Goal: Transaction & Acquisition: Purchase product/service

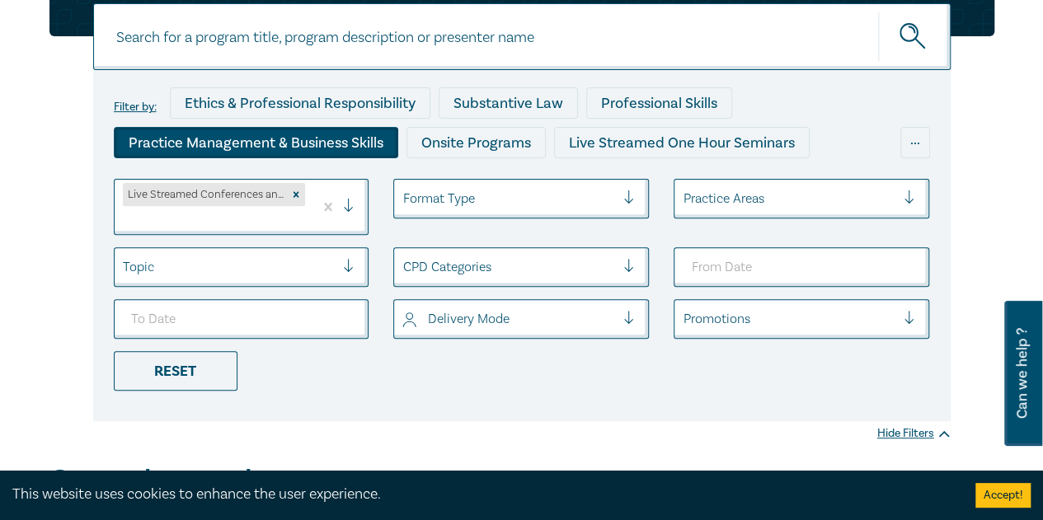
scroll to position [247, 0]
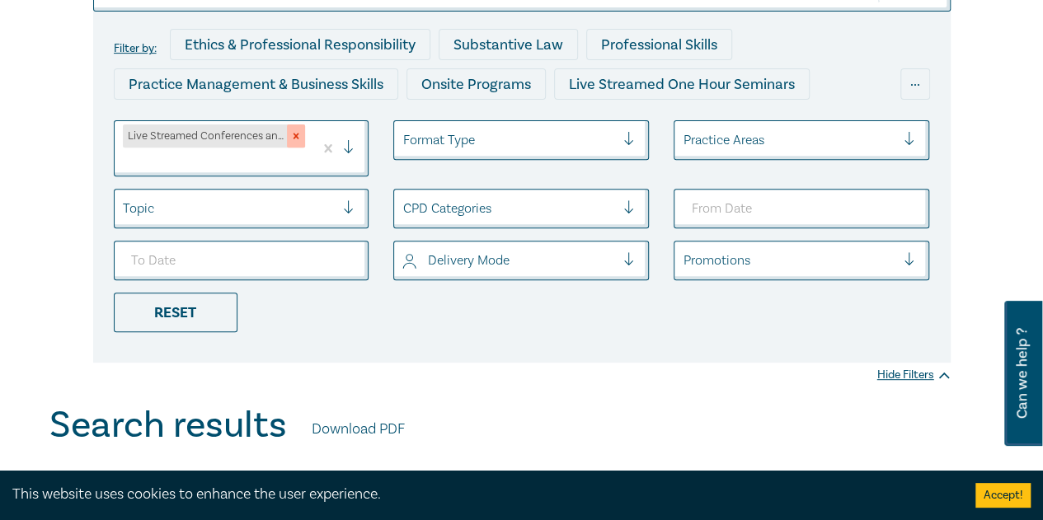
click at [290, 134] on icon "Remove Live Streamed Conferences and Intensives" at bounding box center [296, 136] width 12 height 12
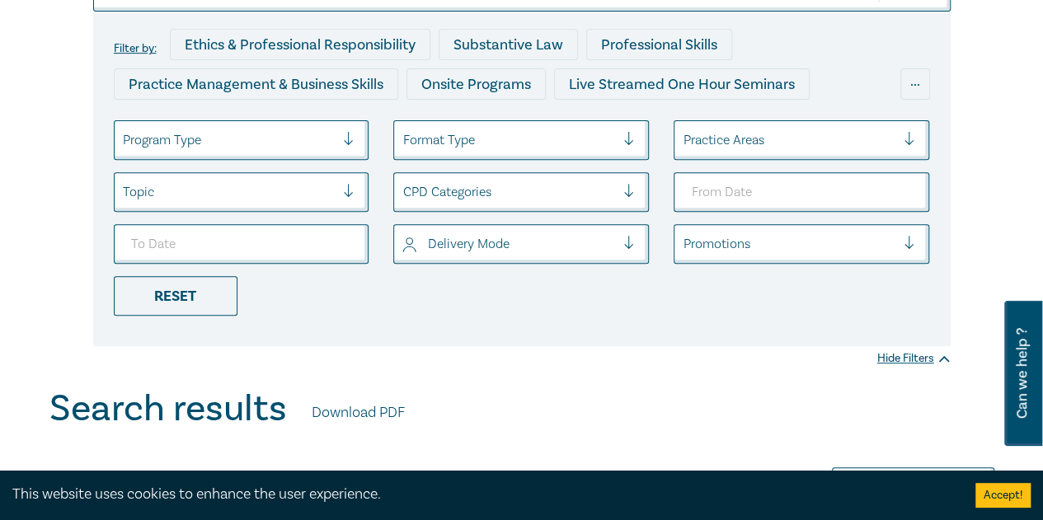
click at [256, 141] on div at bounding box center [229, 139] width 213 height 21
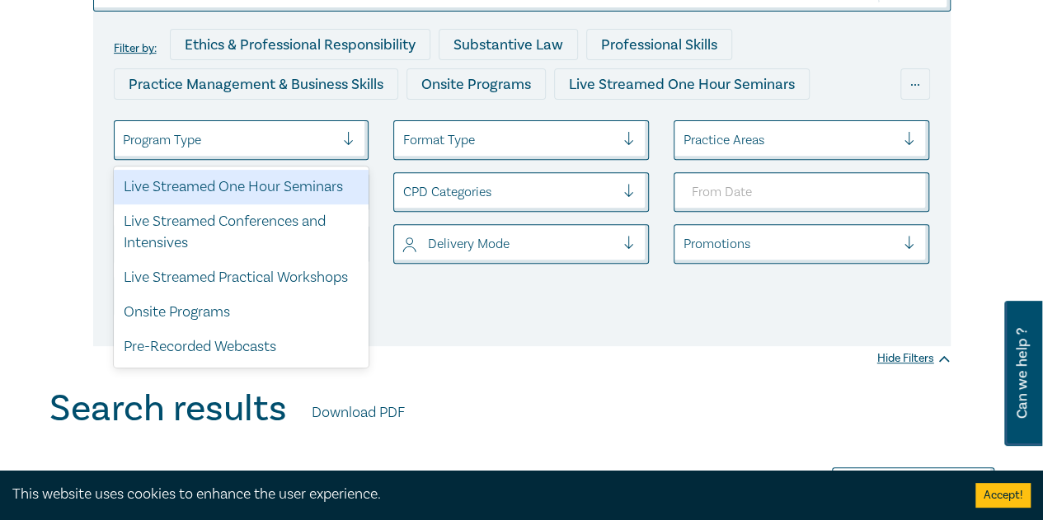
click at [267, 181] on div "Live Streamed One Hour Seminars" at bounding box center [242, 187] width 256 height 35
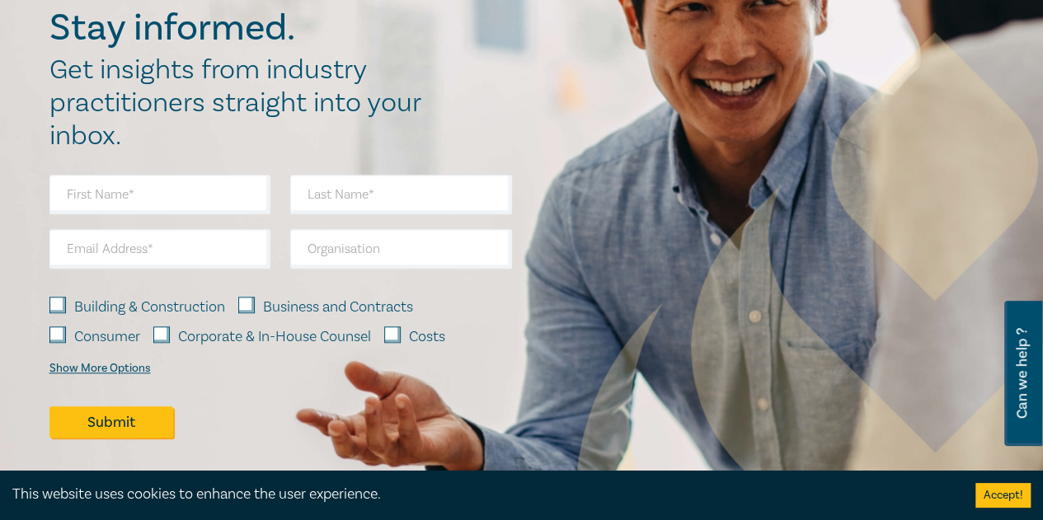
scroll to position [9693, 0]
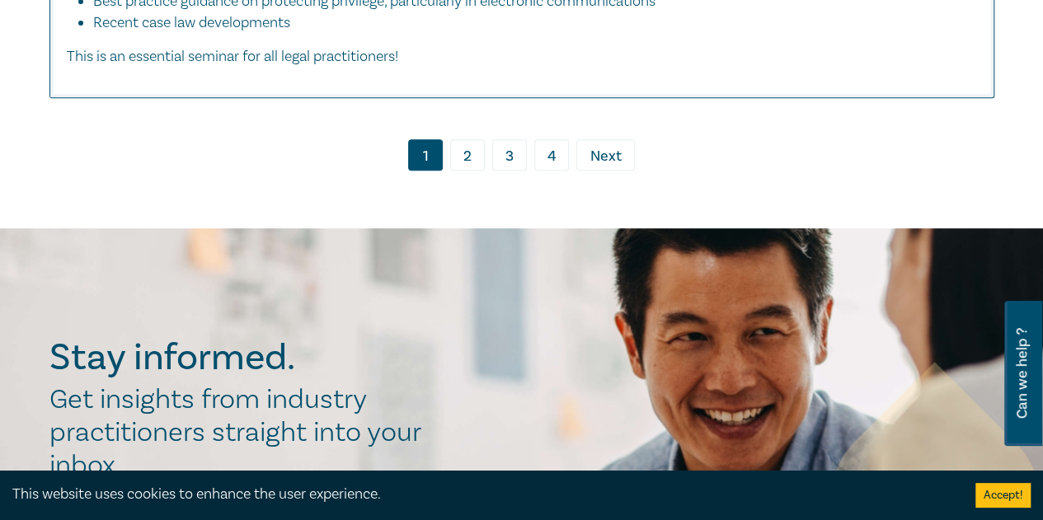
click at [470, 171] on link "2" at bounding box center [467, 154] width 35 height 31
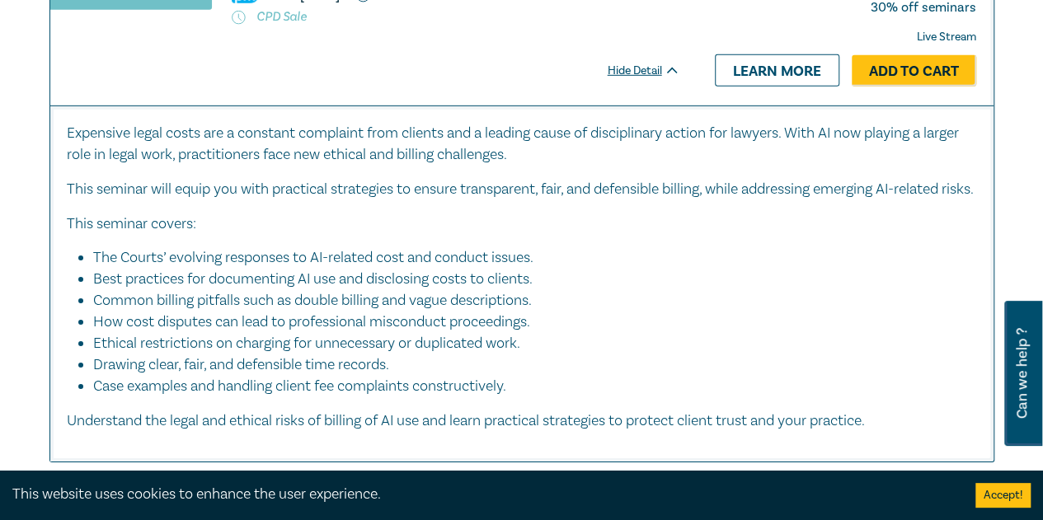
scroll to position [9116, 0]
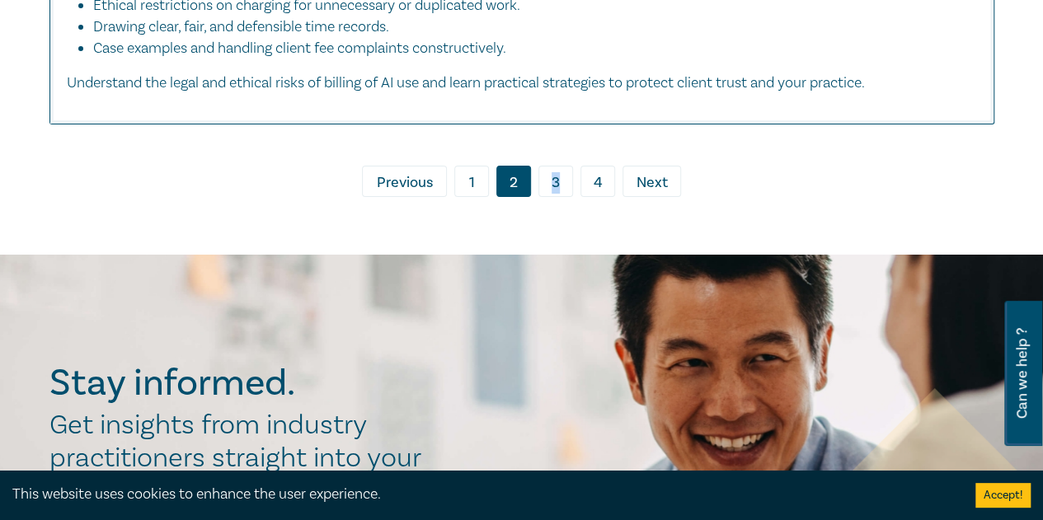
click at [556, 197] on link "3" at bounding box center [555, 181] width 35 height 31
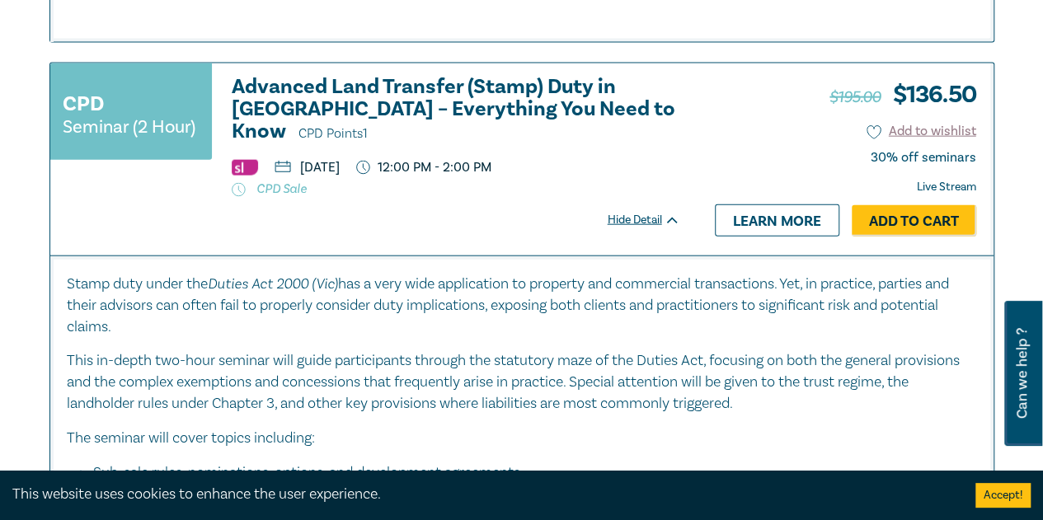
scroll to position [8126, 0]
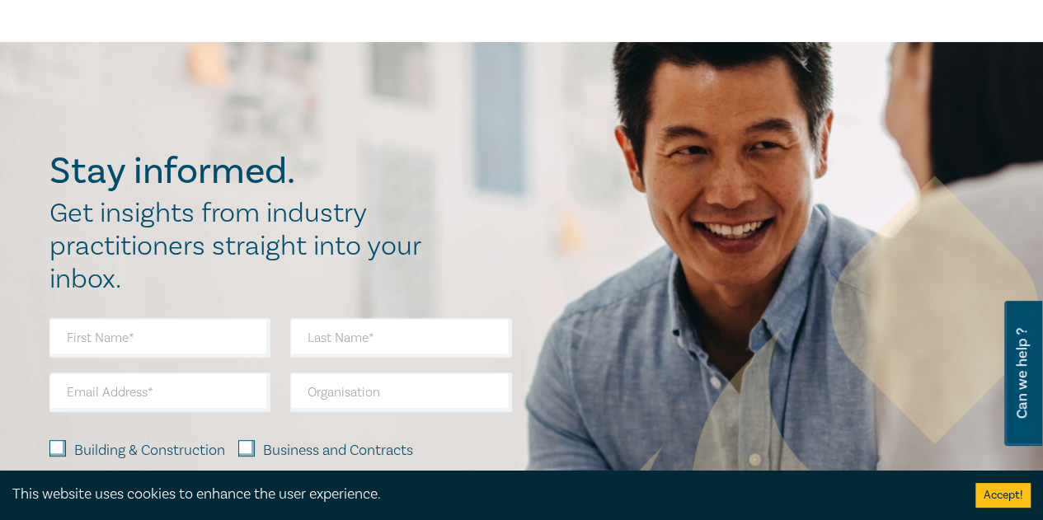
drag, startPoint x: 598, startPoint y: 19, endPoint x: 615, endPoint y: 31, distance: 20.8
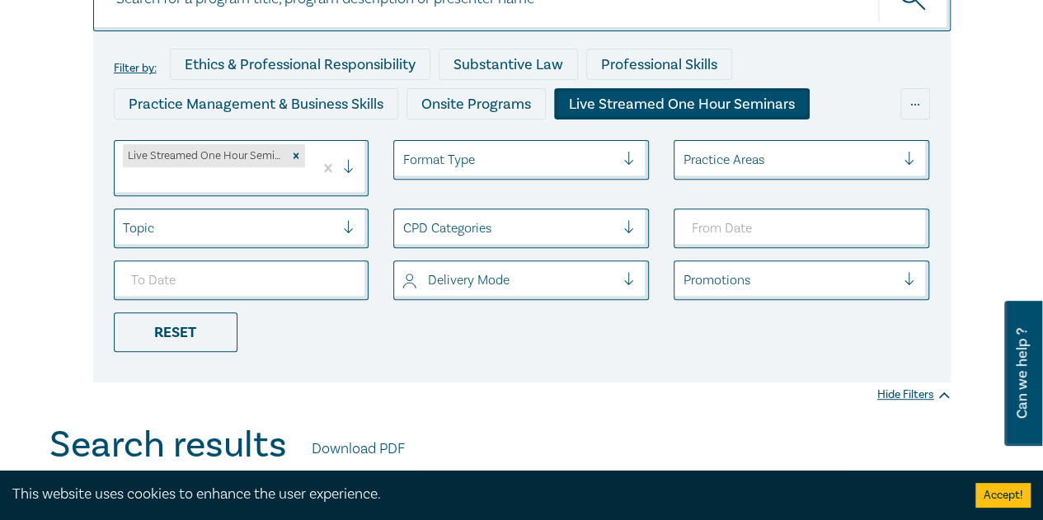
scroll to position [247, 0]
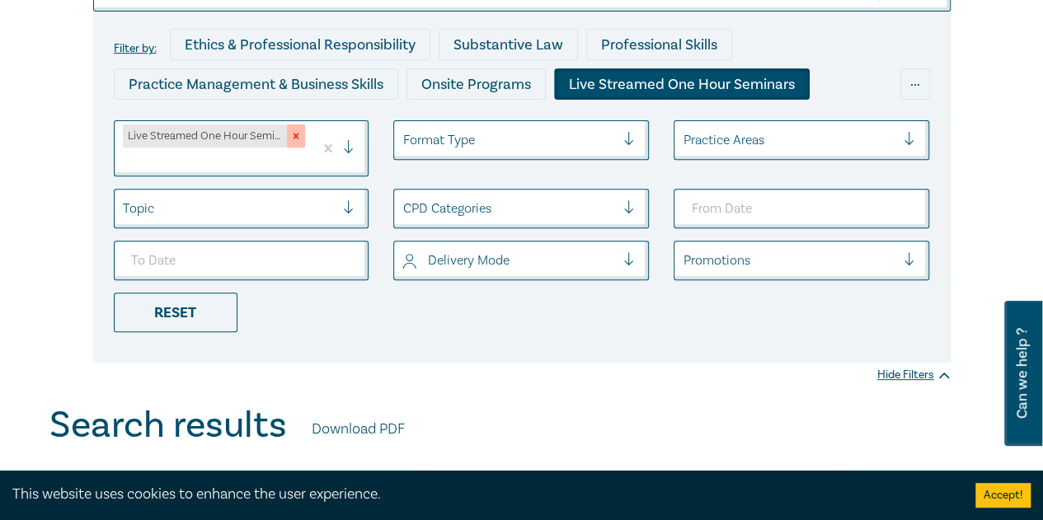
click at [299, 138] on icon "Remove Live Streamed One Hour Seminars" at bounding box center [297, 137] width 6 height 6
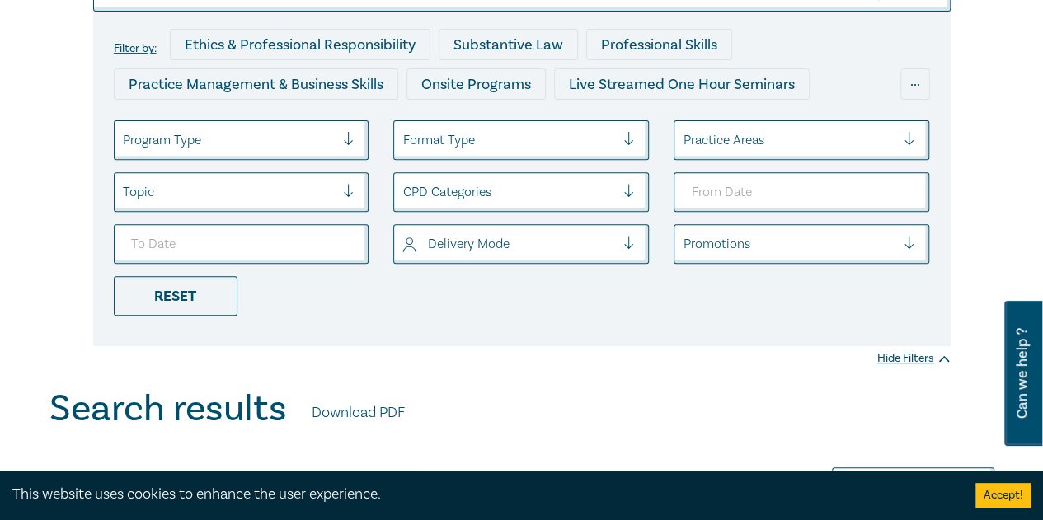
click at [254, 139] on div at bounding box center [229, 139] width 213 height 21
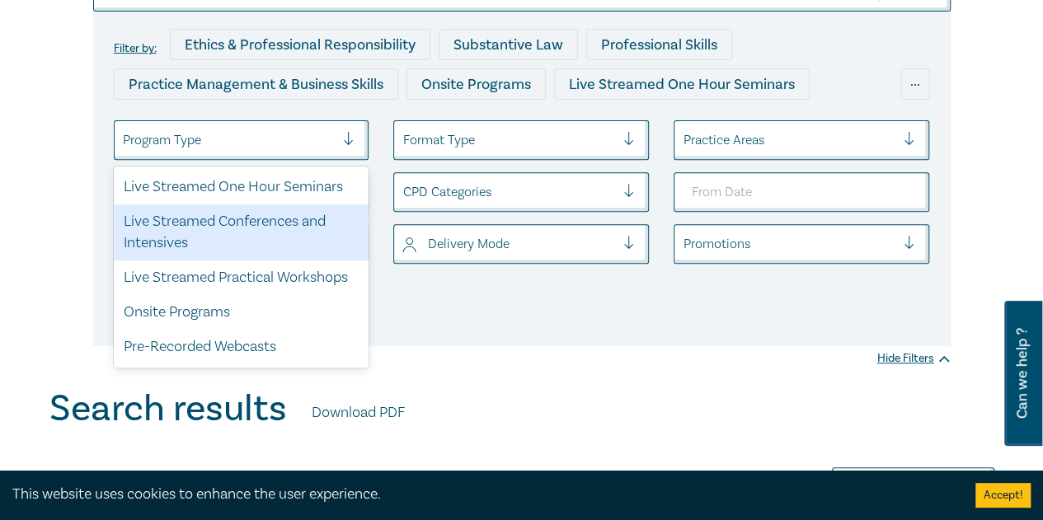
click at [257, 223] on div "Live Streamed Conferences and Intensives" at bounding box center [242, 233] width 256 height 56
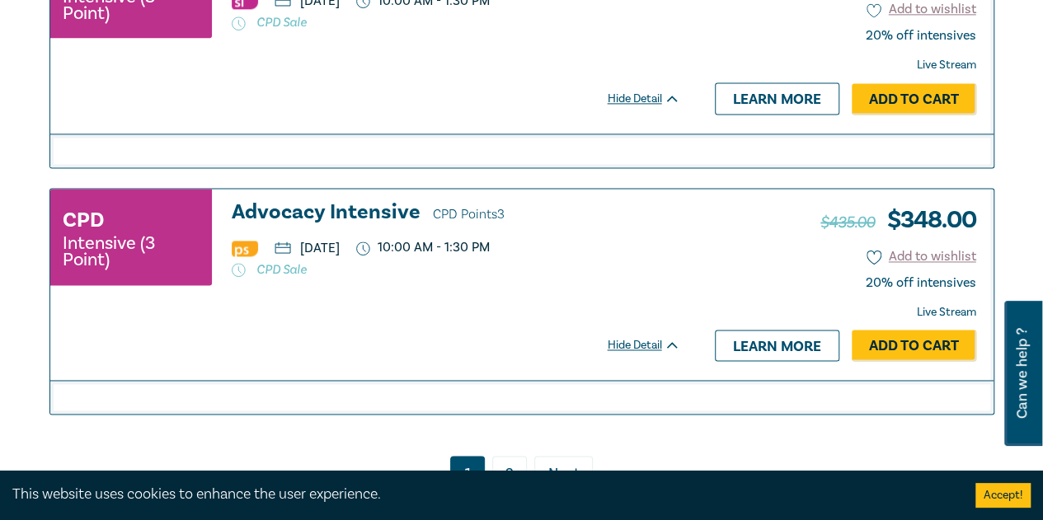
scroll to position [4618, 0]
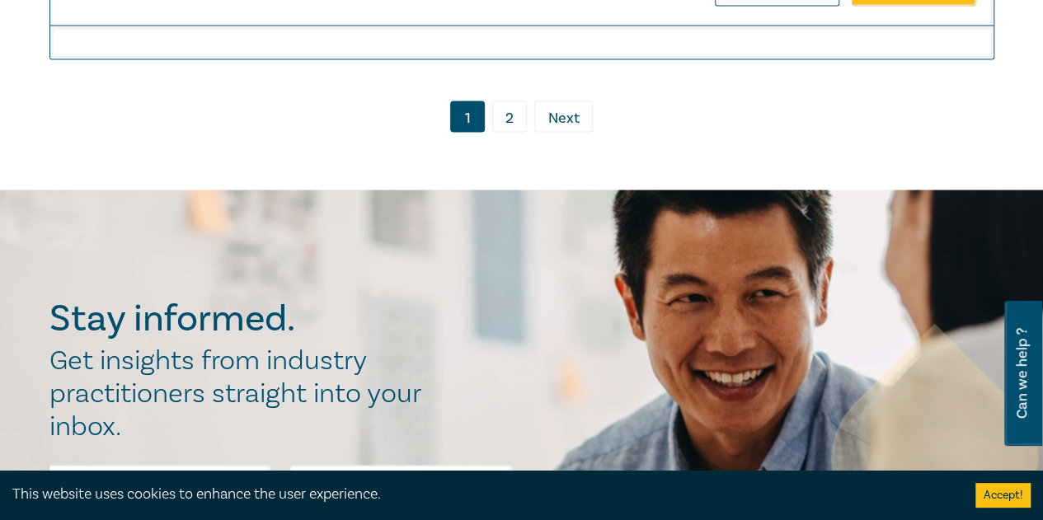
click at [516, 101] on link "2" at bounding box center [509, 116] width 35 height 31
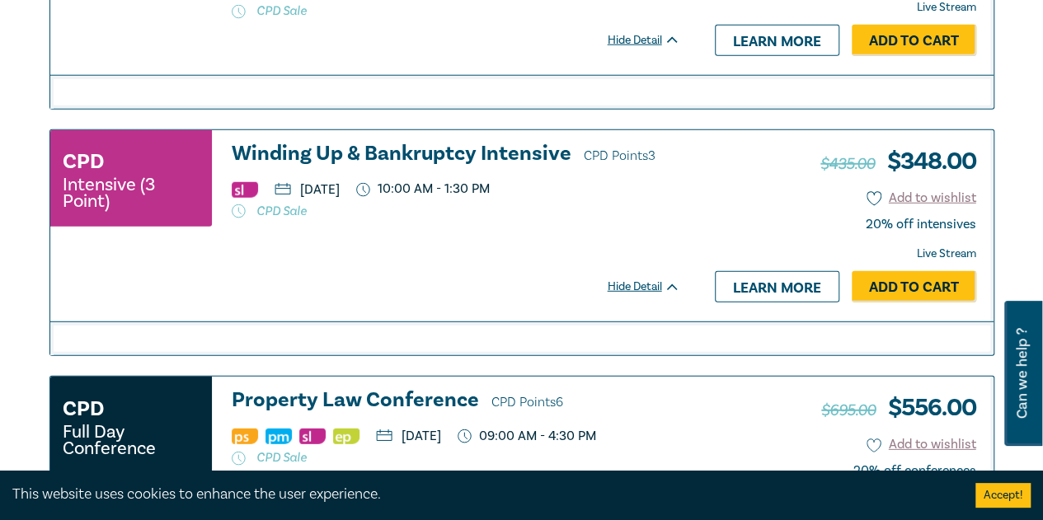
scroll to position [2194, 0]
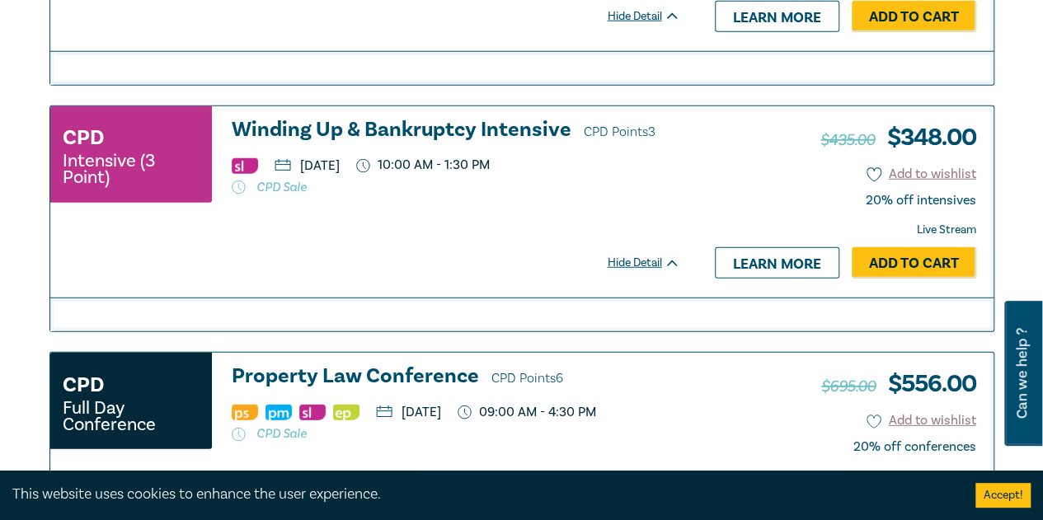
click at [508, 120] on h3 "Winding Up & Bankruptcy Intensive CPD Points 3" at bounding box center [456, 131] width 449 height 25
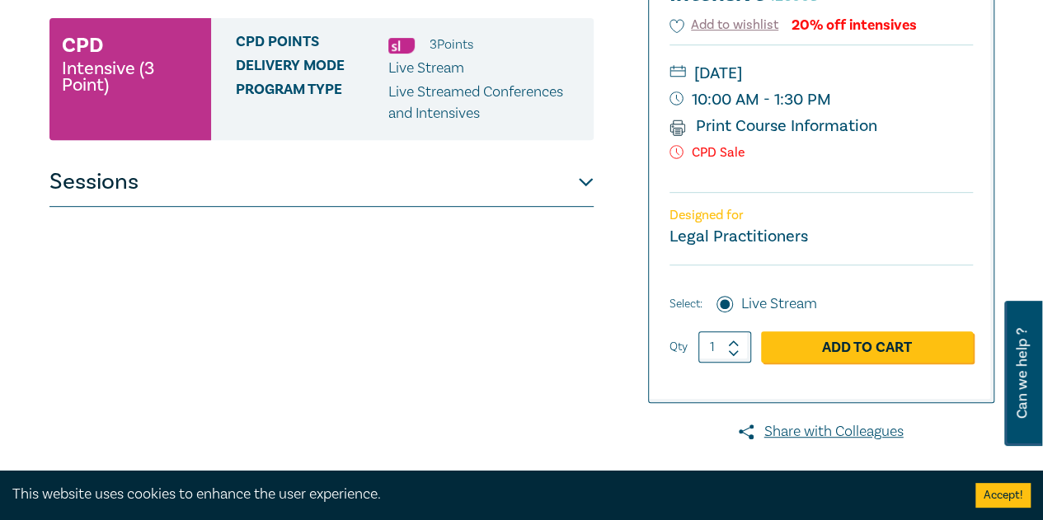
scroll to position [412, 0]
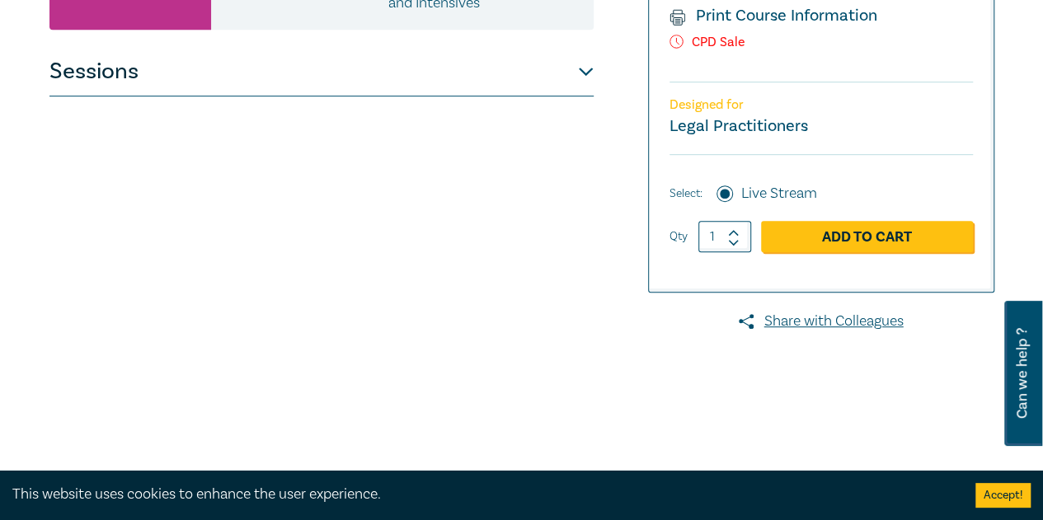
click at [554, 93] on button "Sessions" at bounding box center [321, 71] width 544 height 49
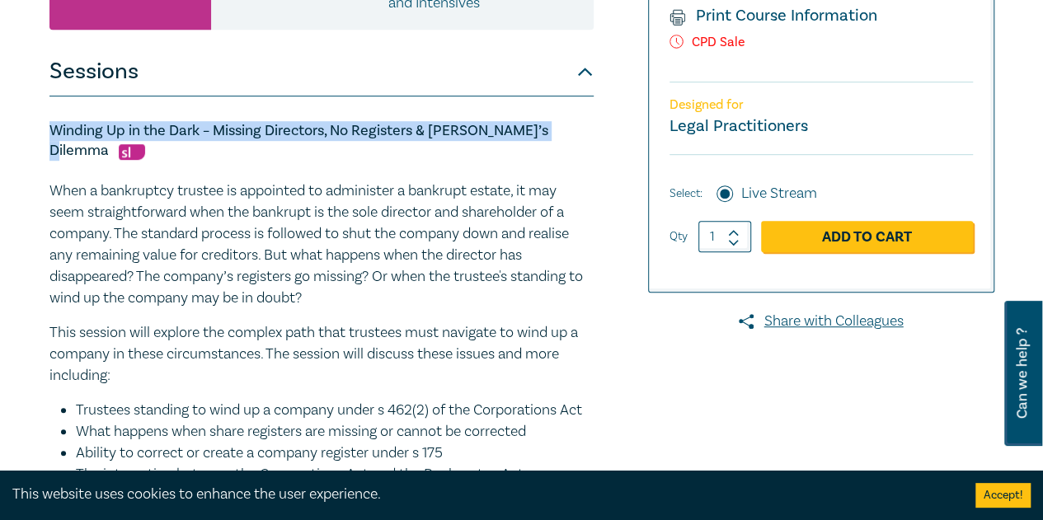
drag, startPoint x: 553, startPoint y: 134, endPoint x: 73, endPoint y: 136, distance: 479.9
copy h5 "Winding Up in the Dark – Missing Directors, No Registers & Trustee’s Dilemma"
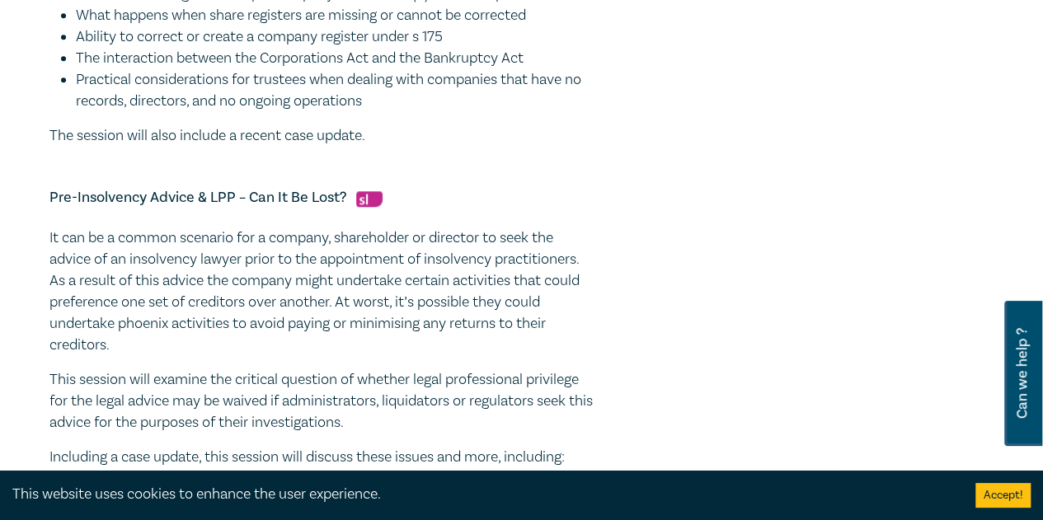
scroll to position [990, 0]
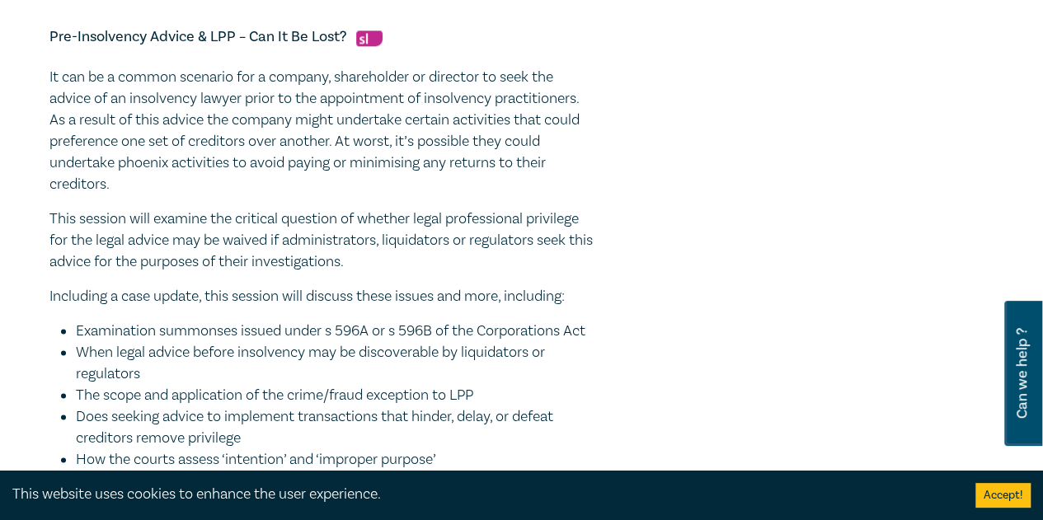
click at [312, 134] on p "It can be a common scenario for a company, shareholder or director to seek the …" at bounding box center [321, 131] width 544 height 129
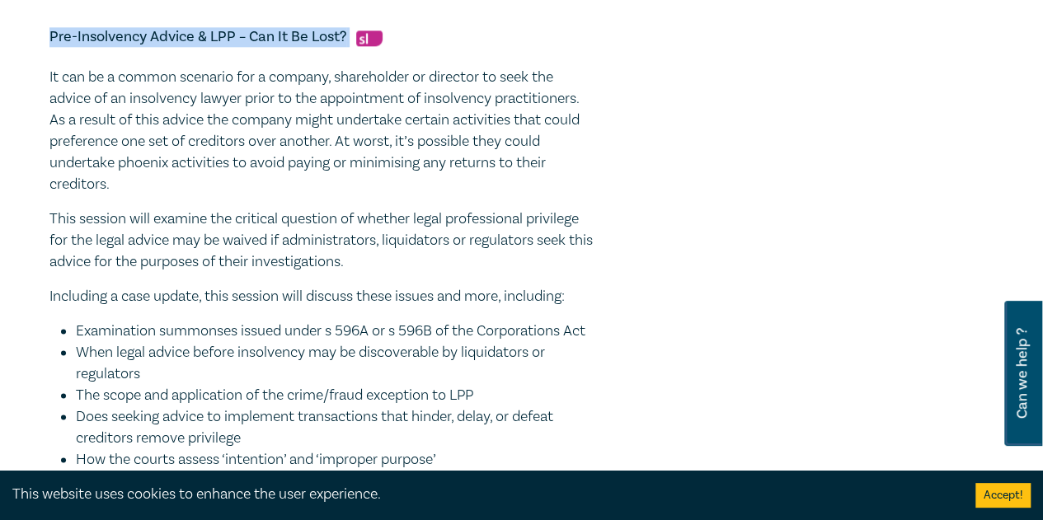
drag, startPoint x: 348, startPoint y: 55, endPoint x: 50, endPoint y: 61, distance: 297.8
click at [50, 47] on h5 "Pre-Insolvency Advice & LPP – Can It Be Lost?" at bounding box center [321, 37] width 544 height 20
copy h5 "Pre-Insolvency Advice & LPP – Can It Be Lost?"
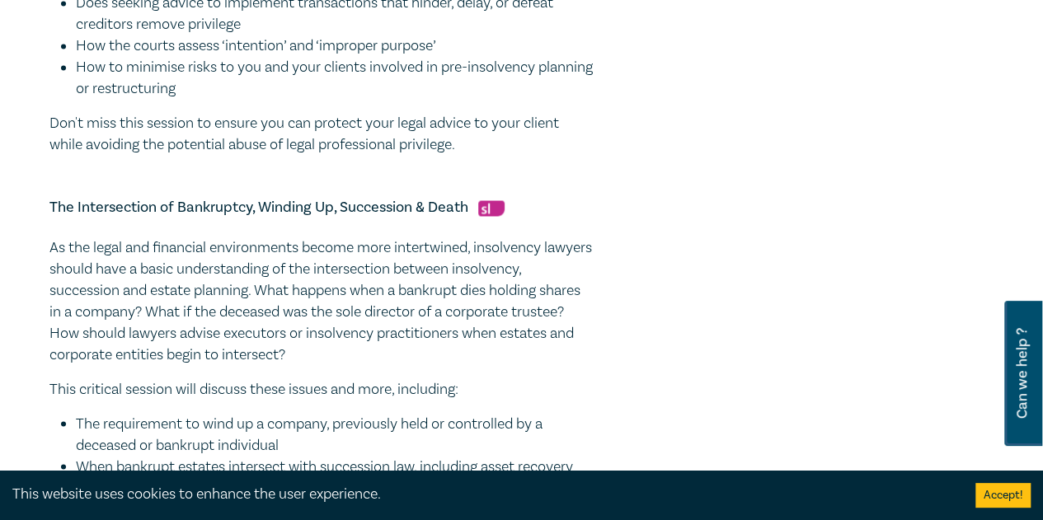
scroll to position [1484, 0]
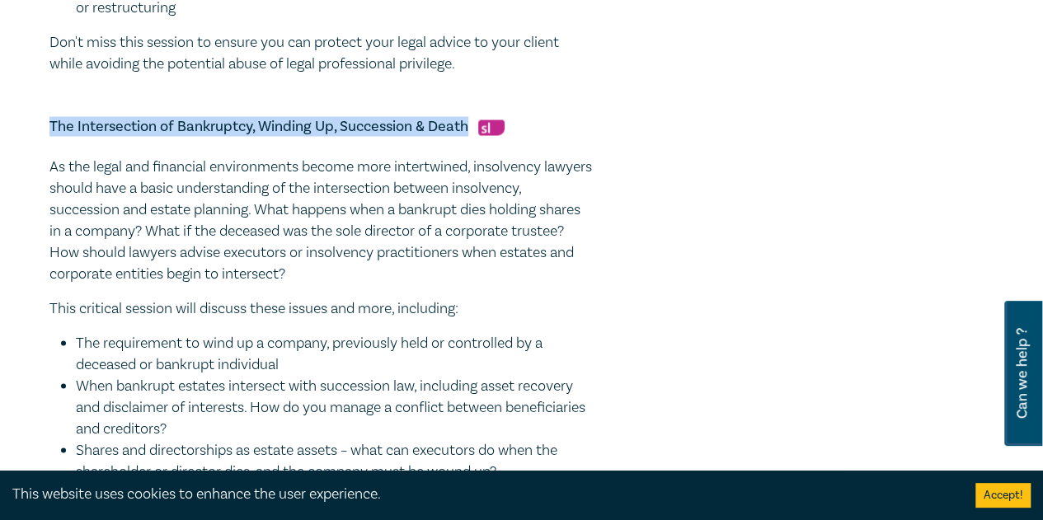
drag, startPoint x: 470, startPoint y: 173, endPoint x: 35, endPoint y: 162, distance: 435.6
copy h5 "The Intersection of Bankruptcy, Winding Up, Succession & Death"
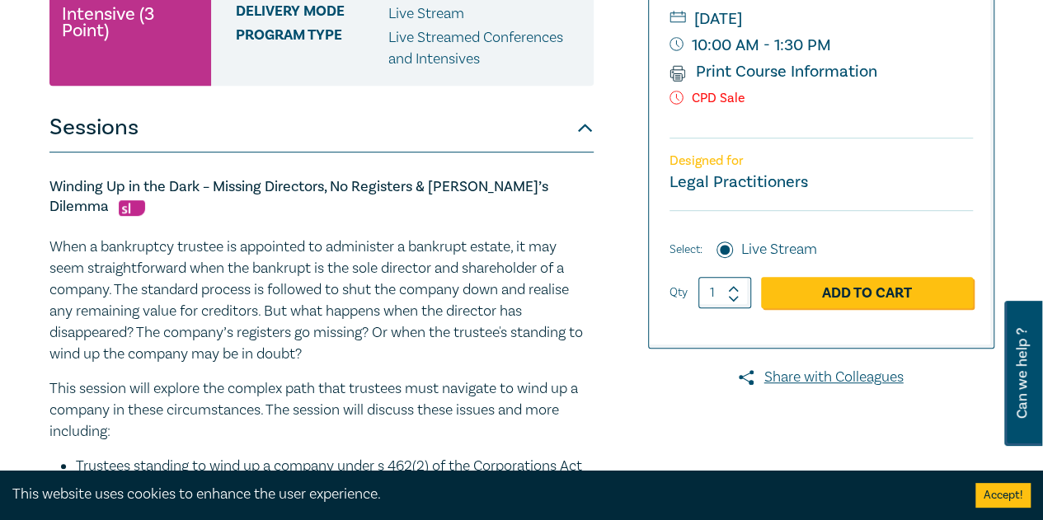
scroll to position [330, 0]
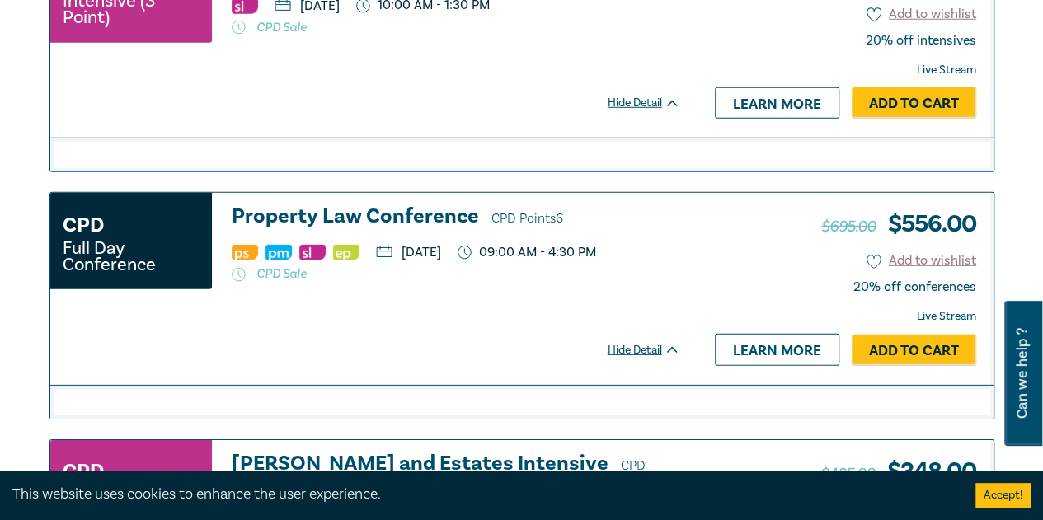
scroll to position [2358, 0]
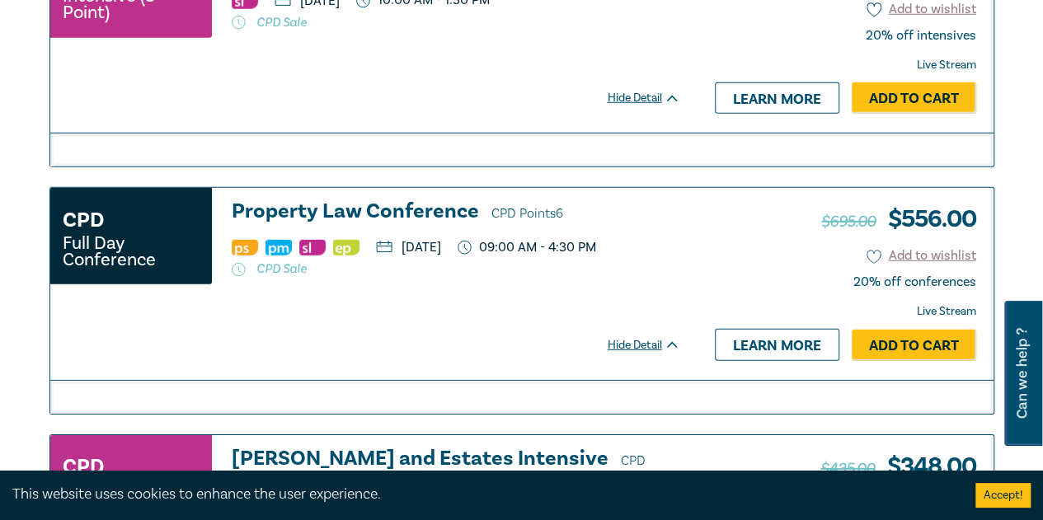
click at [408, 200] on h3 "Property Law Conference CPD Points 6" at bounding box center [456, 212] width 449 height 25
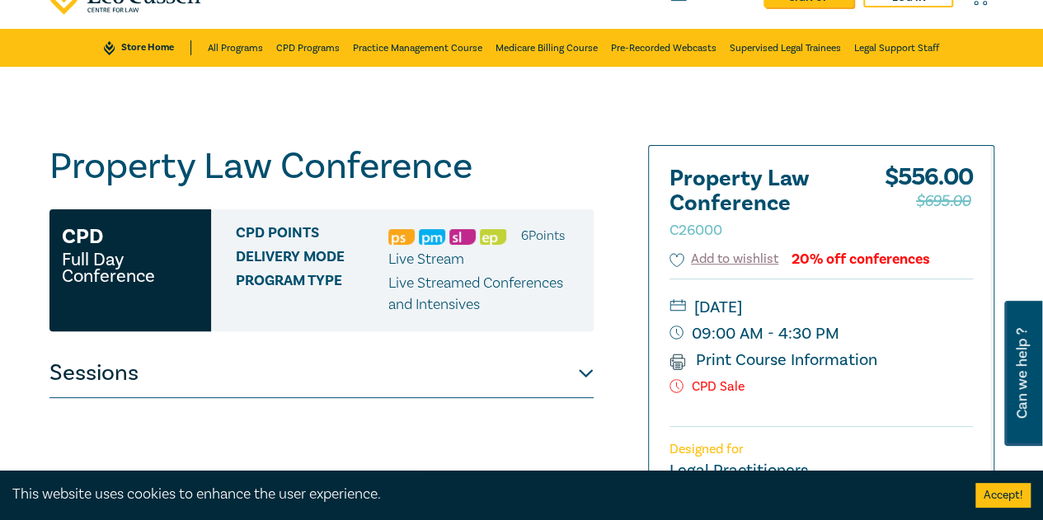
scroll to position [165, 0]
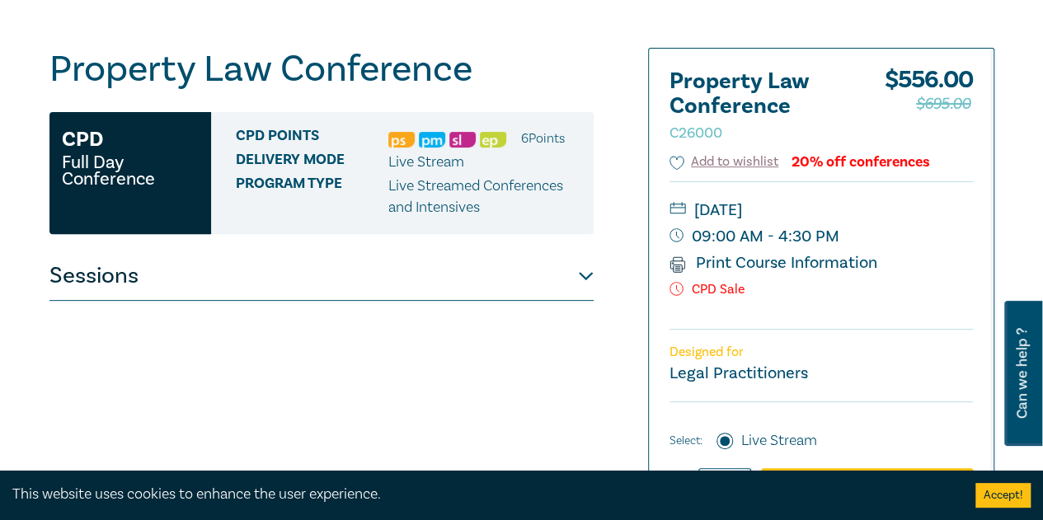
click at [530, 289] on button "Sessions" at bounding box center [321, 276] width 544 height 49
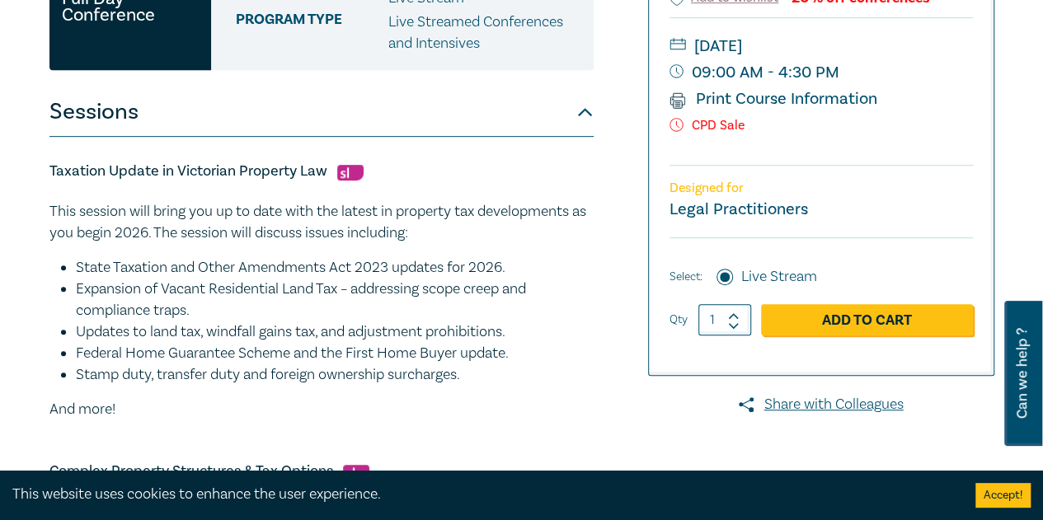
scroll to position [330, 0]
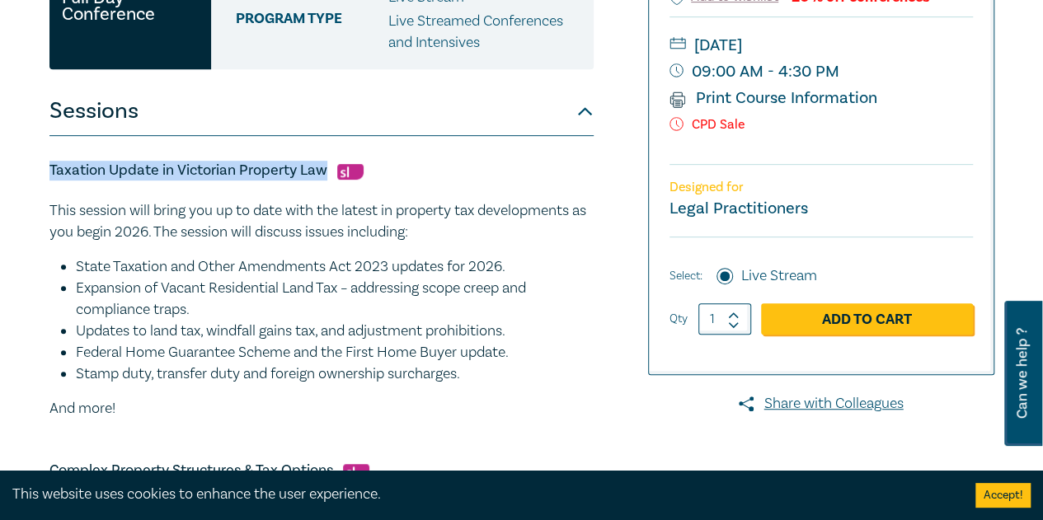
drag, startPoint x: 327, startPoint y: 170, endPoint x: 49, endPoint y: 178, distance: 277.2
click at [49, 178] on h5 "Taxation Update in Victorian Property Law" at bounding box center [321, 171] width 544 height 20
copy h5 "Taxation Update in Victorian Property Law"
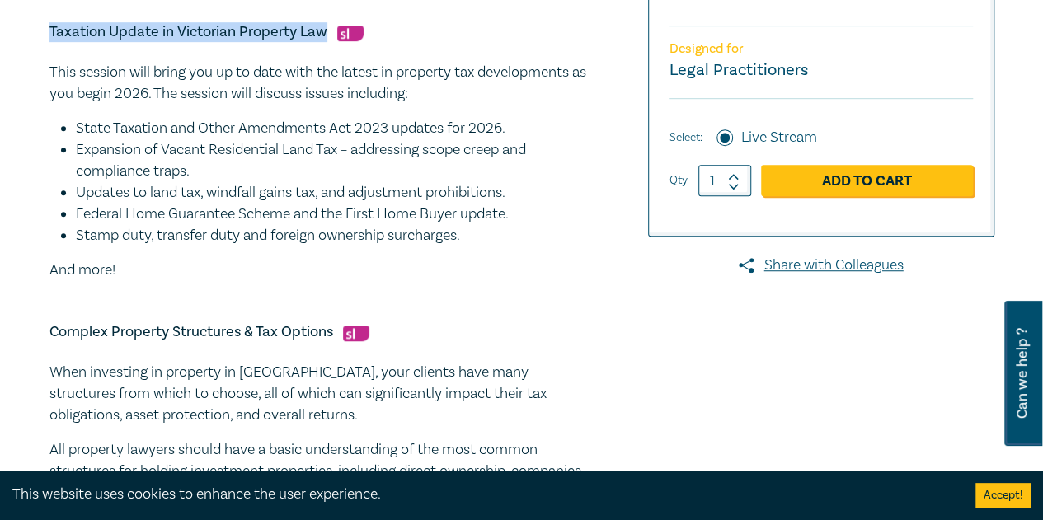
scroll to position [495, 0]
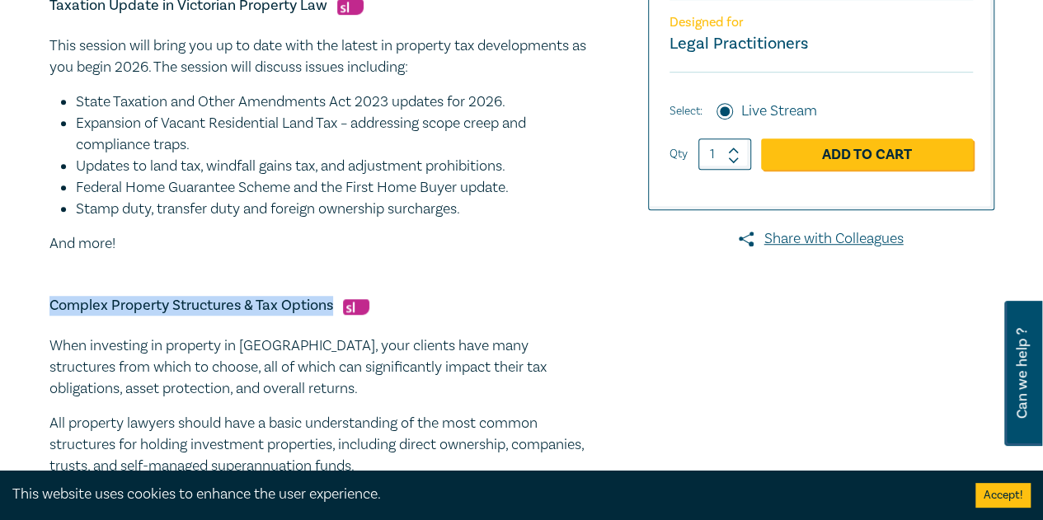
drag, startPoint x: 333, startPoint y: 306, endPoint x: 13, endPoint y: 309, distance: 320.0
copy h5 "Complex Property Structures & Tax Options"
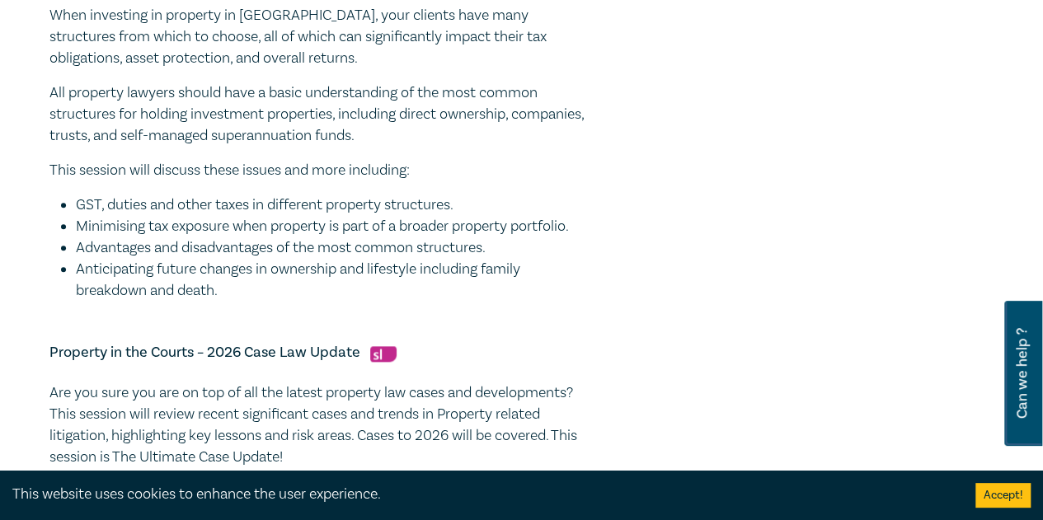
scroll to position [907, 0]
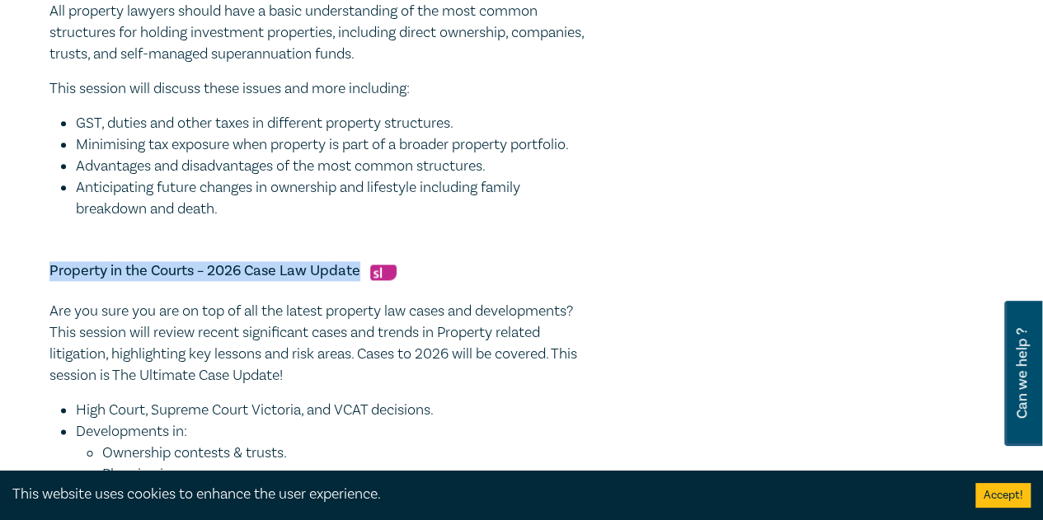
drag, startPoint x: 360, startPoint y: 271, endPoint x: 15, endPoint y: 275, distance: 344.7
copy h5 "Property in the Courts – 2026 Case Law Update"
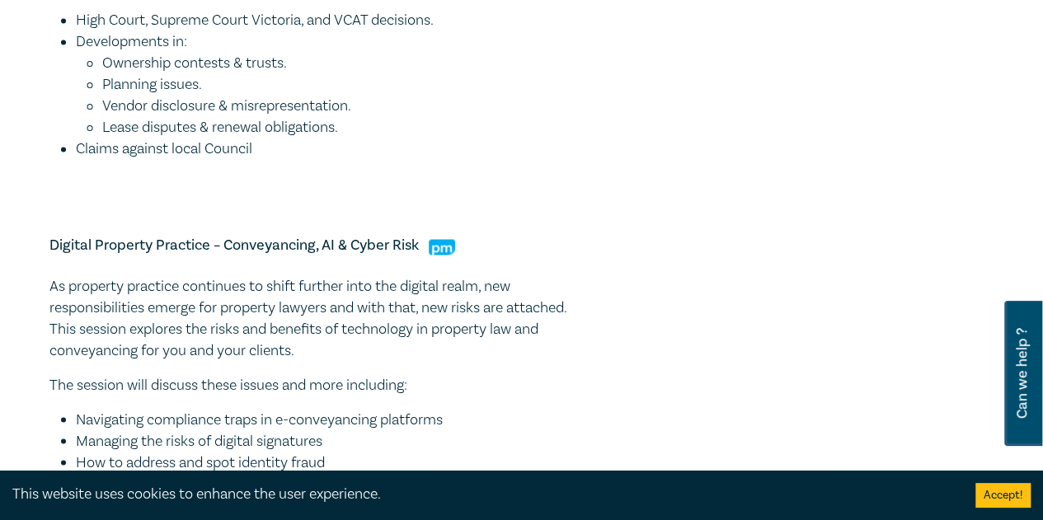
scroll to position [1319, 0]
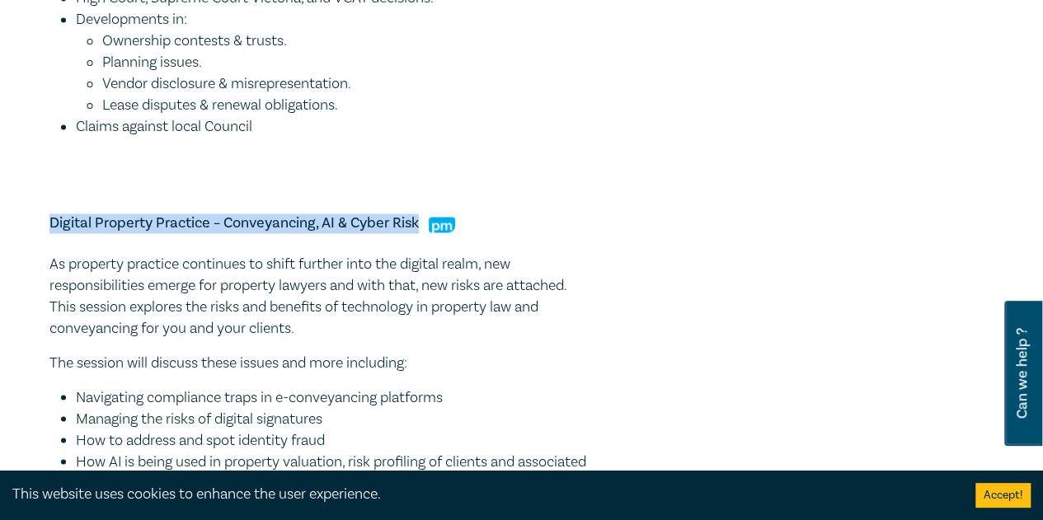
drag, startPoint x: 417, startPoint y: 226, endPoint x: 51, endPoint y: 222, distance: 366.2
click at [51, 222] on h5 "Digital Property Practice – Conveyancing, AI & Cyber Risk" at bounding box center [321, 224] width 544 height 20
copy h5 "Digital Property Practice – Conveyancing, AI & Cyber Risk"
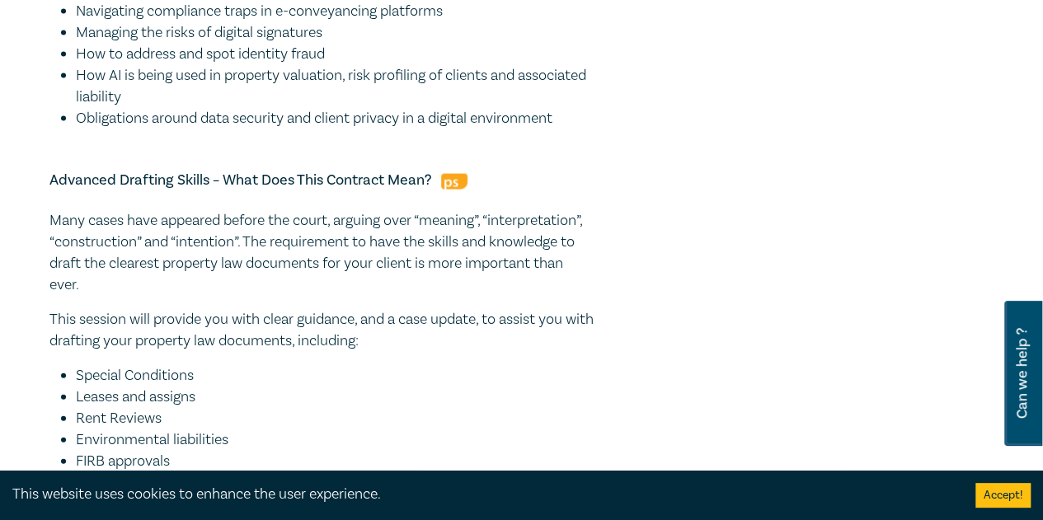
scroll to position [1732, 0]
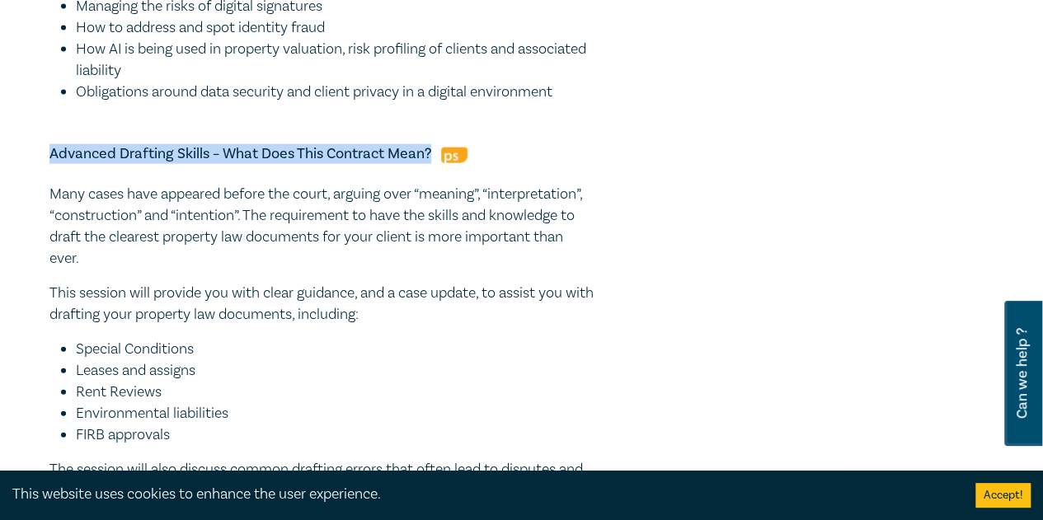
drag, startPoint x: 433, startPoint y: 153, endPoint x: 48, endPoint y: 161, distance: 385.2
copy h5 "Advanced Drafting Skills – What Does This Contract Mean?"
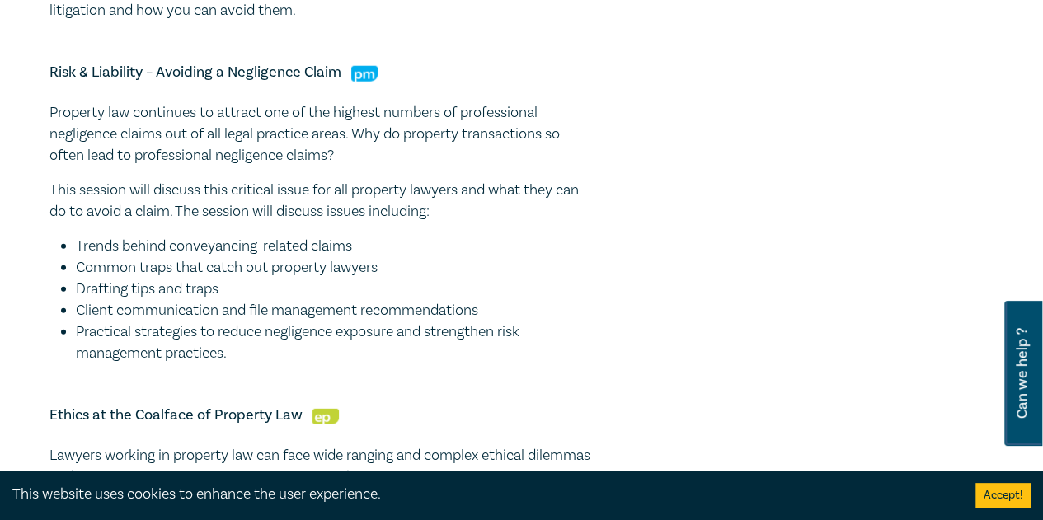
scroll to position [2227, 0]
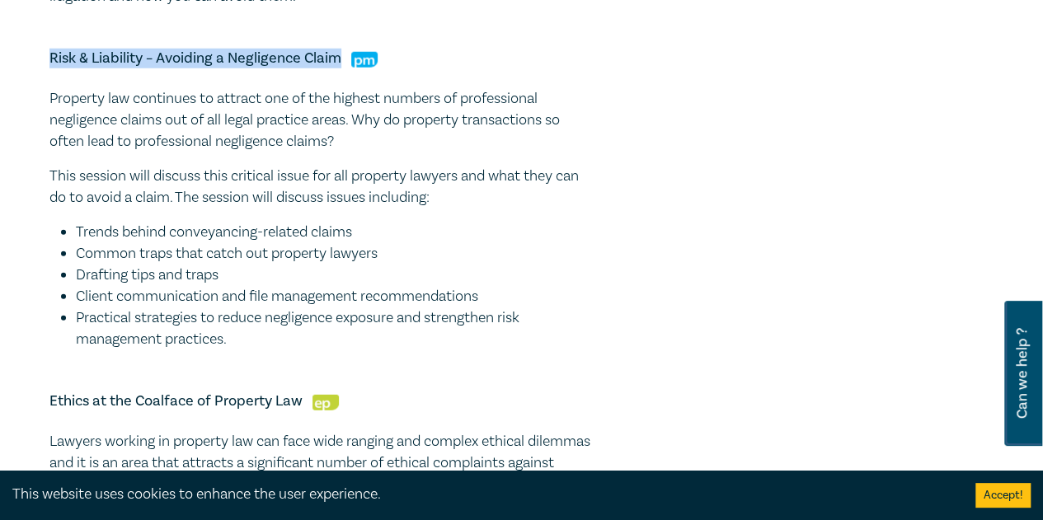
drag, startPoint x: 340, startPoint y: 55, endPoint x: 37, endPoint y: 59, distance: 302.7
copy h5 "Risk & Liability – Avoiding a Negligence Claim"
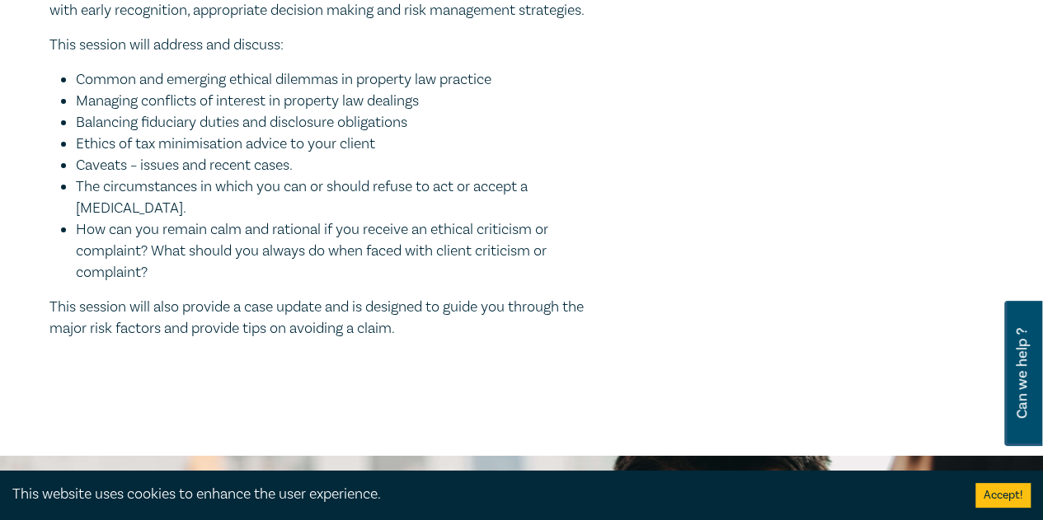
scroll to position [2474, 0]
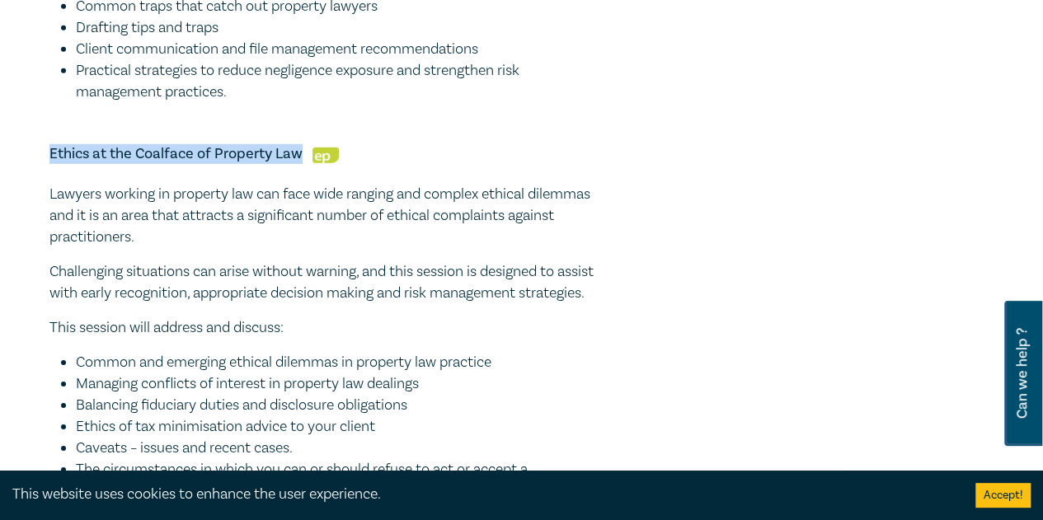
drag, startPoint x: 299, startPoint y: 149, endPoint x: 43, endPoint y: 156, distance: 255.7
copy h5 "Ethics at the Coalface of Property Law"
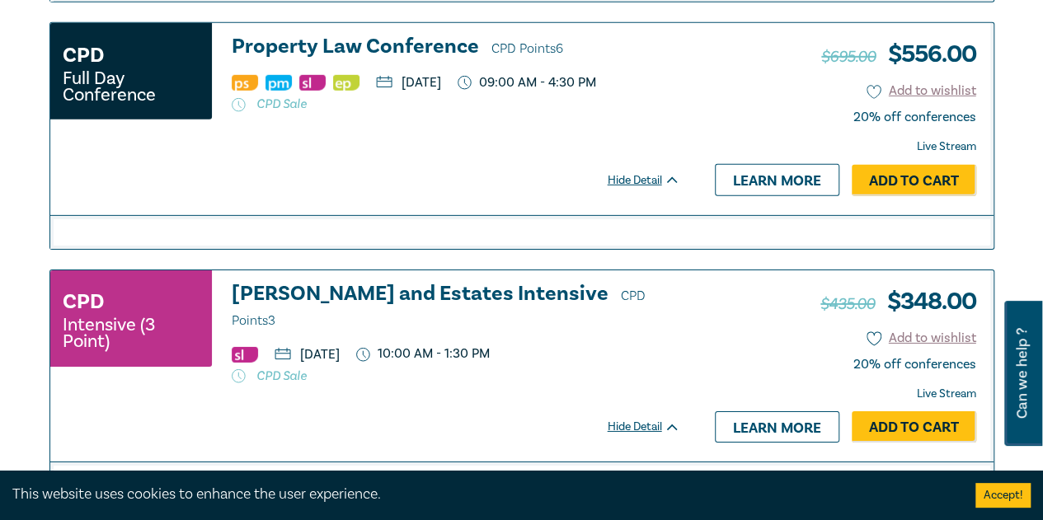
scroll to position [2688, 0]
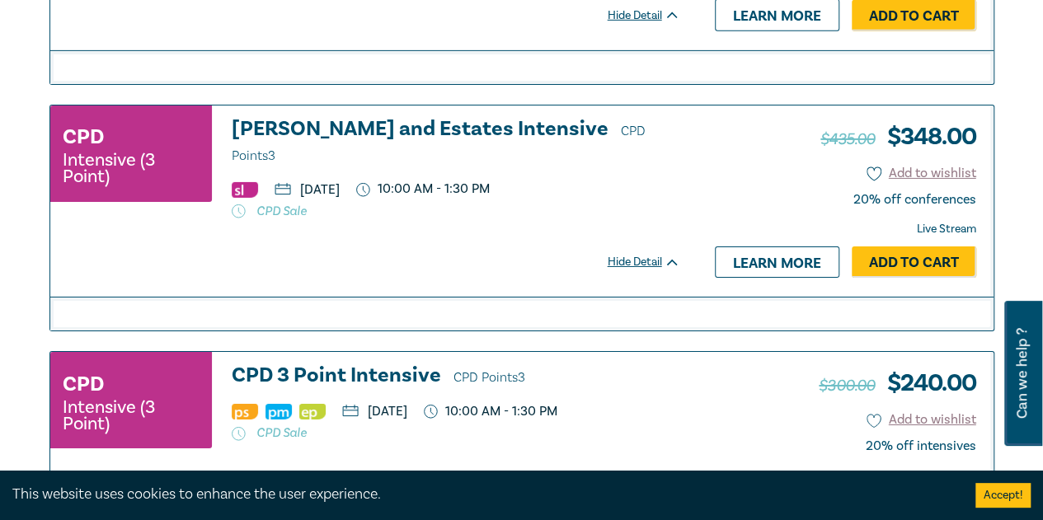
click at [406, 118] on h3 "[PERSON_NAME] and Estates Intensive CPD Points 3" at bounding box center [456, 142] width 449 height 49
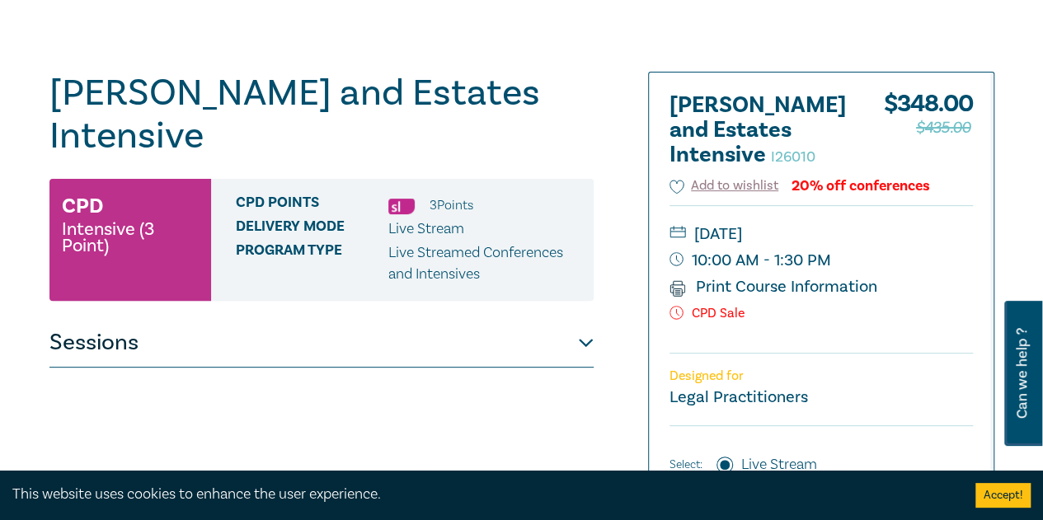
scroll to position [165, 0]
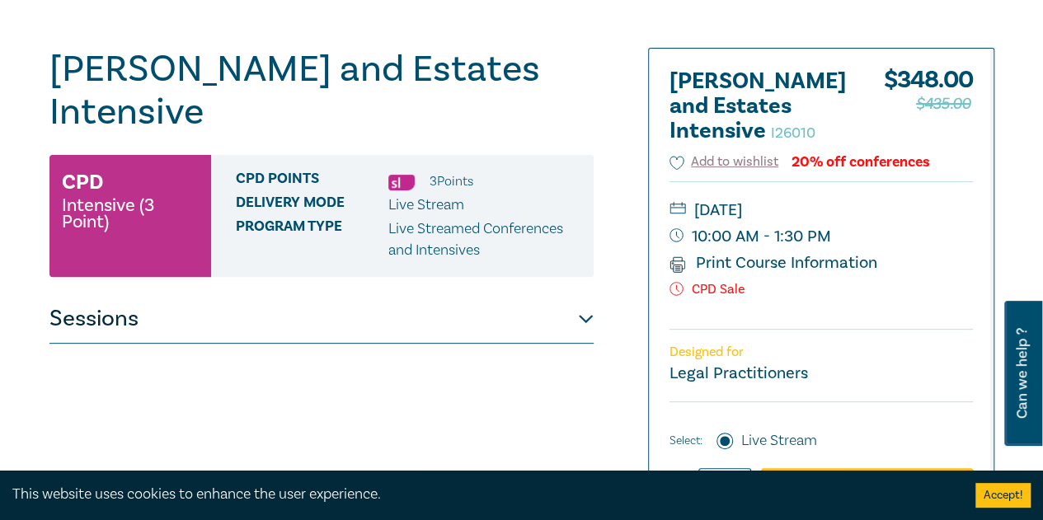
click at [554, 294] on button "Sessions" at bounding box center [321, 318] width 544 height 49
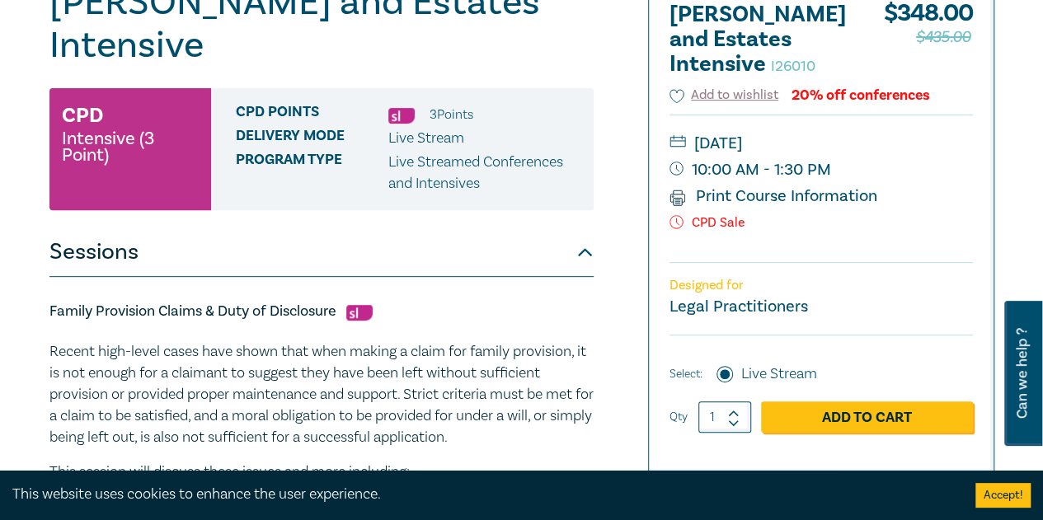
scroll to position [247, 0]
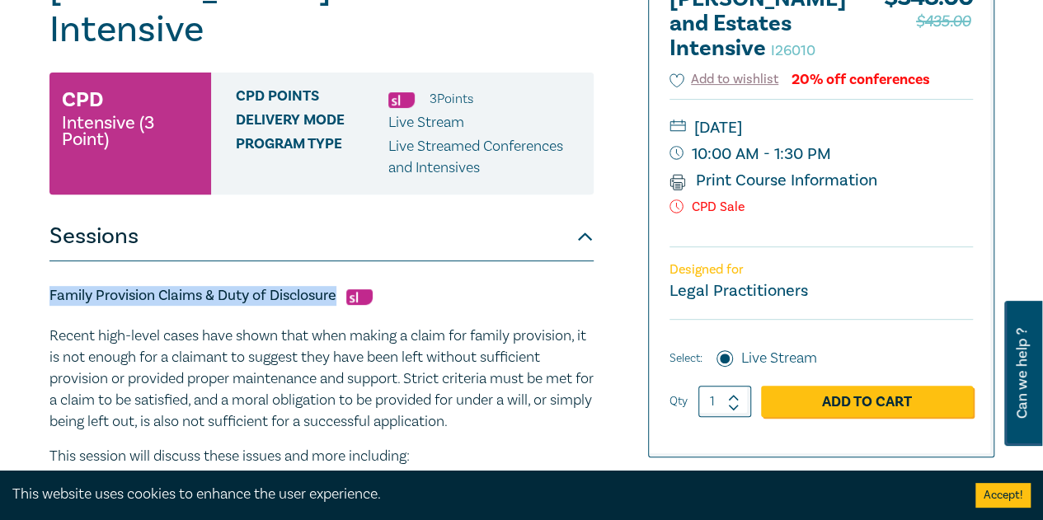
drag, startPoint x: 334, startPoint y: 256, endPoint x: 43, endPoint y: 255, distance: 291.1
copy h5 "Family Provision Claims & Duty of Disclosure"
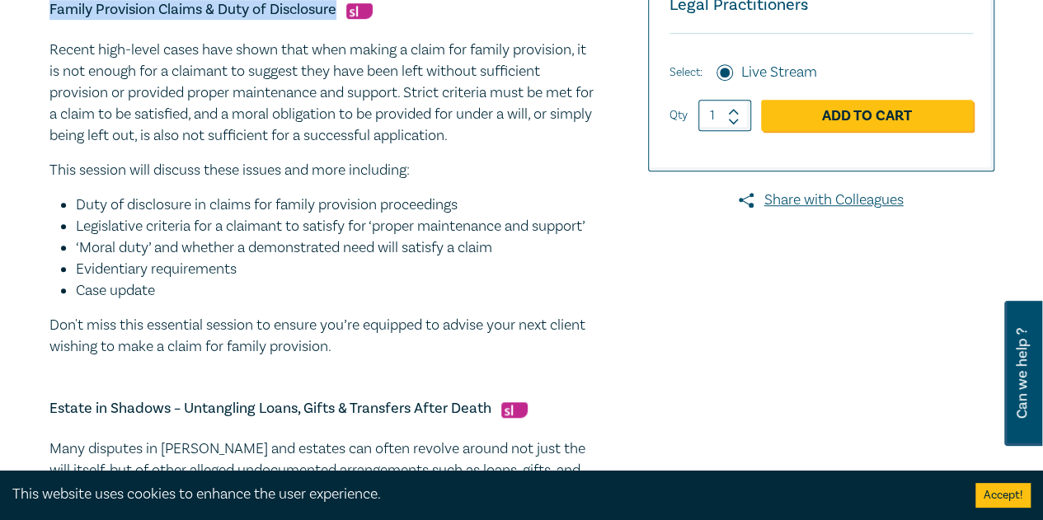
scroll to position [660, 0]
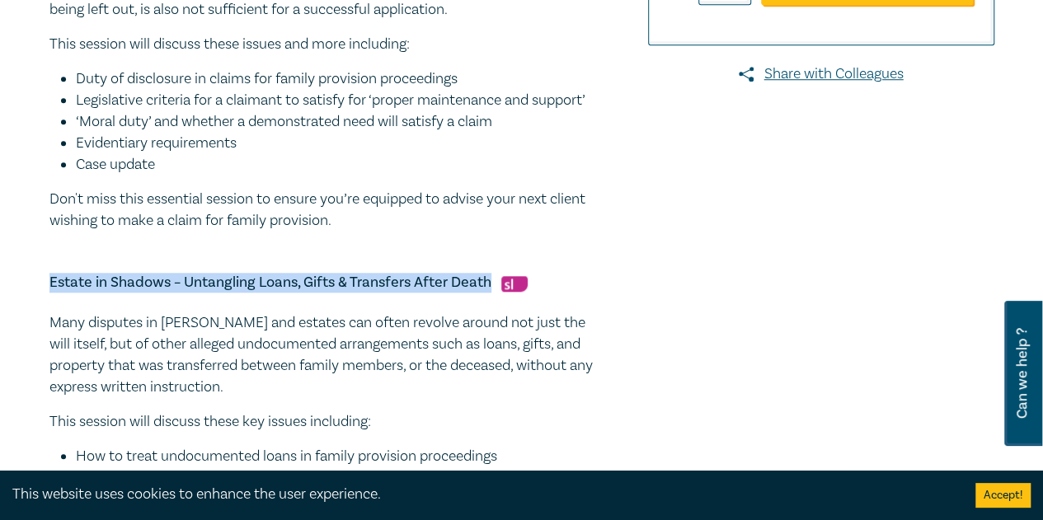
drag, startPoint x: 490, startPoint y: 266, endPoint x: 49, endPoint y: 266, distance: 441.2
click at [49, 273] on h5 "Estate in Shadows – Untangling Loans, Gifts & Transfers After Death" at bounding box center [321, 283] width 544 height 20
copy h5 "Estate in Shadows – Untangling Loans, Gifts & Transfers After Death"
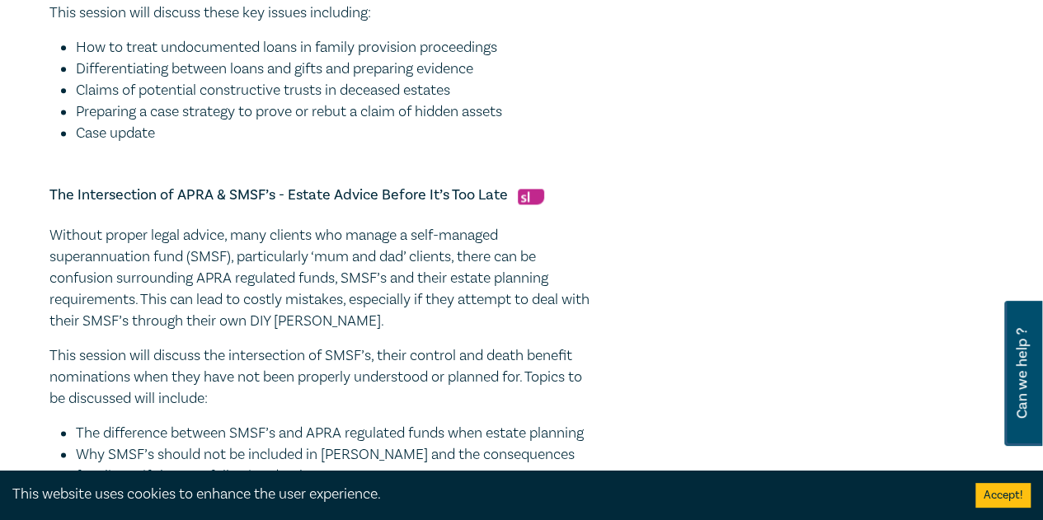
scroll to position [1072, 0]
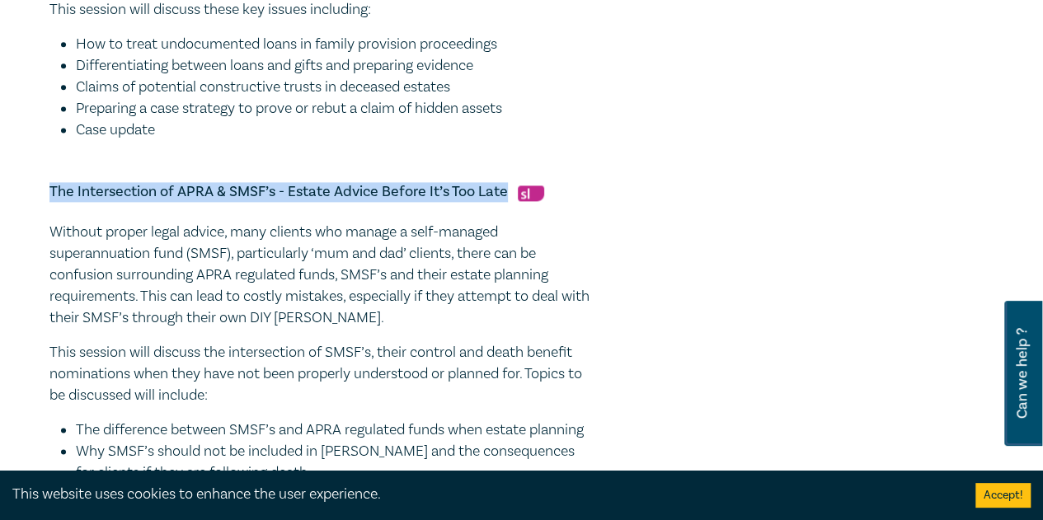
drag, startPoint x: 503, startPoint y: 172, endPoint x: 40, endPoint y: 175, distance: 463.5
copy h5 "The Intersection of APRA & SMSF’s - Estate Advice Before It’s Too Late"
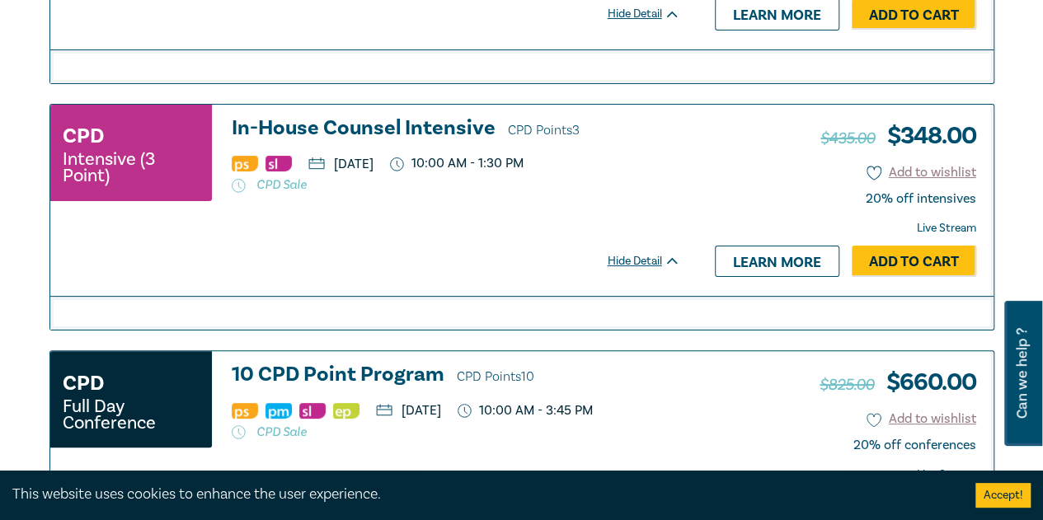
scroll to position [3018, 0]
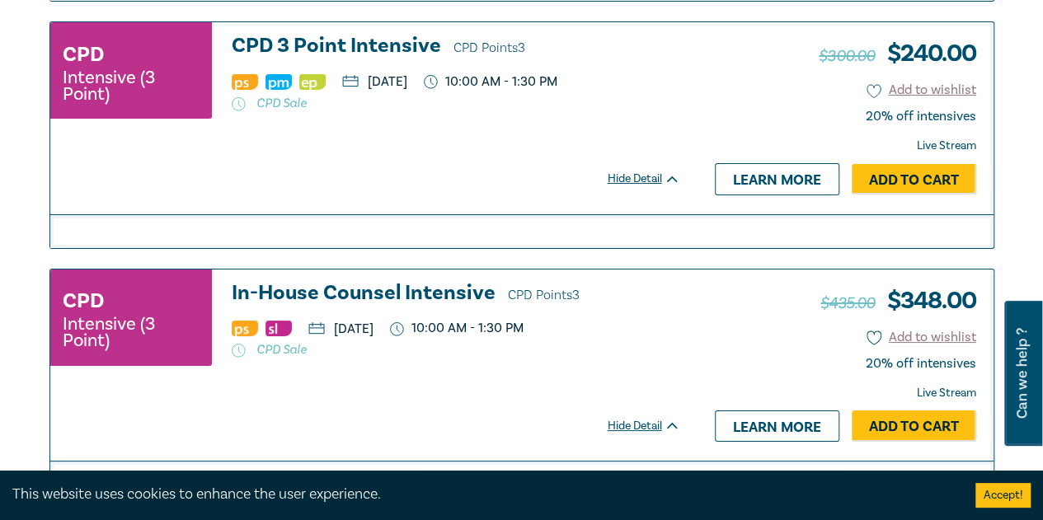
click at [360, 35] on h3 "CPD 3 Point Intensive CPD Points 3" at bounding box center [456, 47] width 449 height 25
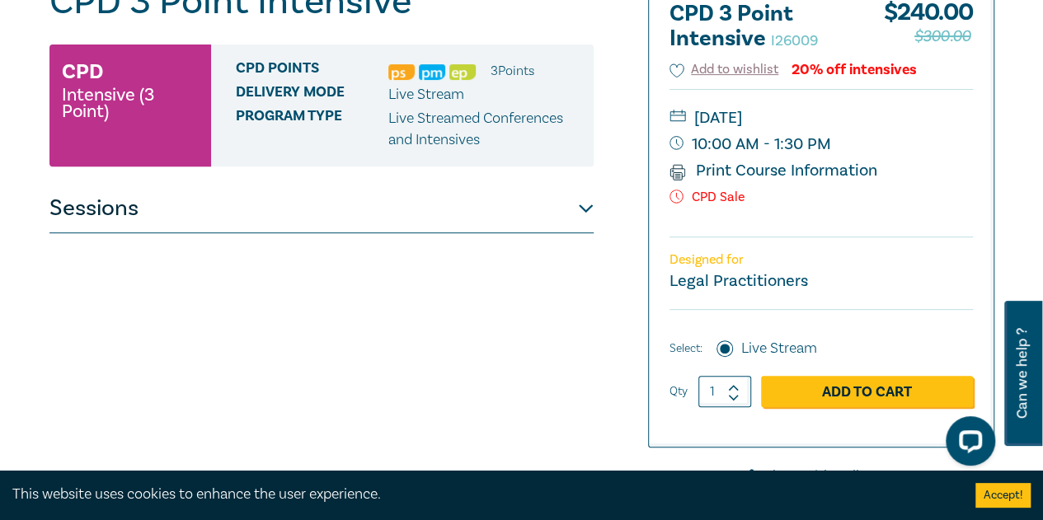
scroll to position [412, 0]
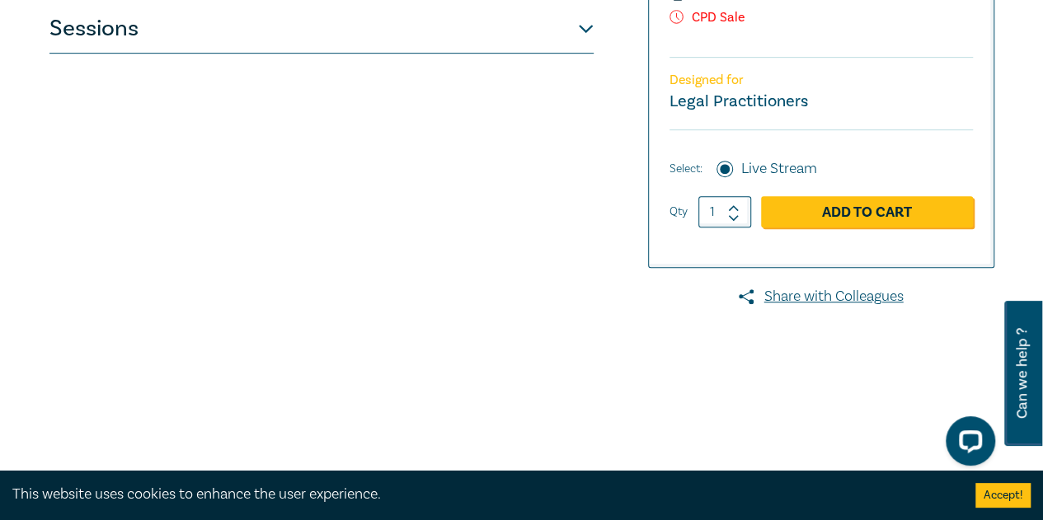
click at [570, 46] on button "Sessions" at bounding box center [321, 28] width 544 height 49
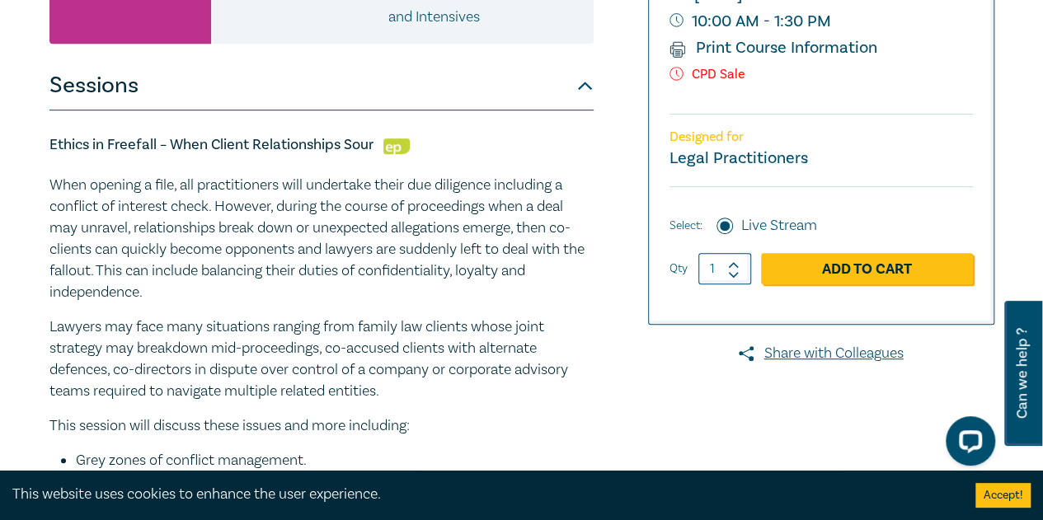
scroll to position [330, 0]
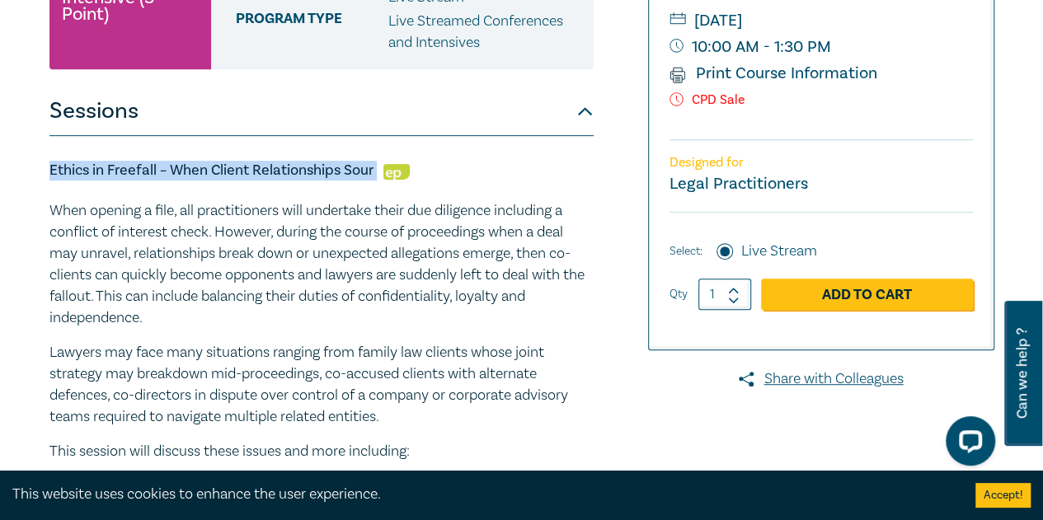
drag, startPoint x: 374, startPoint y: 169, endPoint x: 33, endPoint y: 169, distance: 341.4
copy h5 "Ethics in Freefall – When Client Relationships Sour"
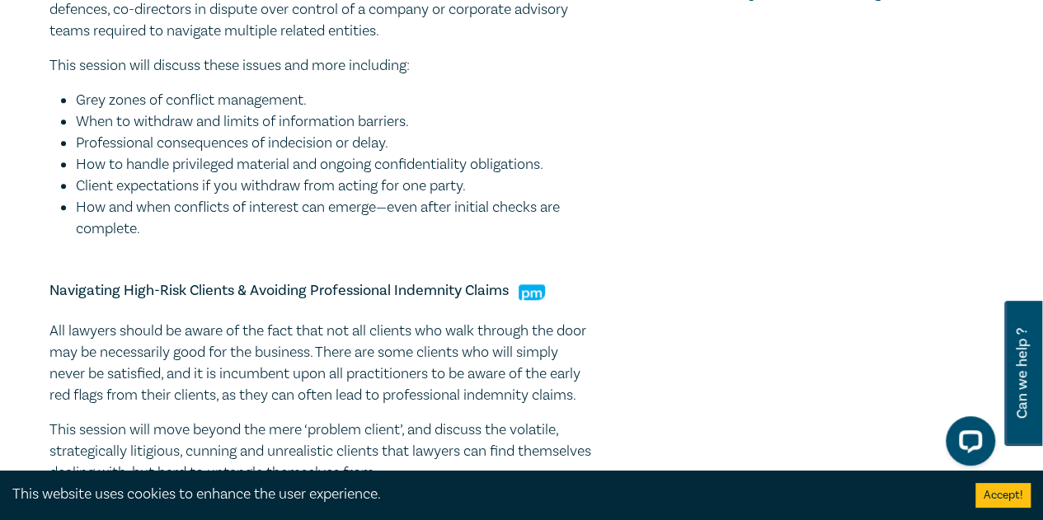
scroll to position [742, 0]
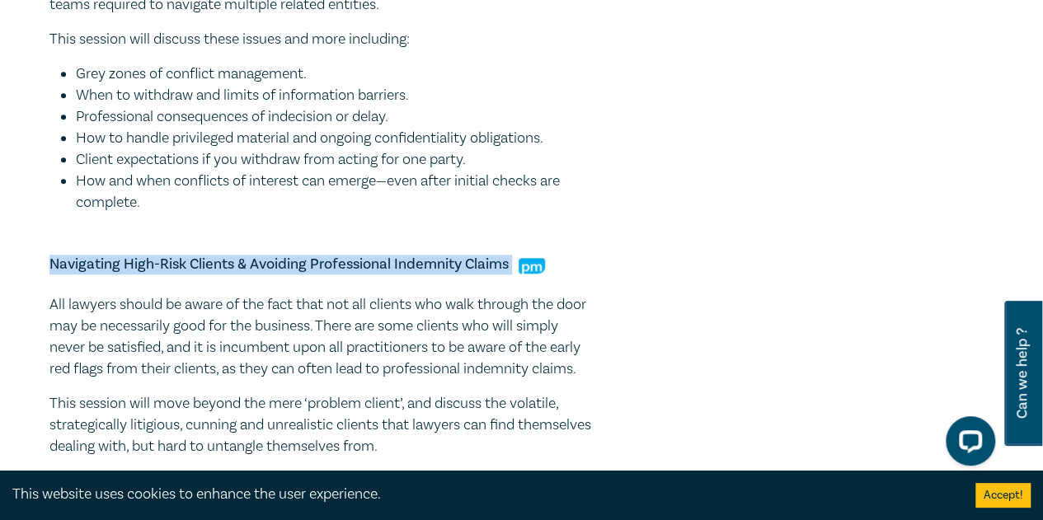
drag, startPoint x: 510, startPoint y: 266, endPoint x: 100, endPoint y: 271, distance: 410.7
click at [32, 265] on div "CPD 3 Point Intensive I26009 CPD Intensive (3 Point) CPD Points 3 Point s Deliv…" at bounding box center [521, 296] width 1043 height 1808
copy h5 "Navigating High-Risk Clients & Avoiding Professional Indemnity Claims"
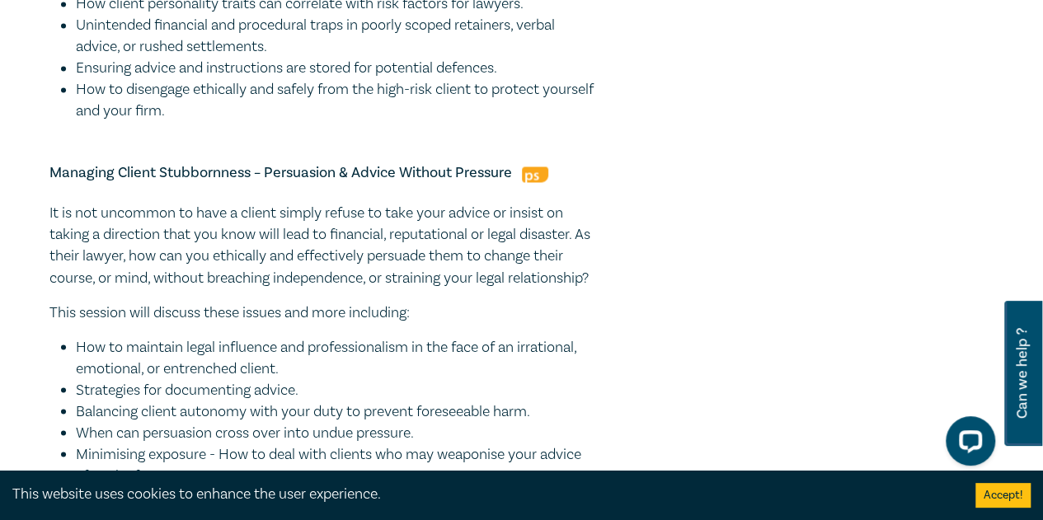
scroll to position [1319, 0]
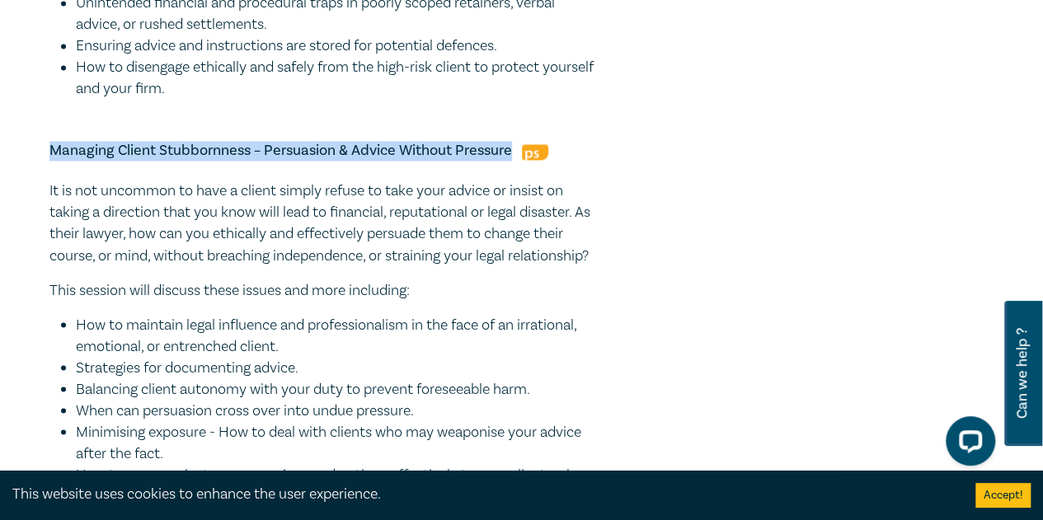
drag, startPoint x: 510, startPoint y: 175, endPoint x: 45, endPoint y: 174, distance: 465.9
copy h5 "Managing Client Stubbornness – Persuasion & Advice Without Pressure"
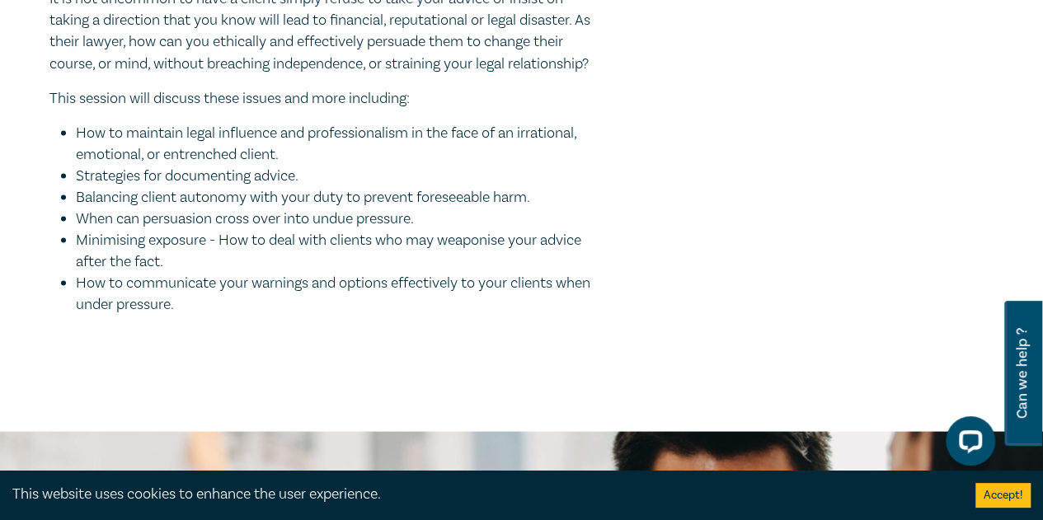
scroll to position [1402, 0]
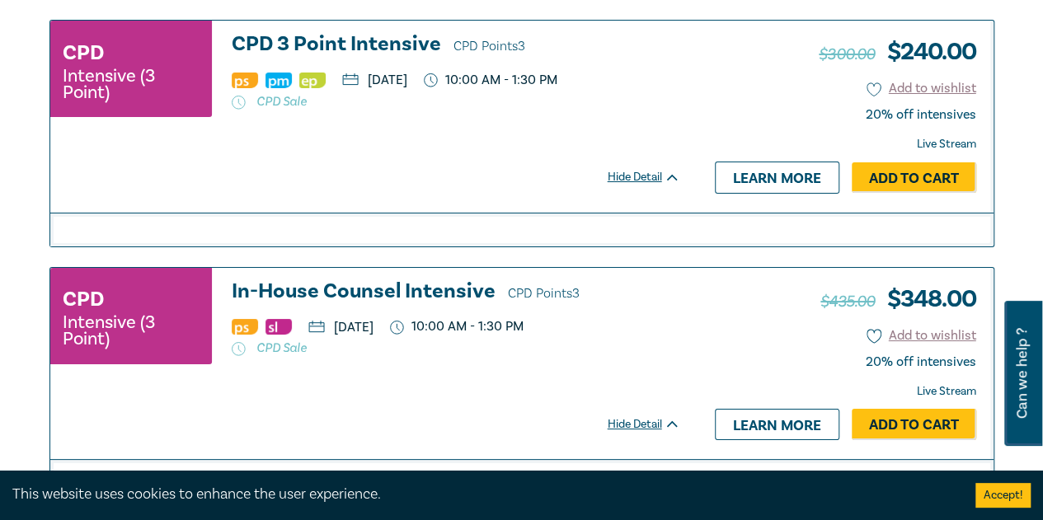
scroll to position [3180, 0]
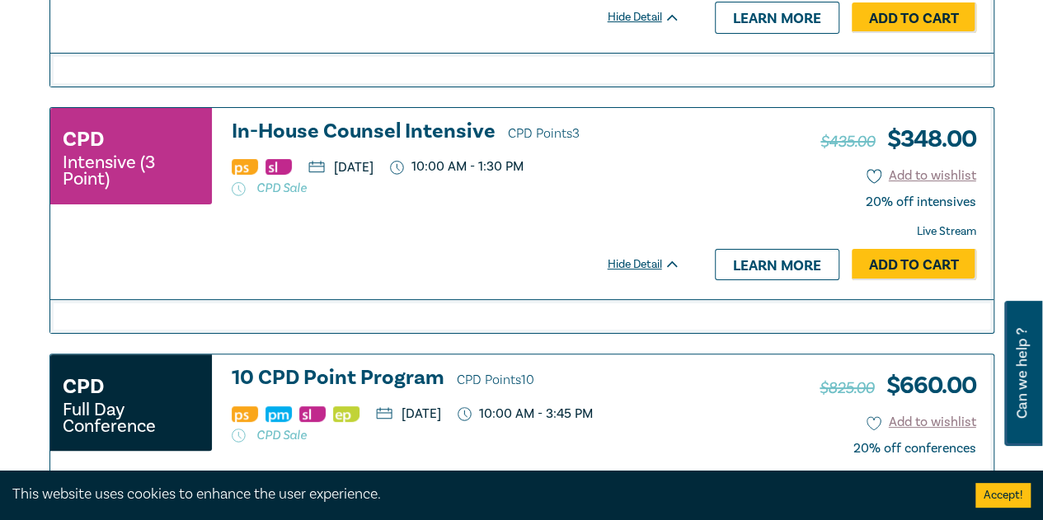
click at [387, 120] on h3 "In-House Counsel Intensive CPD Points 3" at bounding box center [456, 132] width 449 height 25
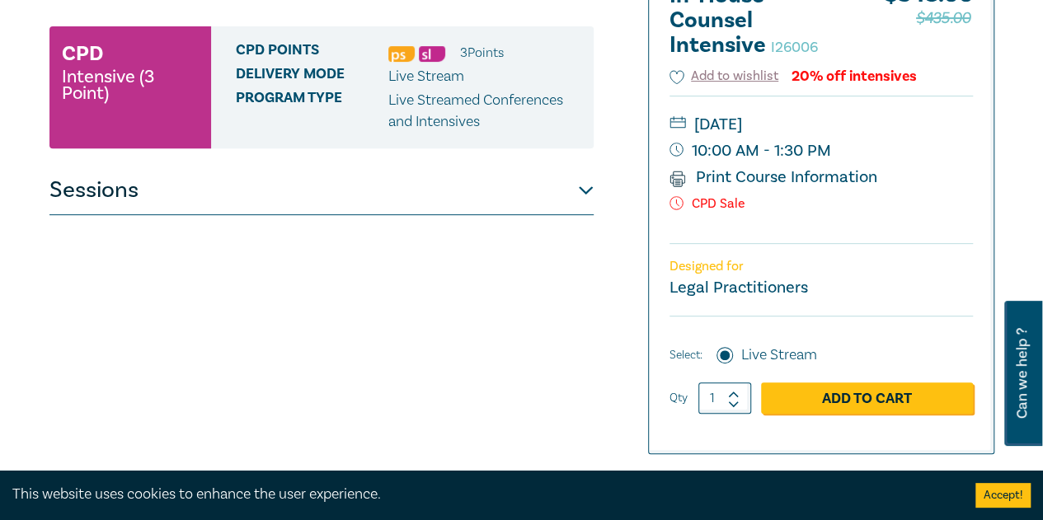
scroll to position [330, 0]
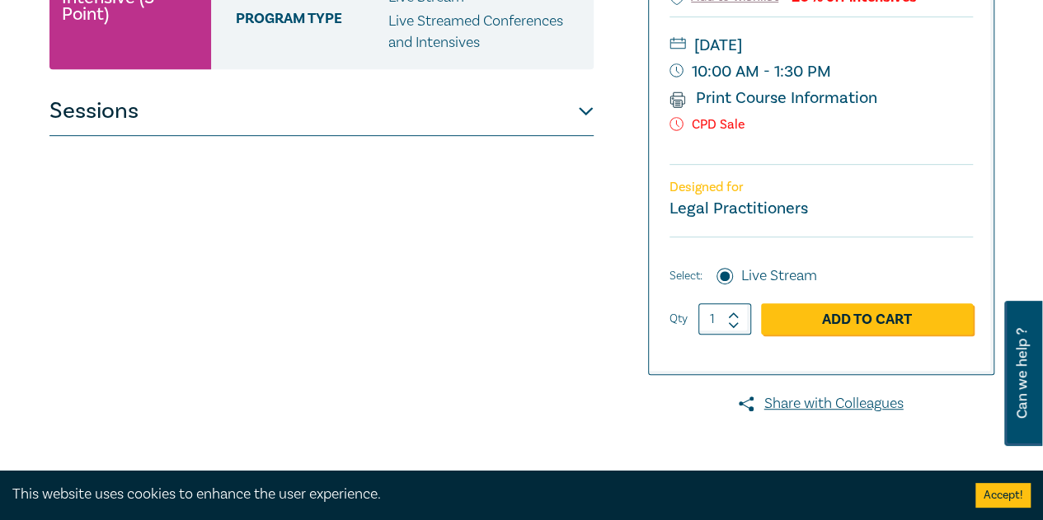
click at [557, 118] on button "Sessions" at bounding box center [321, 111] width 544 height 49
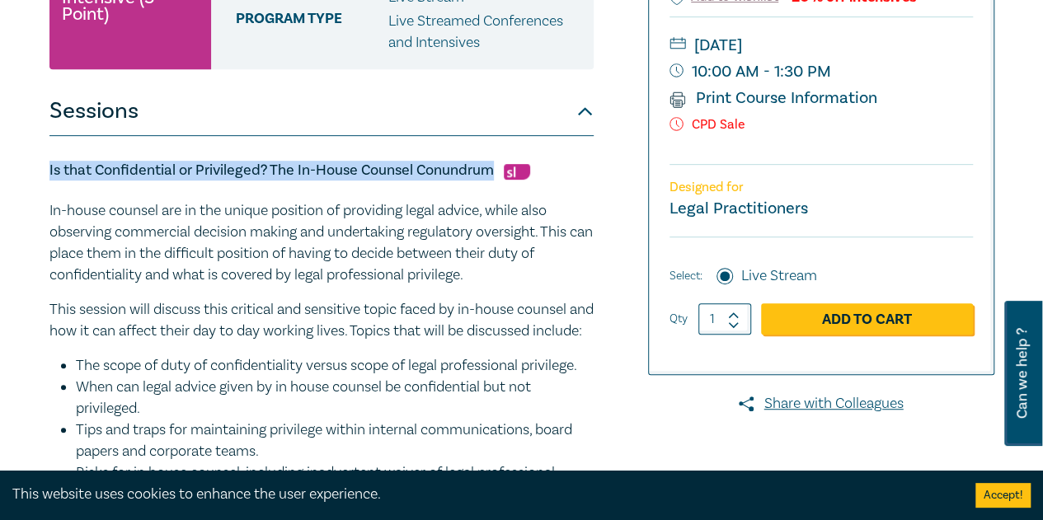
drag, startPoint x: 491, startPoint y: 169, endPoint x: 41, endPoint y: 177, distance: 450.3
copy h5 "Is that Confidential or Privileged? The In-House Counsel Conundrum"
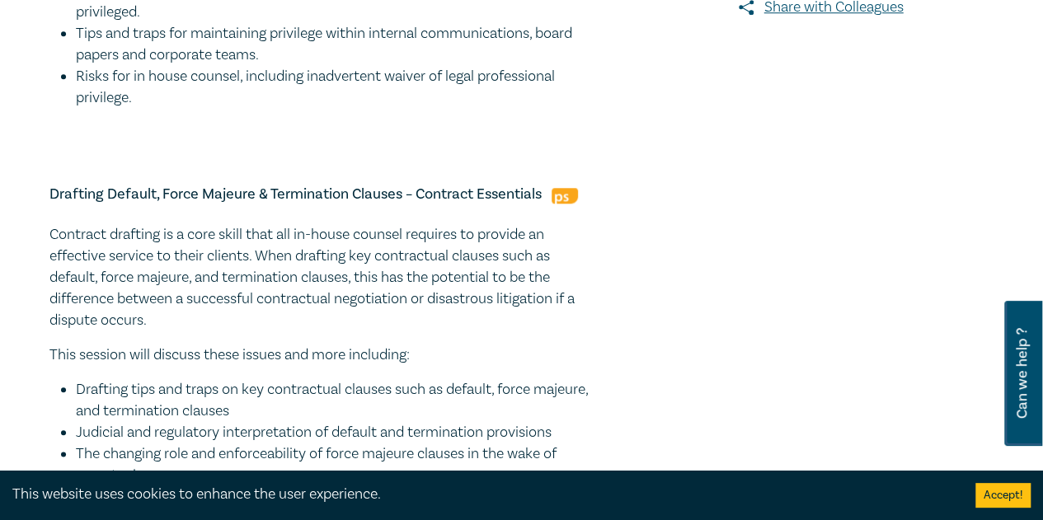
scroll to position [742, 0]
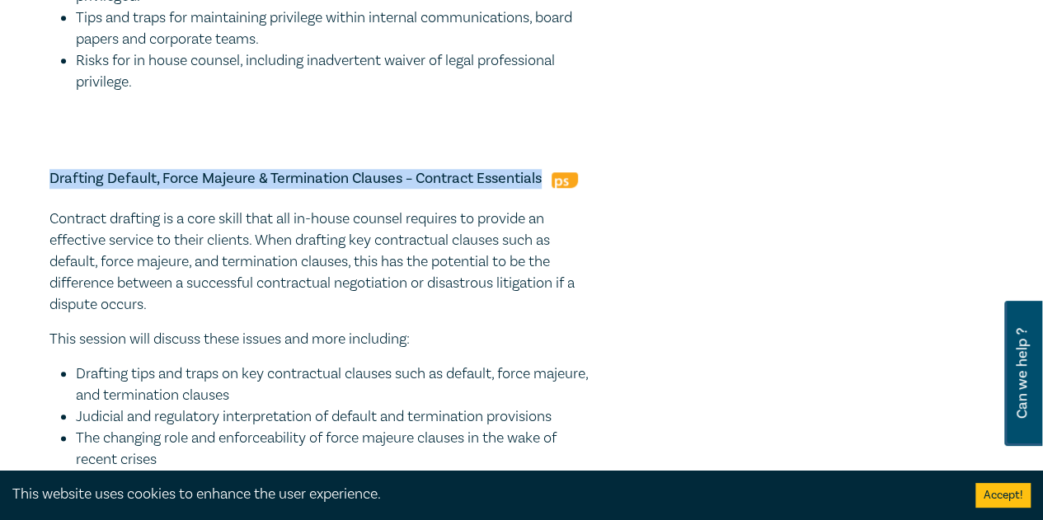
drag, startPoint x: 543, startPoint y: 198, endPoint x: 37, endPoint y: 204, distance: 506.4
click at [37, 204] on div "In-House Counsel Intensive I26006 CPD Intensive (3 Point) CPD Points 3 Point s …" at bounding box center [521, 418] width 1043 height 2053
copy h5 "Drafting Default, Force Majeure & Termination Clauses – Contract Essentials"
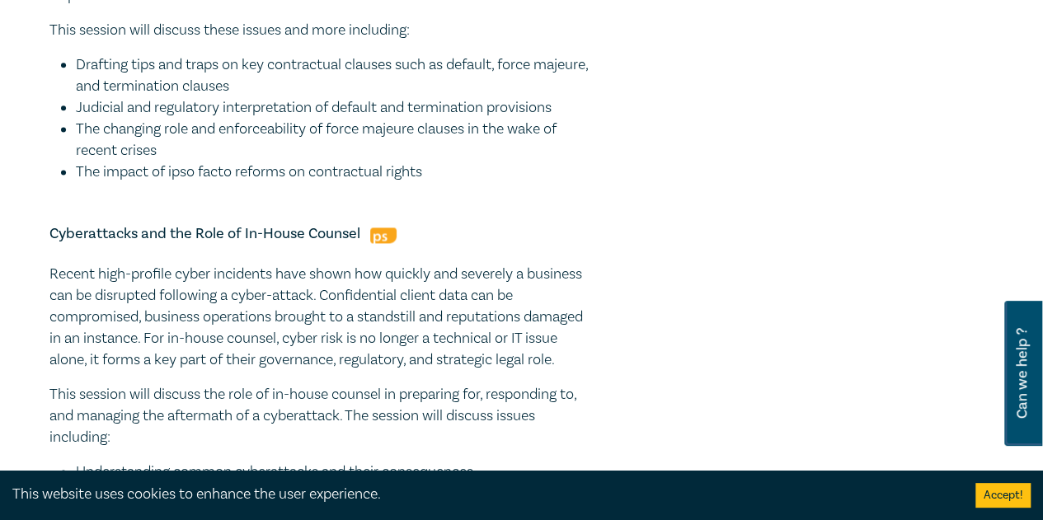
scroll to position [1155, 0]
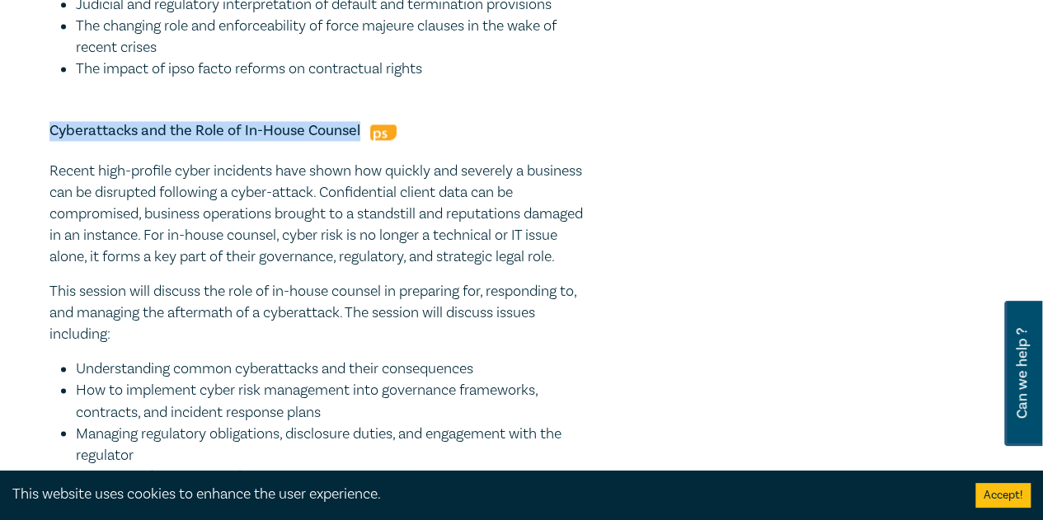
drag, startPoint x: 360, startPoint y: 152, endPoint x: 32, endPoint y: 155, distance: 328.2
click at [32, 155] on div "In-House Counsel Intensive I26006 CPD Intensive (3 Point) CPD Points 3 Point s …" at bounding box center [521, 6] width 1043 height 2053
copy h5 "Cyberattacks and the Role of In-House Counsel"
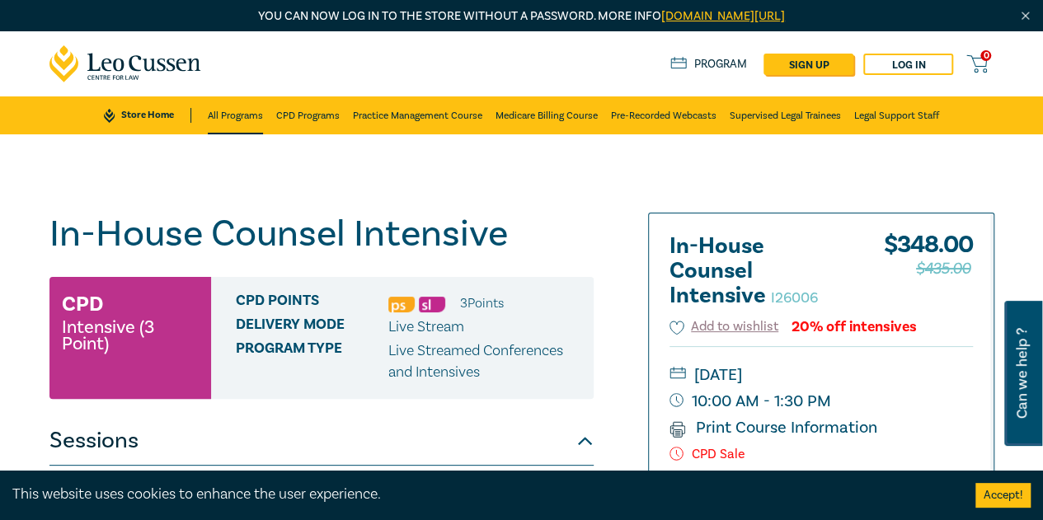
click at [228, 113] on link "All Programs" at bounding box center [235, 115] width 55 height 38
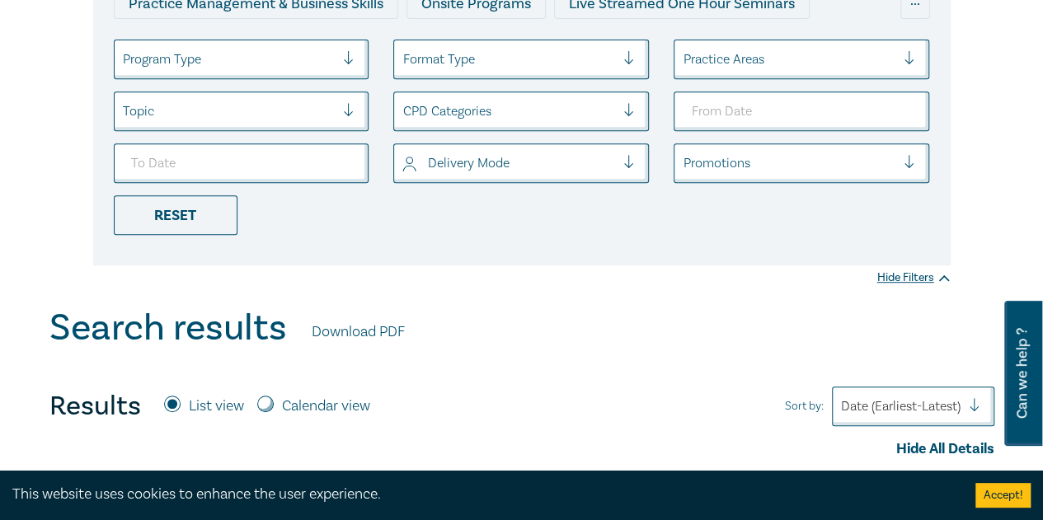
scroll to position [247, 0]
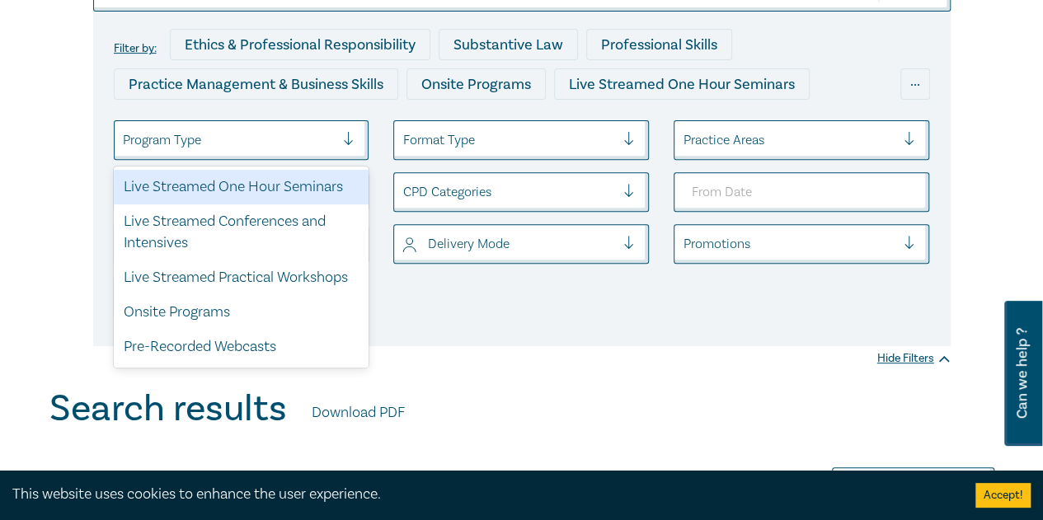
click at [272, 127] on div "Program Type" at bounding box center [229, 140] width 229 height 28
click at [277, 177] on div "Live Streamed One Hour Seminars" at bounding box center [242, 187] width 256 height 35
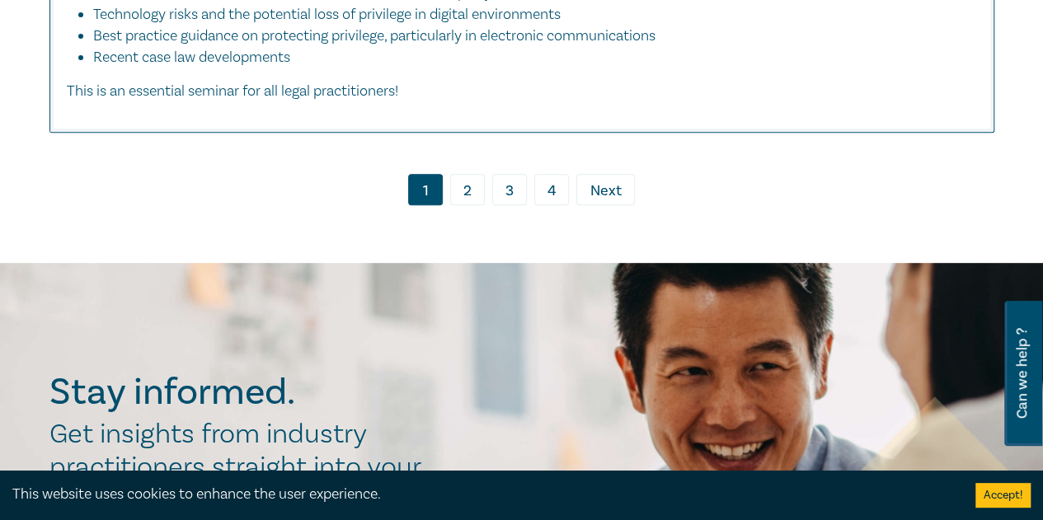
scroll to position [9648, 0]
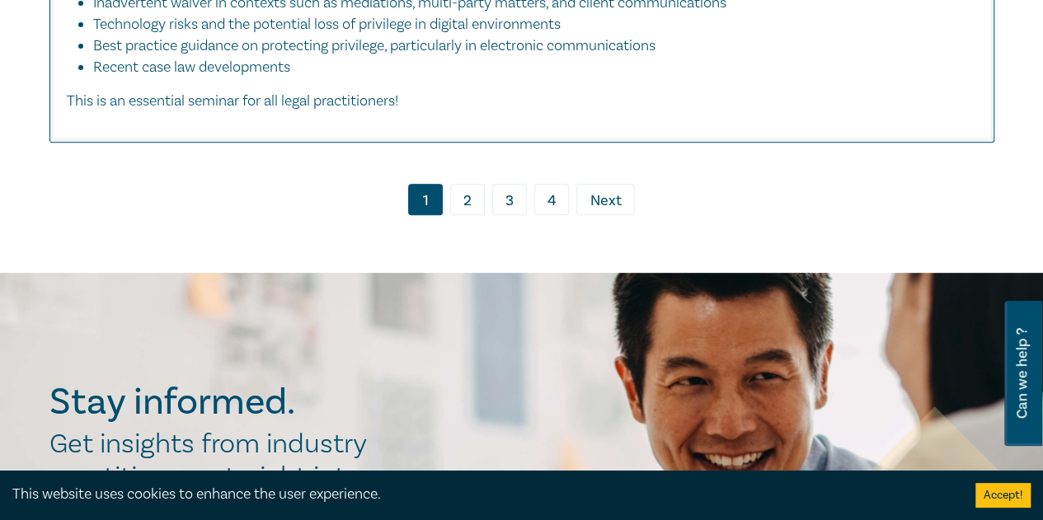
click at [471, 215] on link "2" at bounding box center [467, 199] width 35 height 31
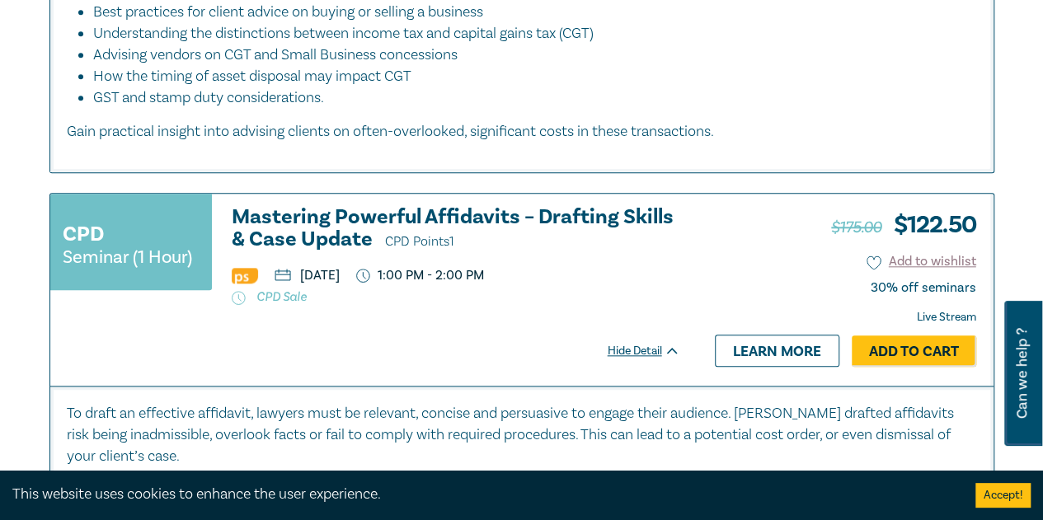
scroll to position [4041, 0]
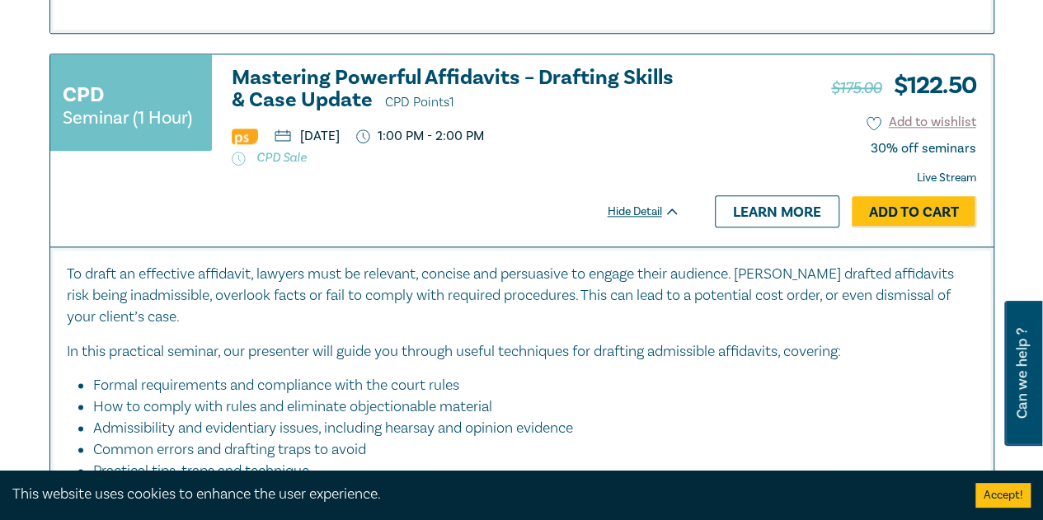
click at [328, 113] on h3 "Mastering Powerful Affidavits – Drafting Skills & Case Update CPD Points 1" at bounding box center [456, 90] width 449 height 47
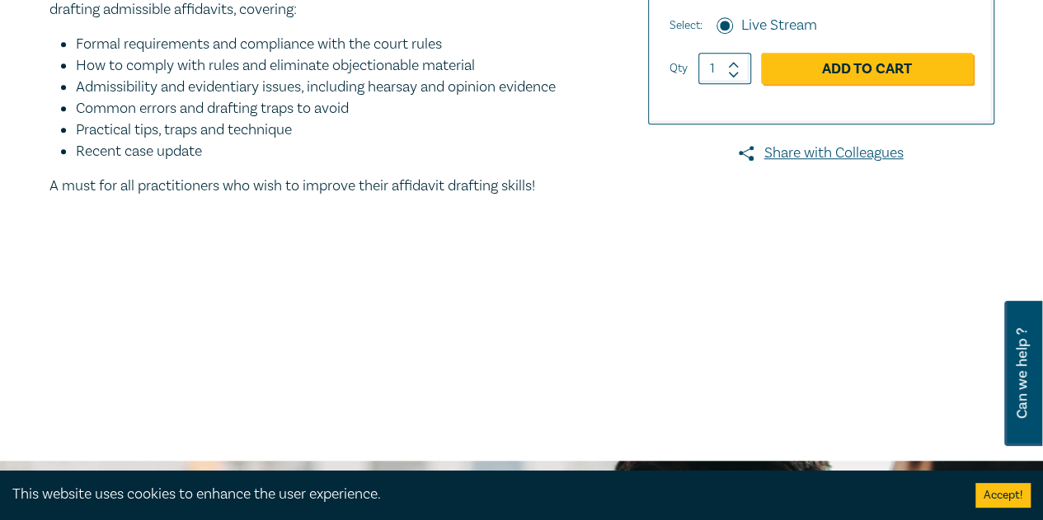
scroll to position [660, 0]
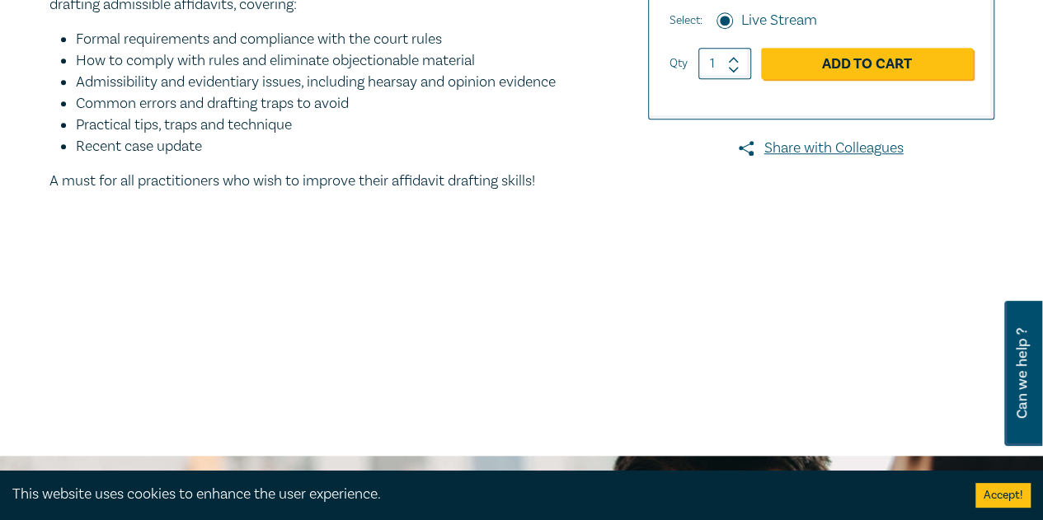
drag, startPoint x: 552, startPoint y: 260, endPoint x: 466, endPoint y: 244, distance: 87.2
click at [396, 167] on div "To draft an effective affidavit, lawyers must be relevant, concise and persuasi…" at bounding box center [321, 33] width 544 height 318
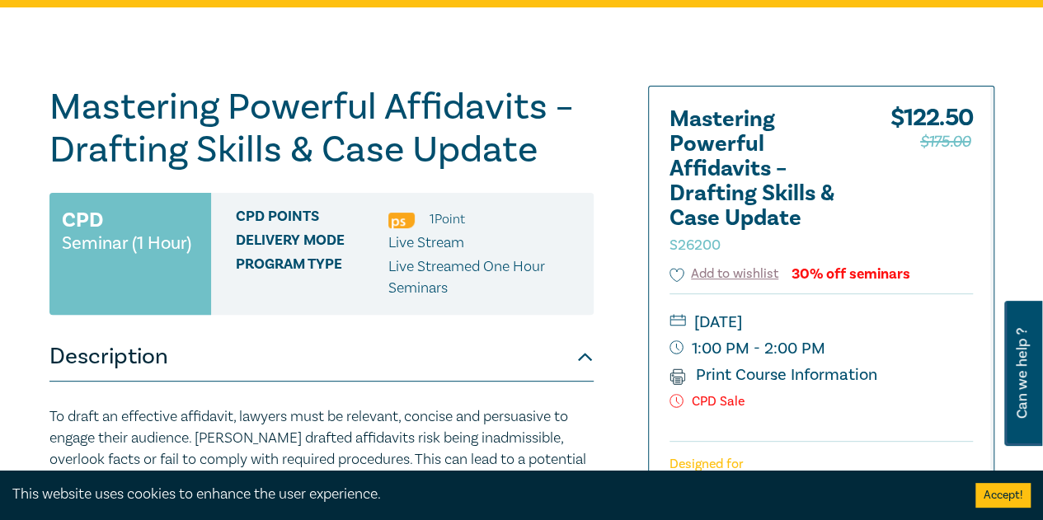
scroll to position [82, 0]
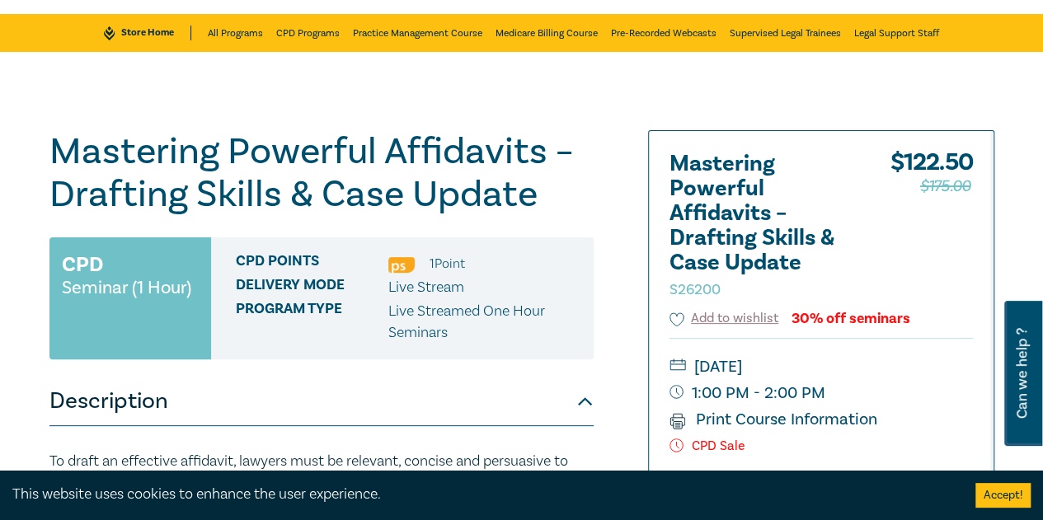
drag, startPoint x: 547, startPoint y: 430, endPoint x: 52, endPoint y: 148, distance: 569.5
copy div "Mastering Powerful Affidavits – Drafting Skills & Case Update S26200 CPD Semina…"
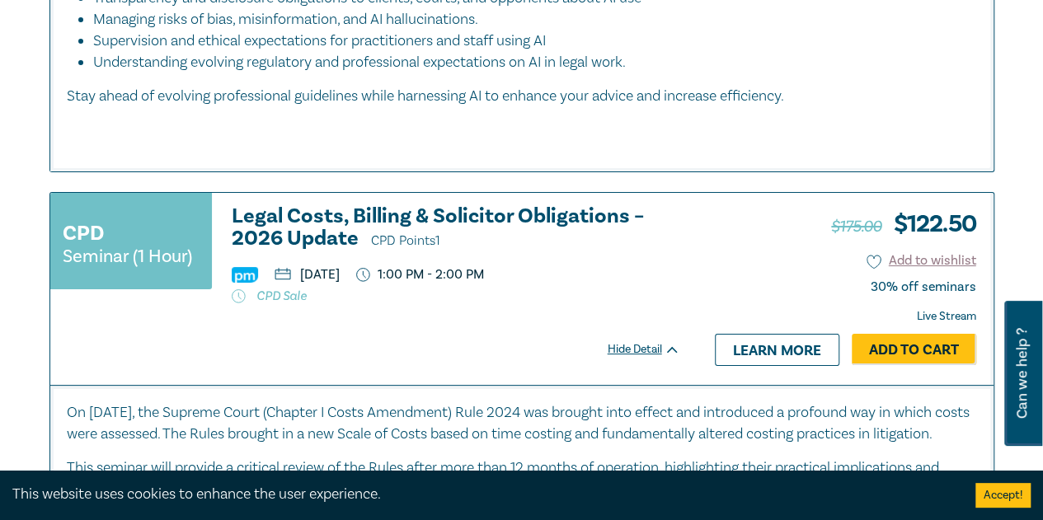
scroll to position [6396, 0]
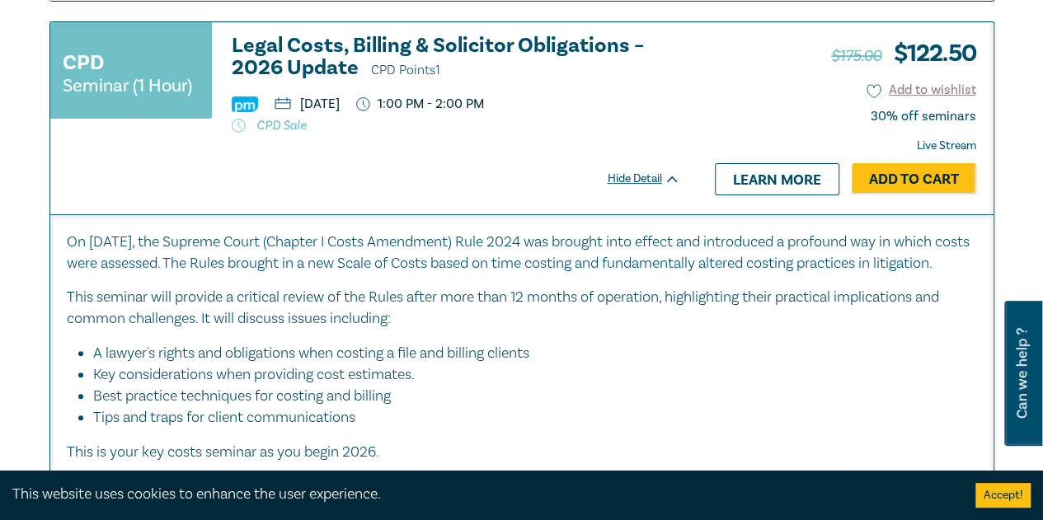
click at [319, 82] on h3 "Legal Costs, Billing & Solicitor Obligations – 2026 Update CPD Points 1" at bounding box center [456, 58] width 449 height 47
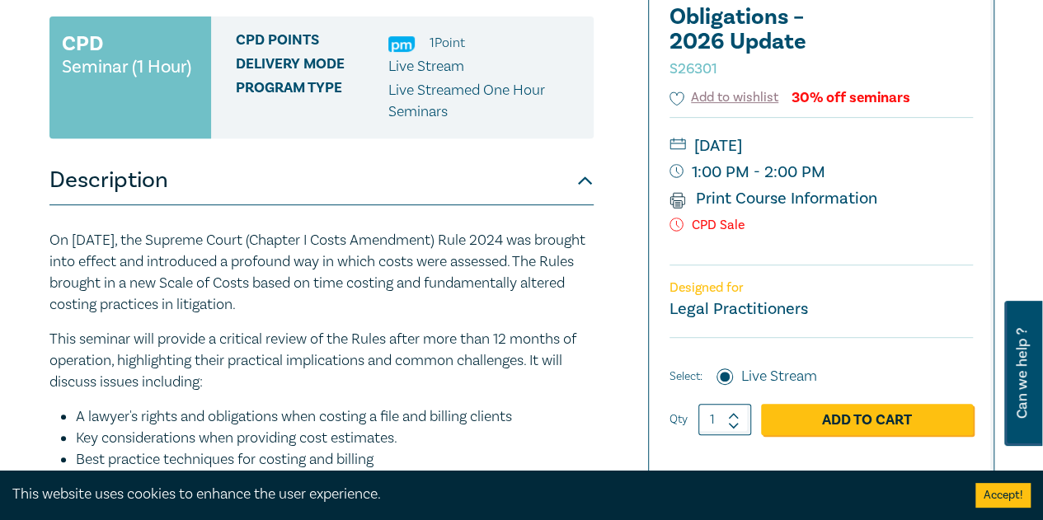
scroll to position [78, 0]
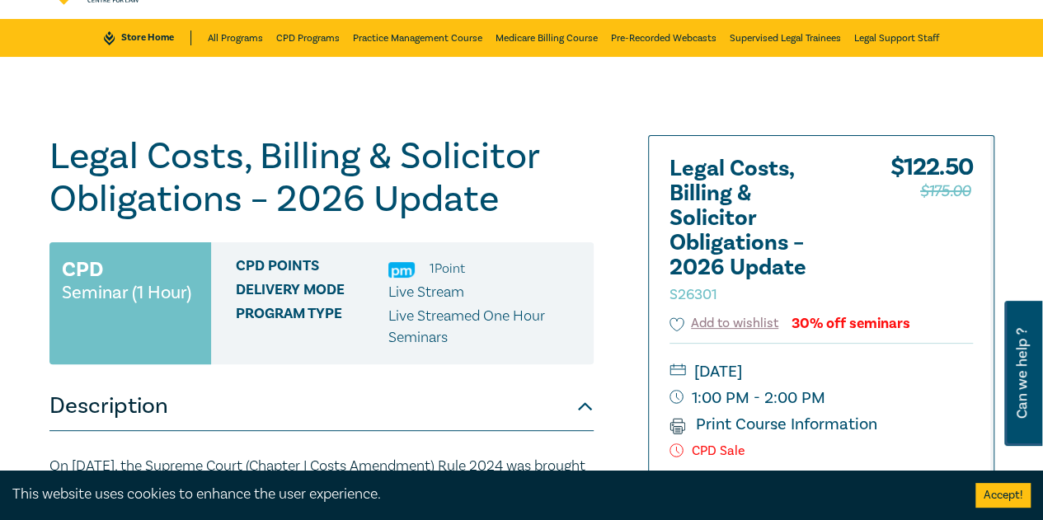
drag, startPoint x: 369, startPoint y: 410, endPoint x: 46, endPoint y: 148, distance: 416.3
copy div "Lorem Ipsum, Dolorsi & Ametconse Adipiscinge – 0970 Seddoe T04187 INC Utlabor (…"
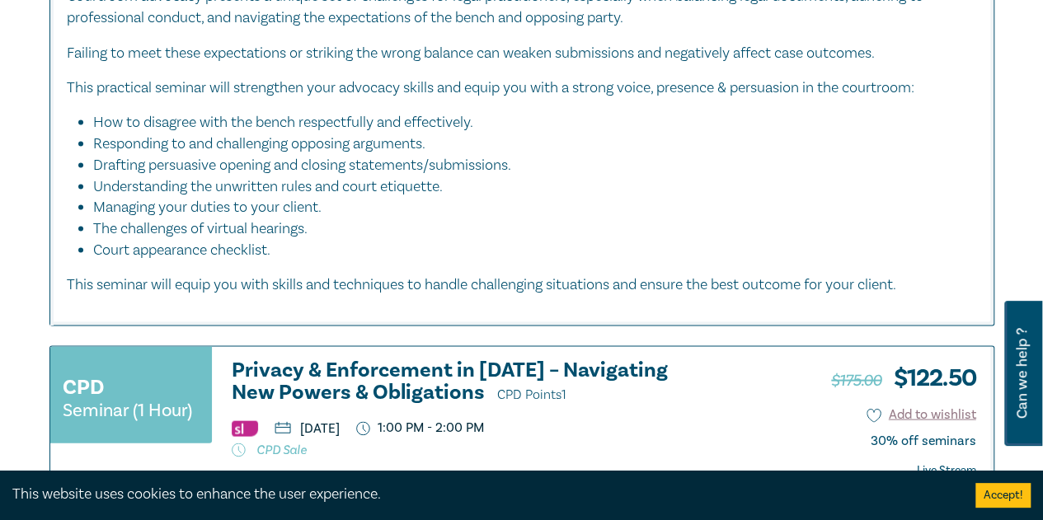
scroll to position [7963, 0]
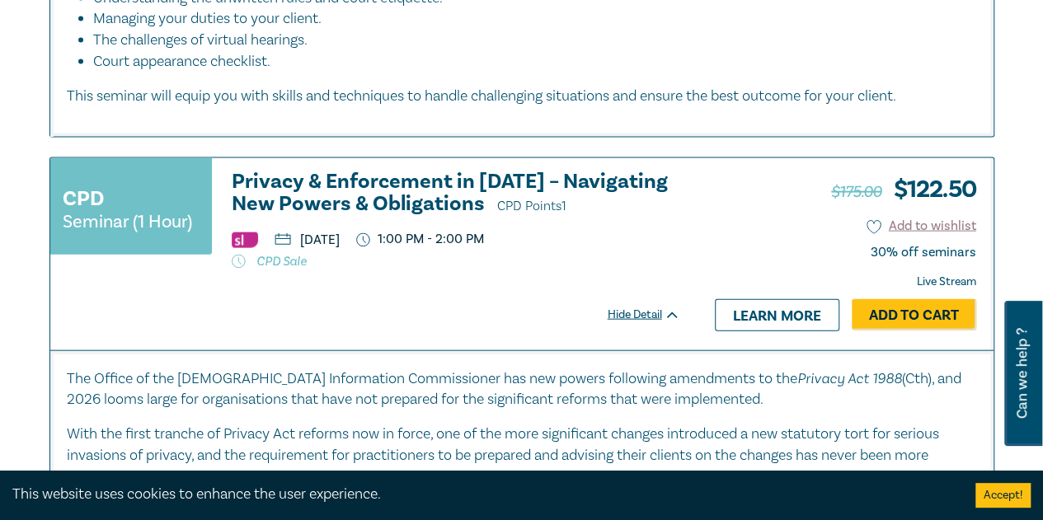
click at [382, 218] on h3 "Privacy & Enforcement in 2026 – Navigating New Powers & Obligations CPD Points 1" at bounding box center [456, 194] width 449 height 47
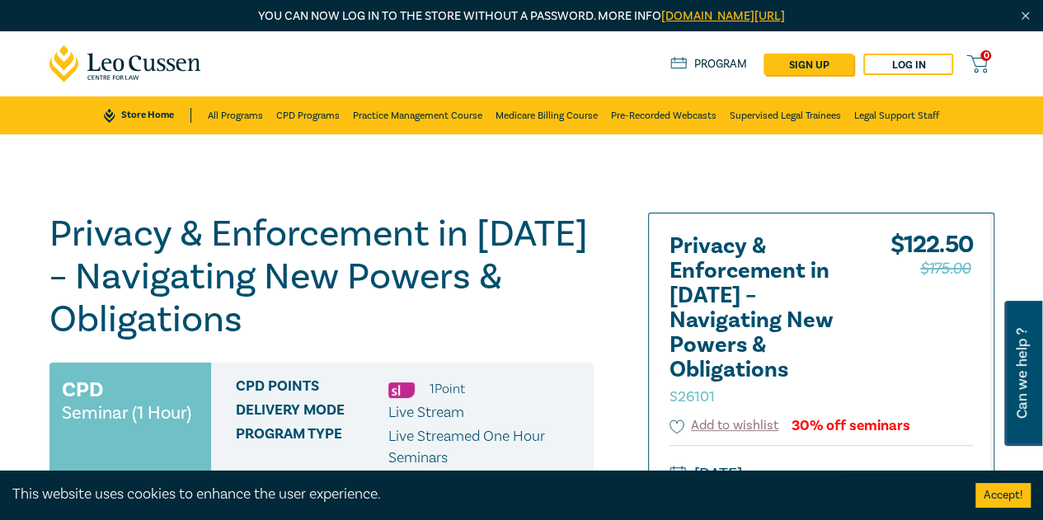
drag, startPoint x: 355, startPoint y: 374, endPoint x: 36, endPoint y: 242, distance: 344.3
copy div "Privacy & Enforcement in 2026 – Navigating New Powers & Obligations S26101 CPD …"
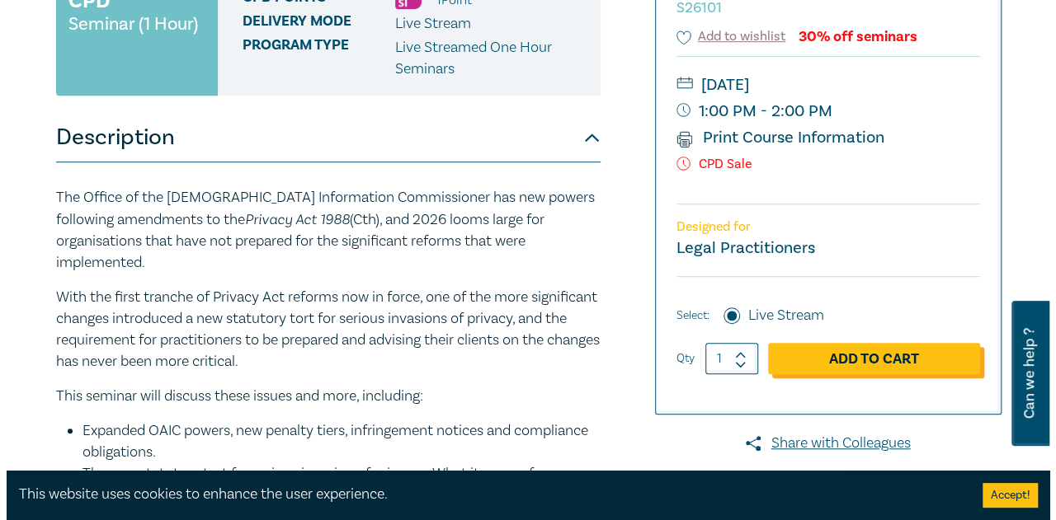
scroll to position [495, 0]
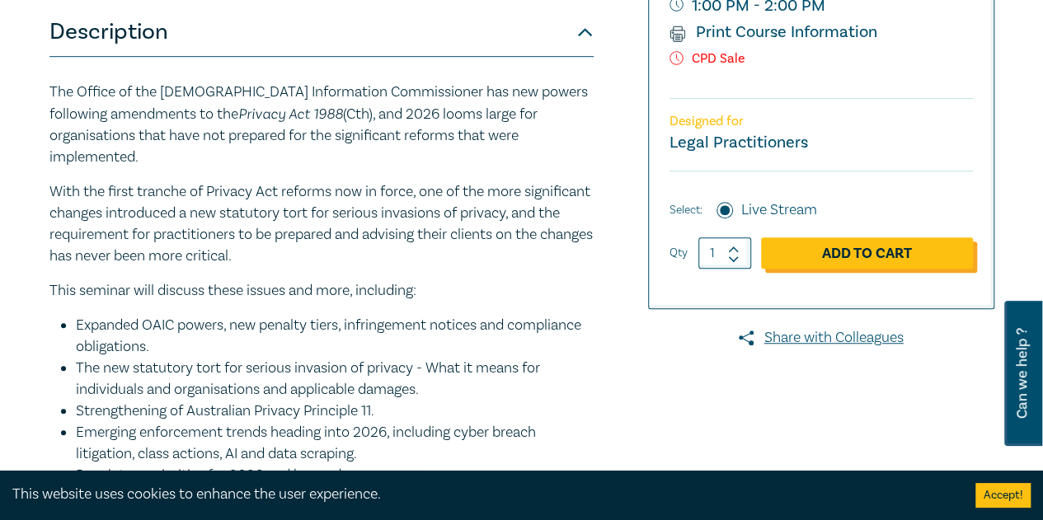
click at [847, 260] on link "Add to Cart" at bounding box center [867, 252] width 212 height 31
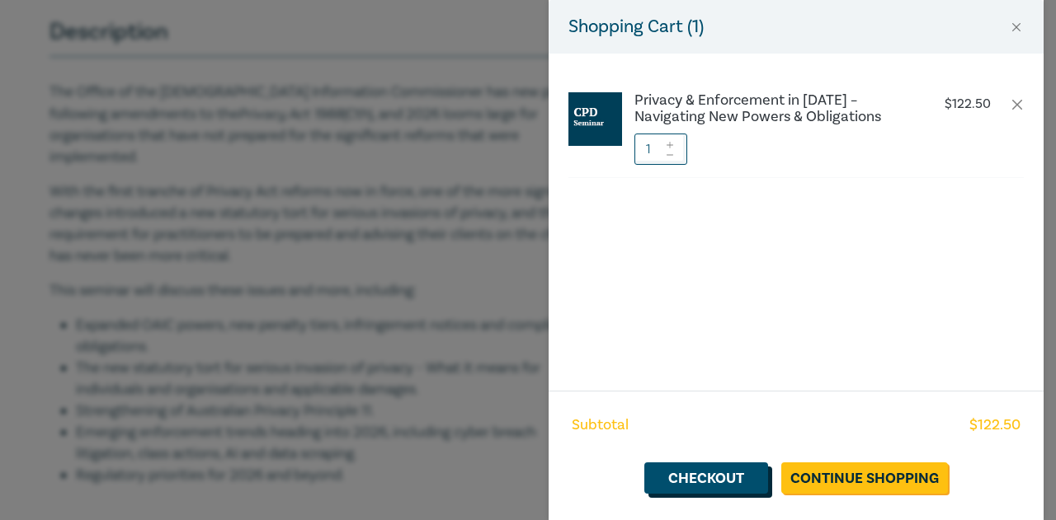
click at [702, 472] on link "Checkout" at bounding box center [706, 478] width 124 height 31
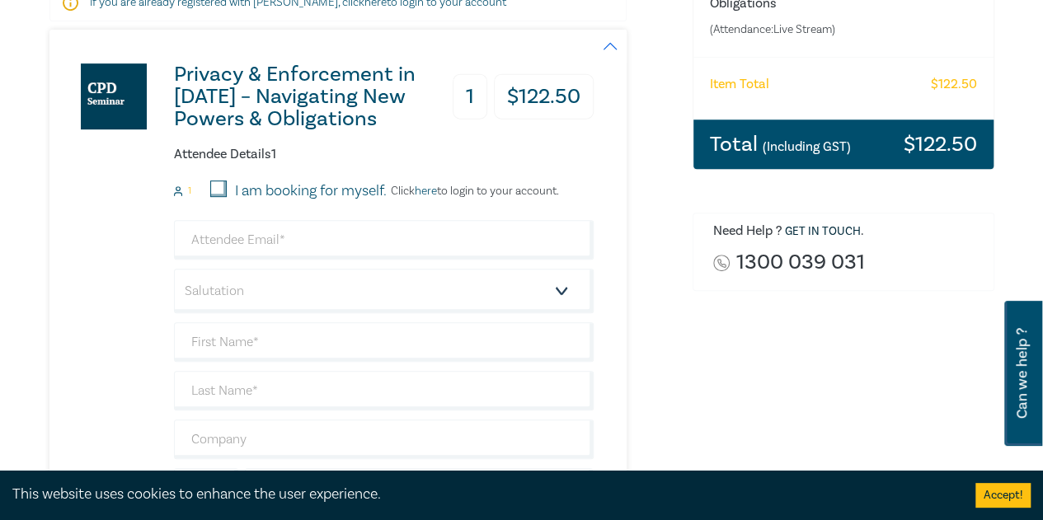
scroll to position [165, 0]
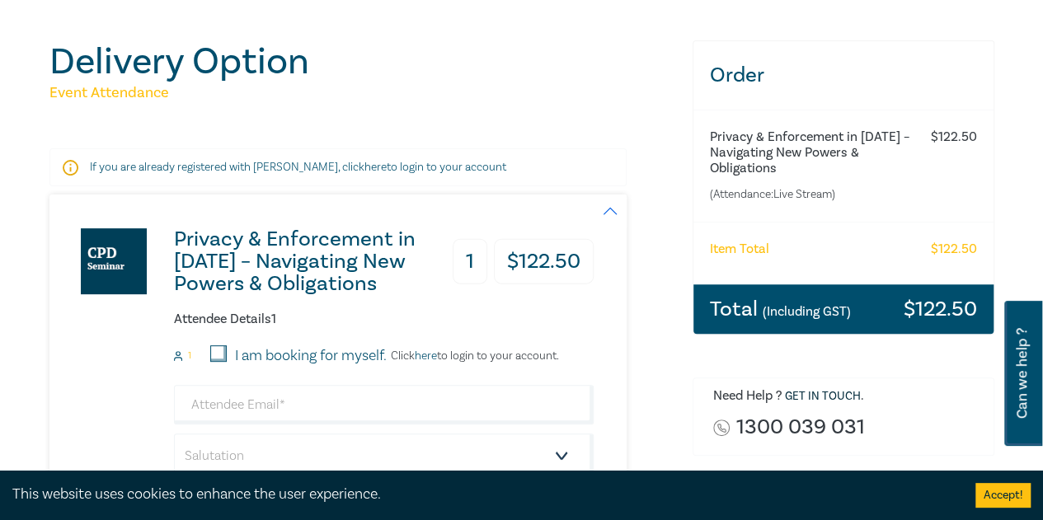
click at [385, 161] on p "If you are already registered with Leo Cussen, click here to login to your acco…" at bounding box center [338, 167] width 496 height 16
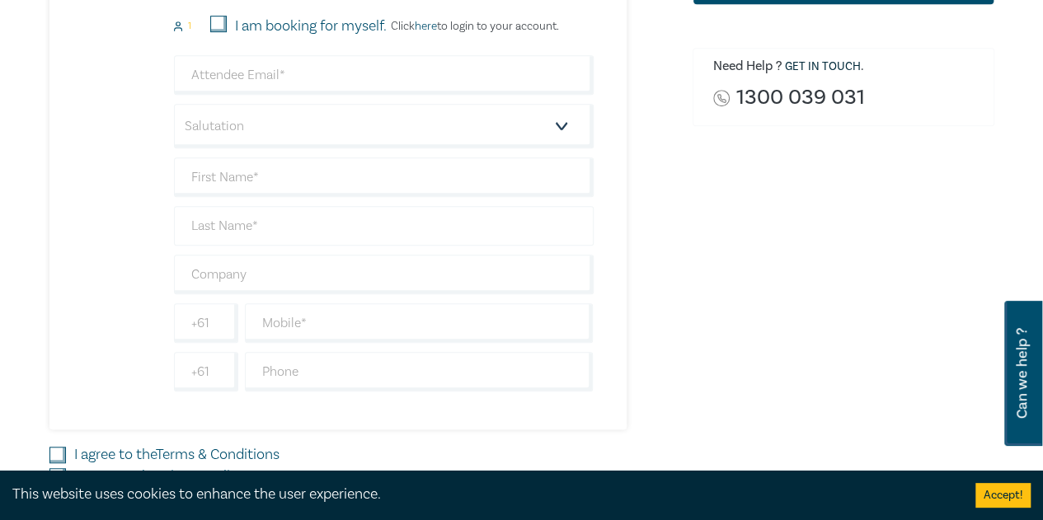
scroll to position [907, 0]
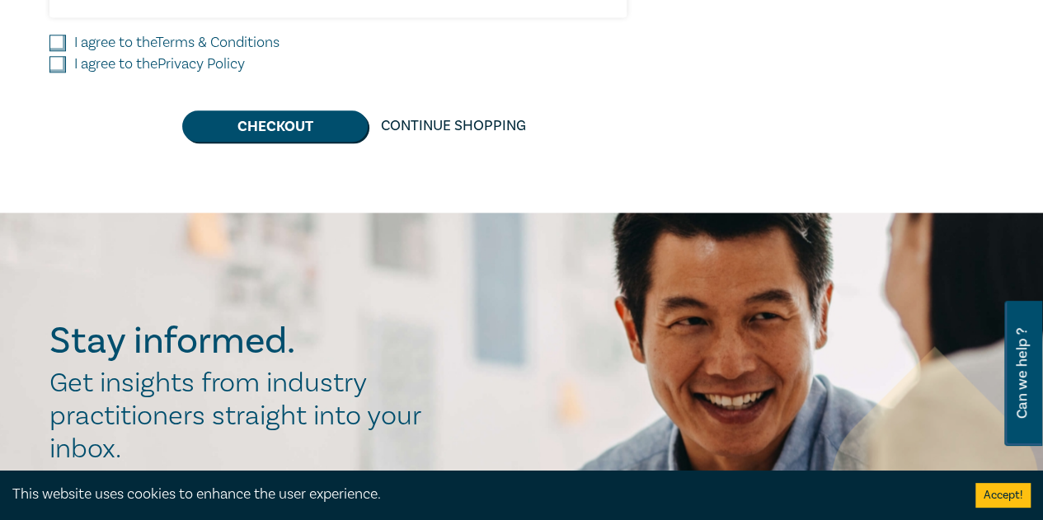
click at [280, 120] on button "Checkout" at bounding box center [275, 126] width 186 height 31
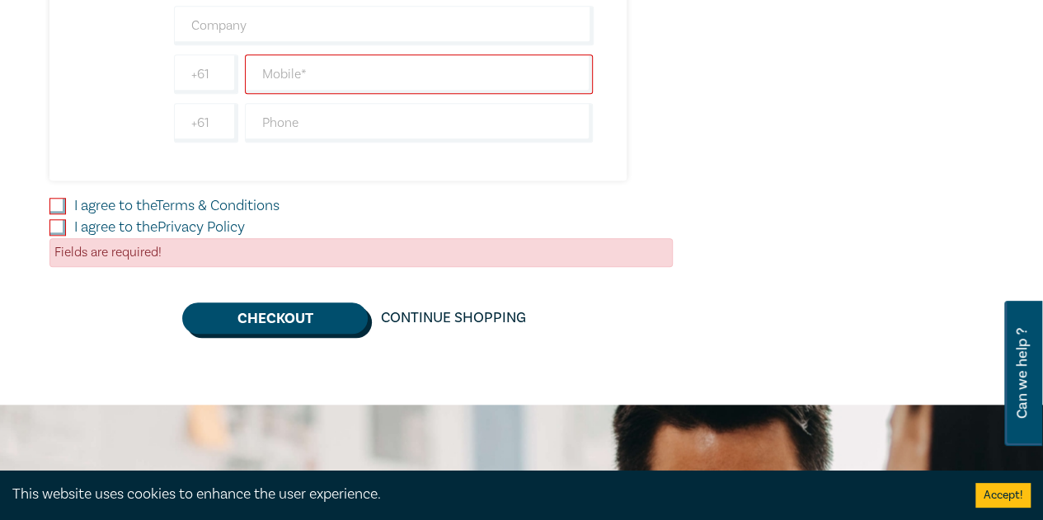
scroll to position [742, 0]
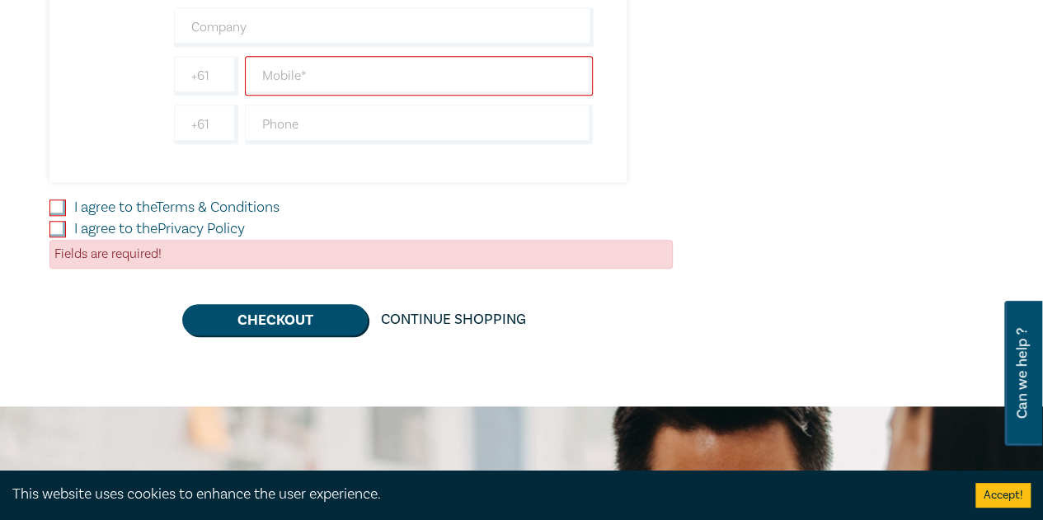
click at [63, 202] on input "I agree to the Terms & Conditions" at bounding box center [57, 208] width 16 height 16
checkbox input "true"
click at [61, 227] on input "I agree to the Privacy Policy" at bounding box center [57, 229] width 16 height 16
checkbox input "true"
click at [288, 318] on button "Checkout" at bounding box center [275, 319] width 186 height 31
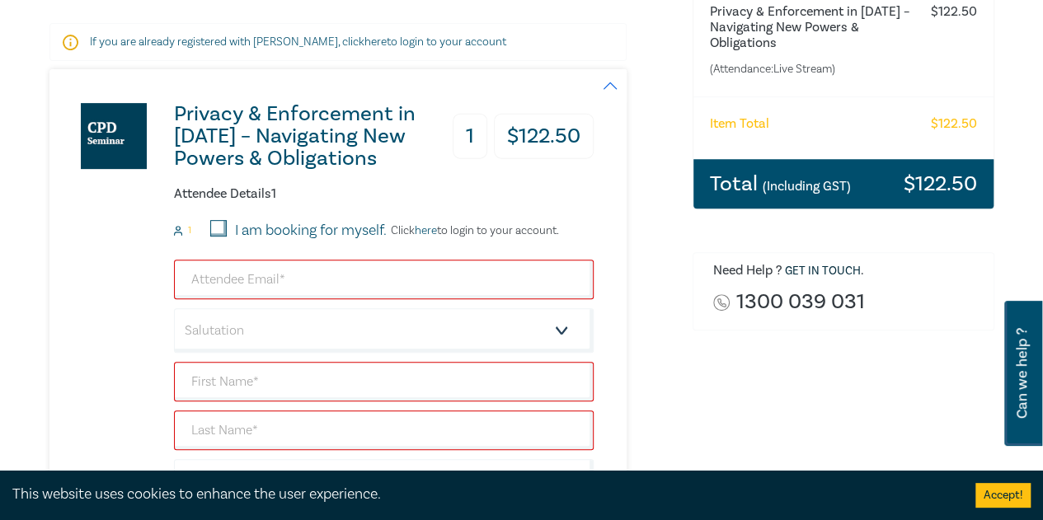
scroll to position [247, 0]
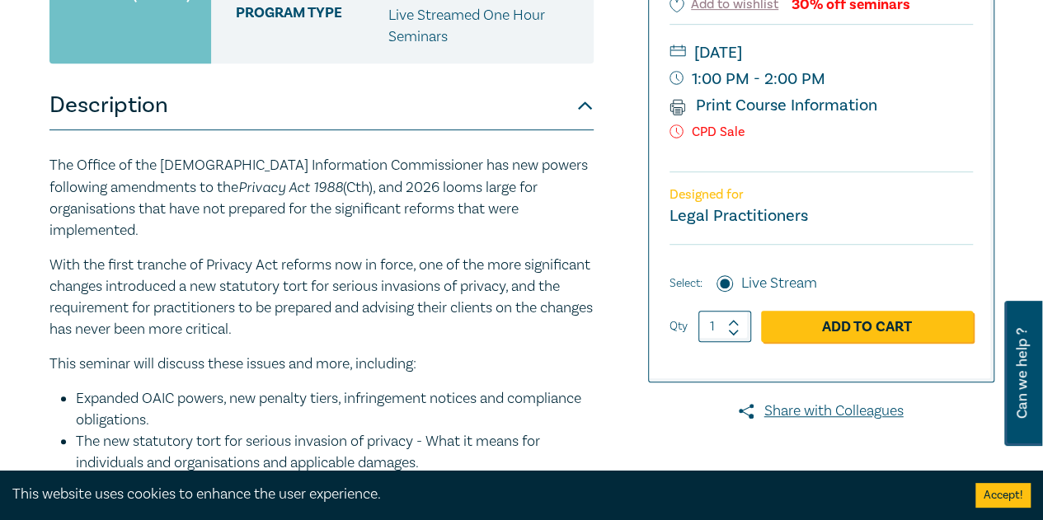
scroll to position [330, 0]
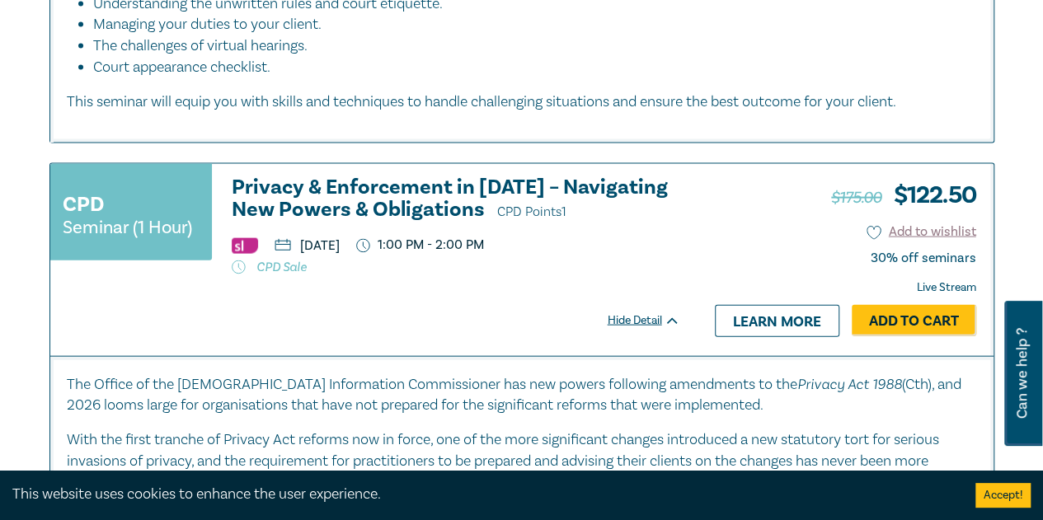
scroll to position [7963, 0]
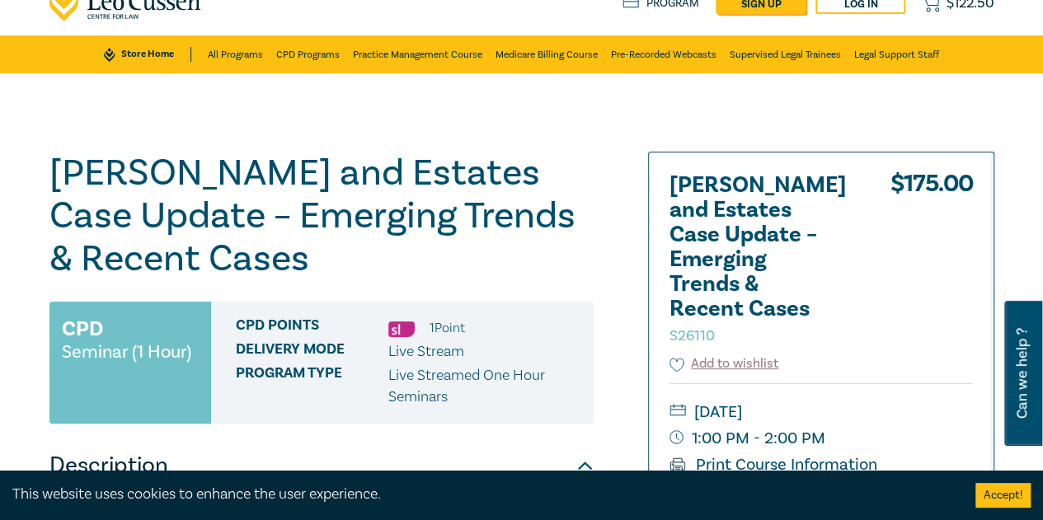
scroll to position [165, 0]
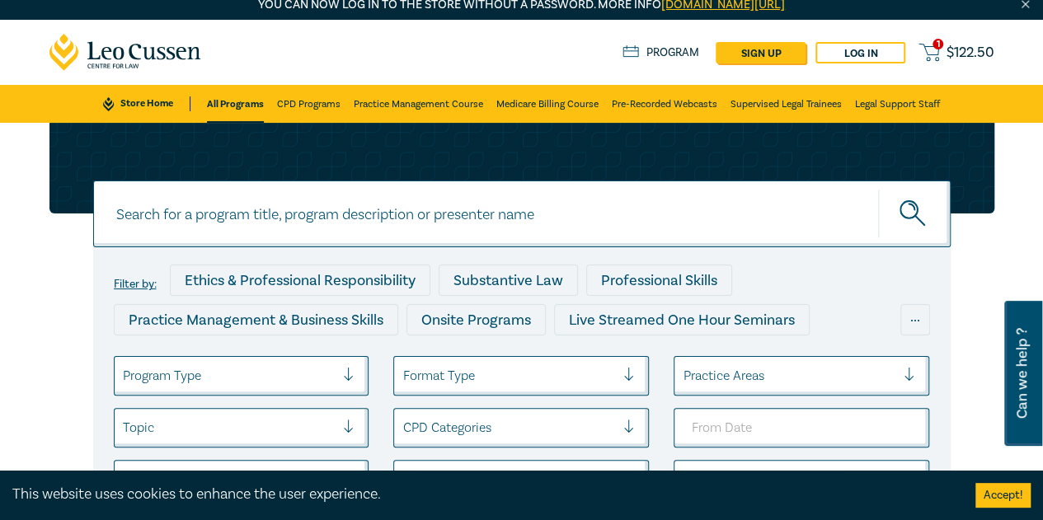
scroll to position [165, 0]
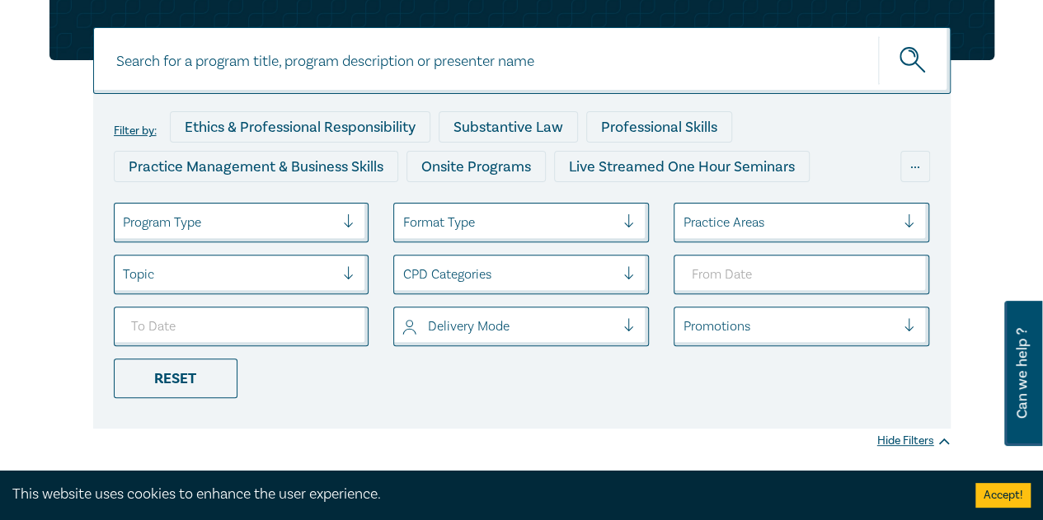
click at [265, 223] on div at bounding box center [229, 222] width 213 height 21
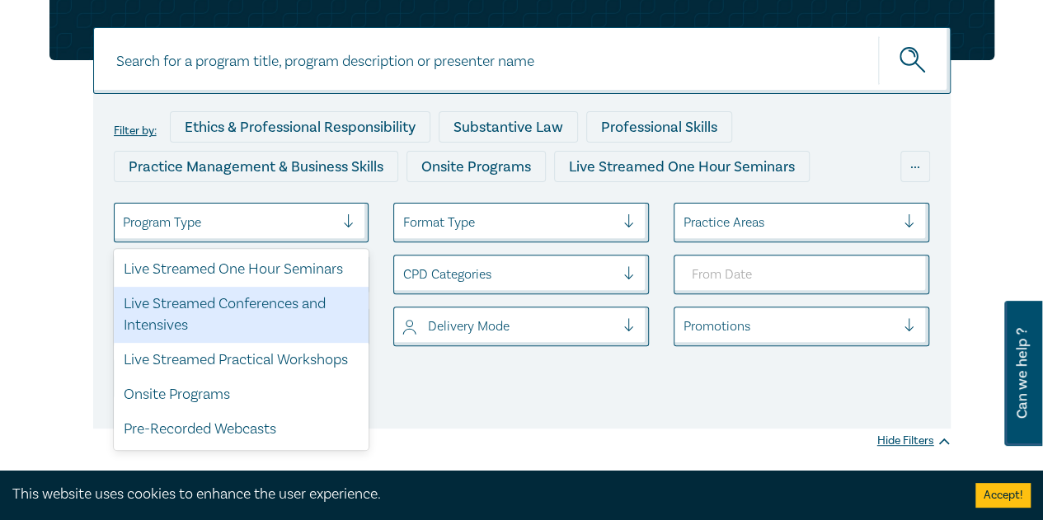
click at [251, 310] on div "Live Streamed Conferences and Intensives" at bounding box center [242, 315] width 256 height 56
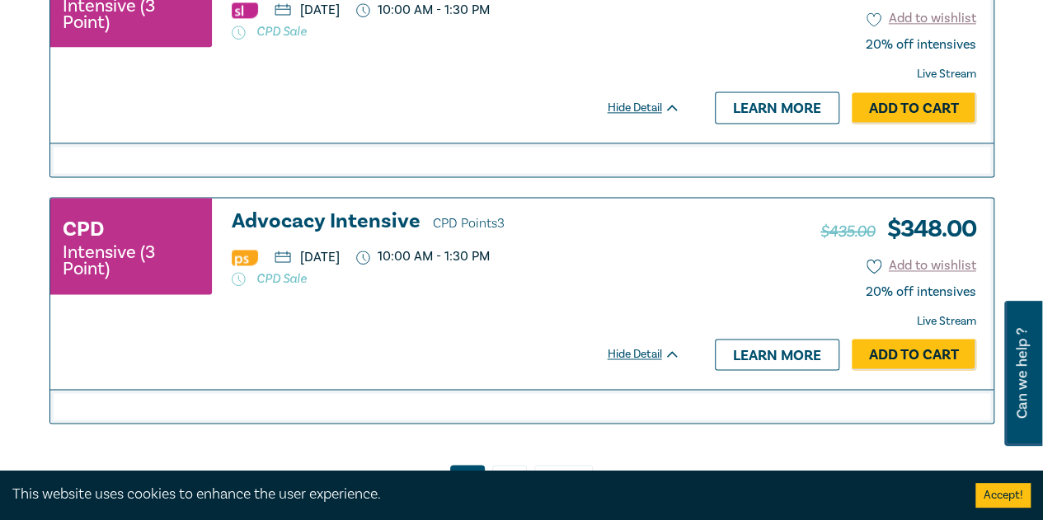
scroll to position [4371, 0]
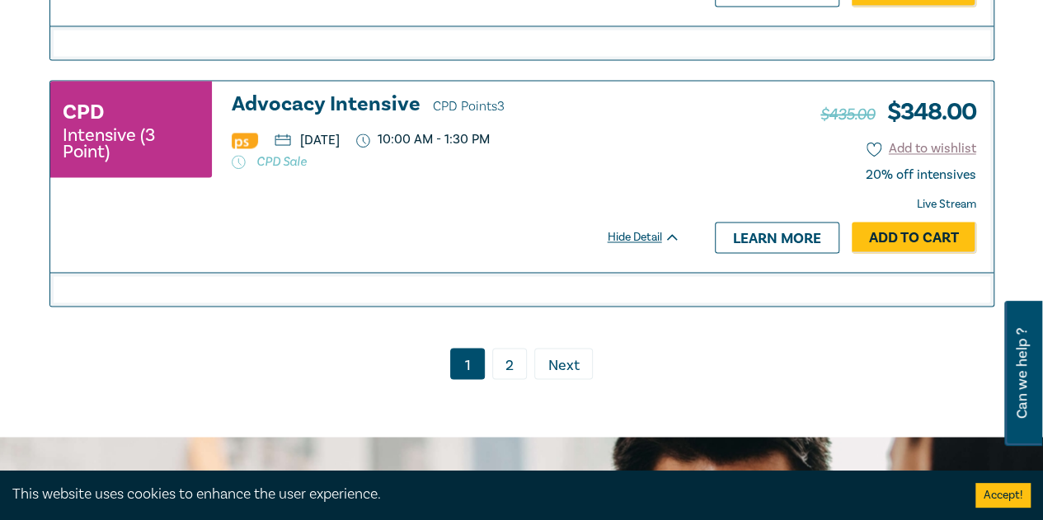
click at [506, 355] on link "2" at bounding box center [509, 363] width 35 height 31
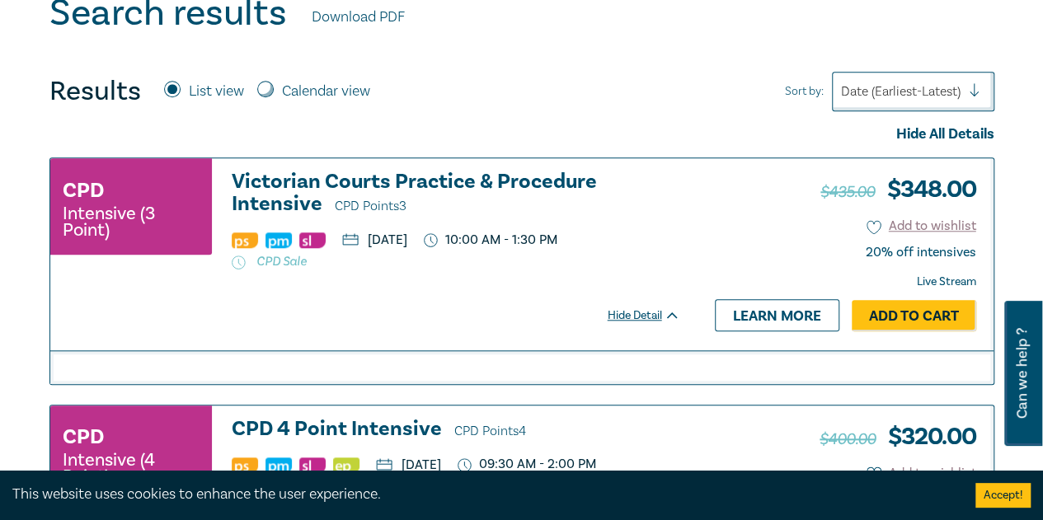
scroll to position [742, 0]
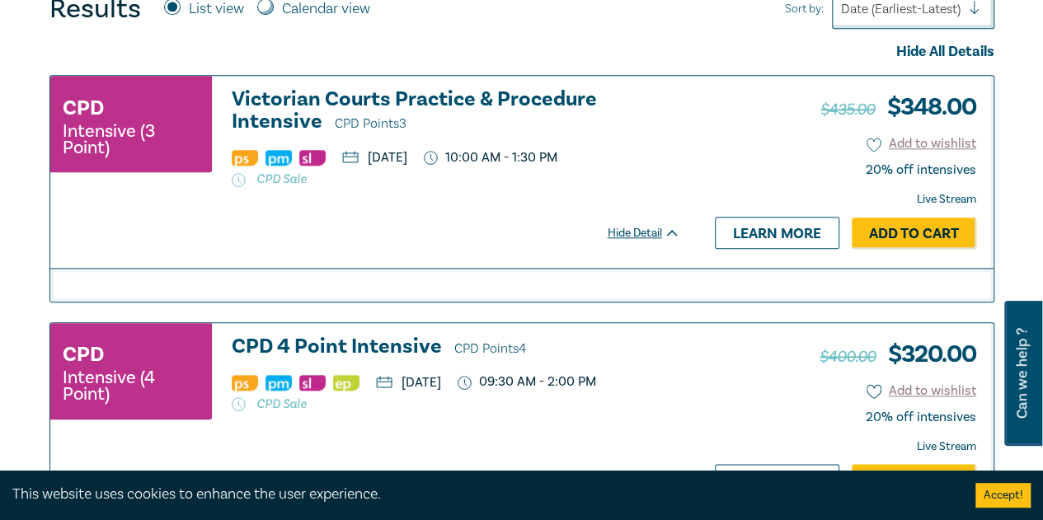
click at [395, 97] on h3 "Victorian Courts Practice & Procedure Intensive CPD Points 3" at bounding box center [456, 111] width 449 height 47
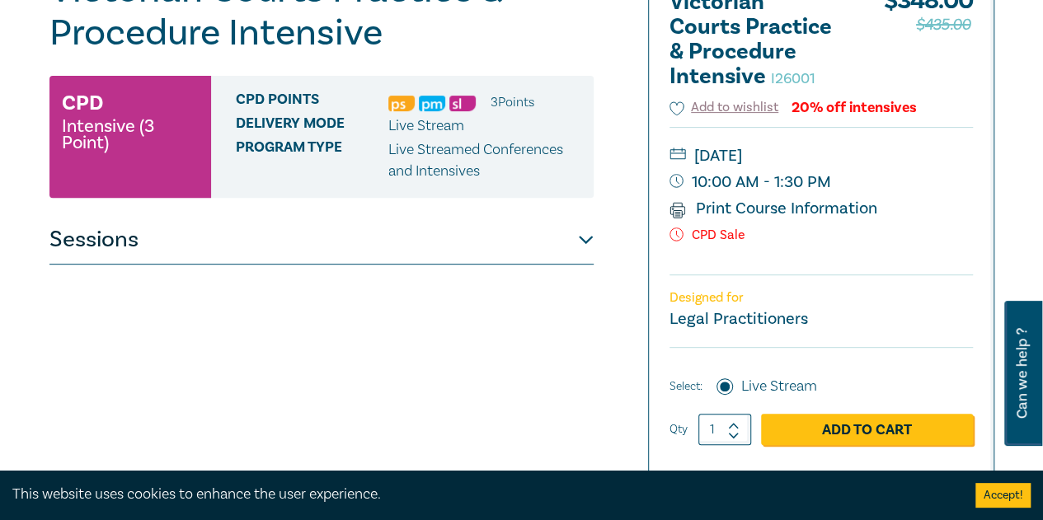
scroll to position [247, 0]
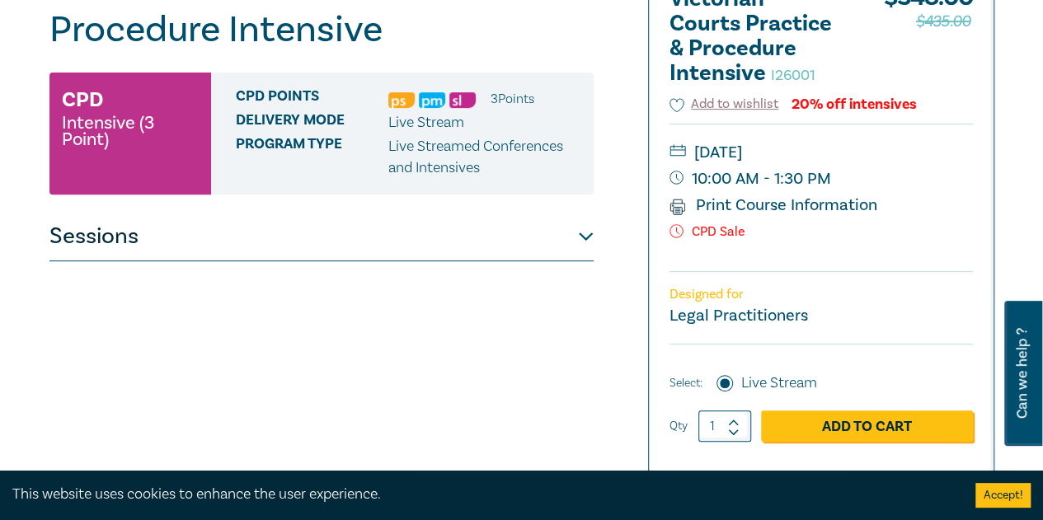
click at [557, 252] on button "Sessions" at bounding box center [321, 236] width 544 height 49
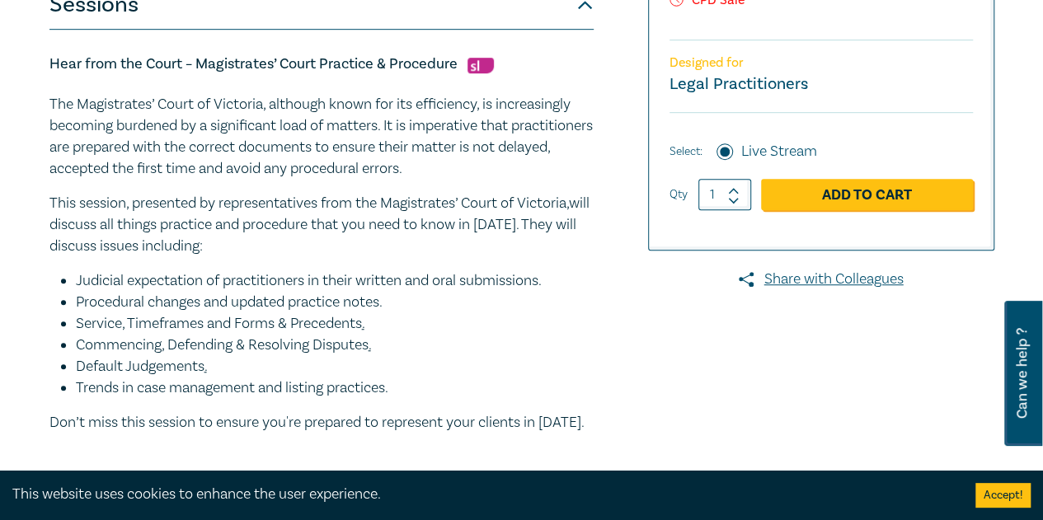
scroll to position [495, 0]
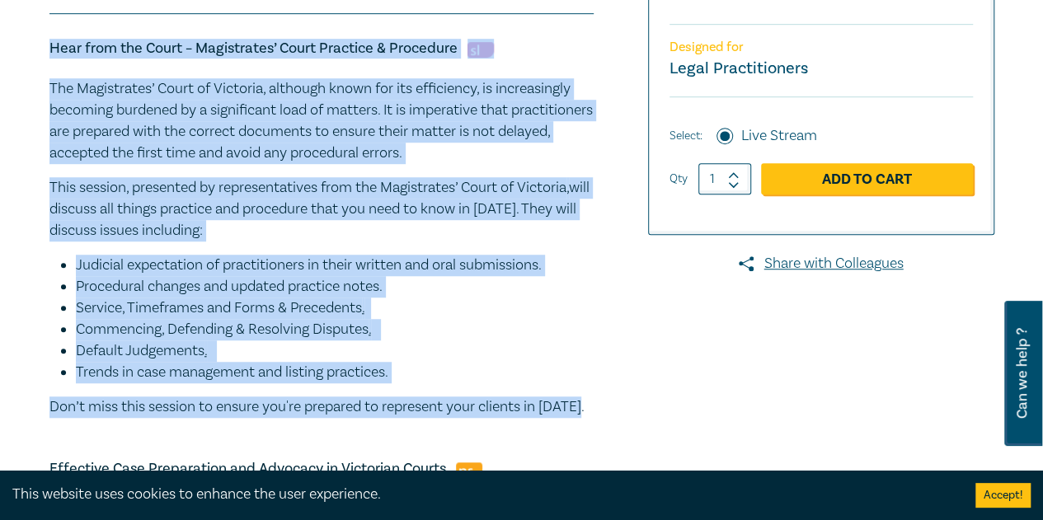
drag, startPoint x: 595, startPoint y: 410, endPoint x: 47, endPoint y: 54, distance: 653.3
click at [46, 52] on div "Victorian Courts Practice & Procedure Intensive I26001 CPD Intensive (3 Point) …" at bounding box center [361, 487] width 643 height 1538
copy div "Hear from the Court – Magistrates’ Court Practice & Procedure The Magistrates’ …"
click at [515, 291] on li "Procedural changes and updated practice notes." at bounding box center [335, 286] width 518 height 21
click at [421, 271] on li "Judicial expectation of practitioners in their written and oral submissions." at bounding box center [335, 265] width 518 height 21
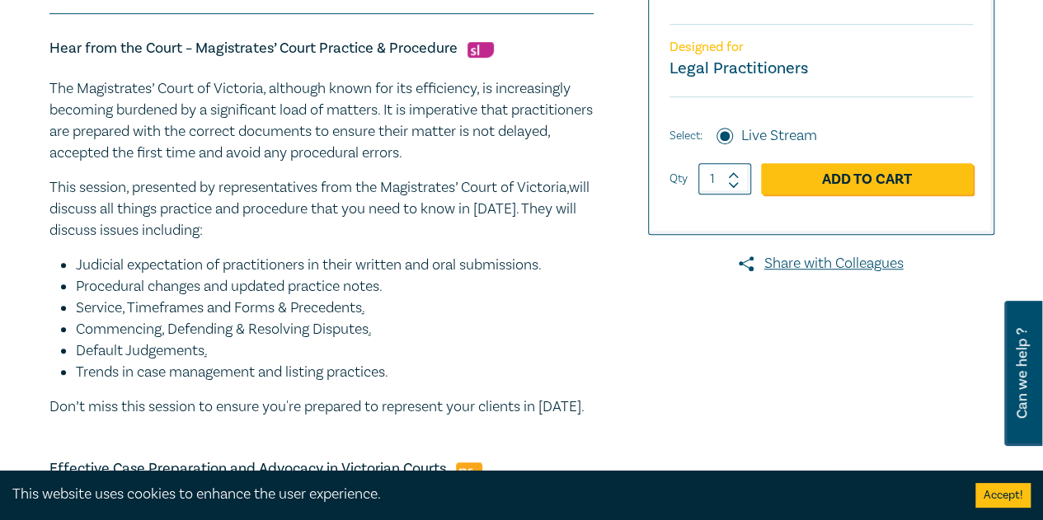
click at [419, 204] on p "This session, presented by representatives from the Magistrates’ Court of Victo…" at bounding box center [321, 209] width 544 height 64
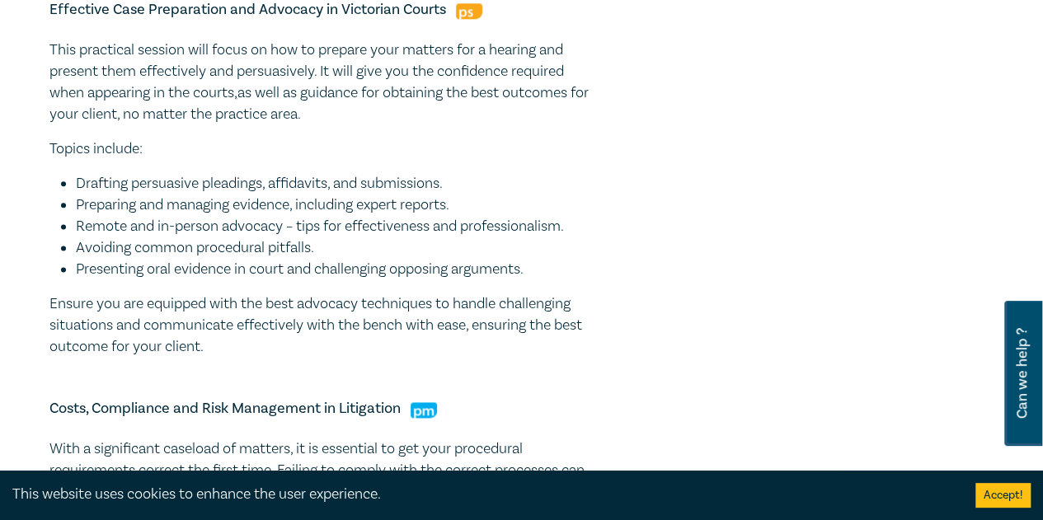
scroll to position [907, 0]
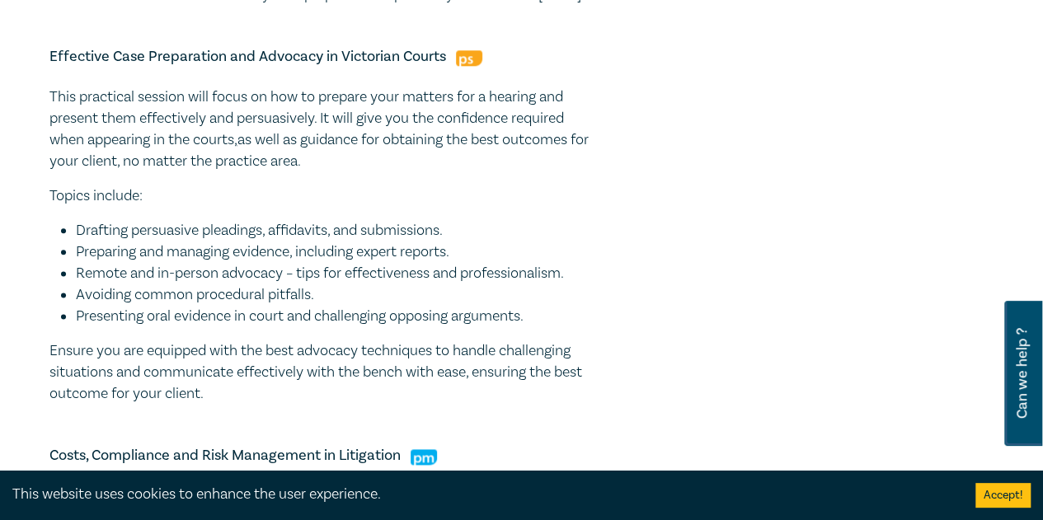
drag, startPoint x: 211, startPoint y: 395, endPoint x: 36, endPoint y: 57, distance: 380.6
click at [36, 57] on div "Victorian Courts Practice & Procedure Intensive I26001 CPD Intensive (3 Point) …" at bounding box center [521, 74] width 1043 height 1695
copy div "Effective Case Preparation and Advocacy in Victorian Courts This practical sess…"
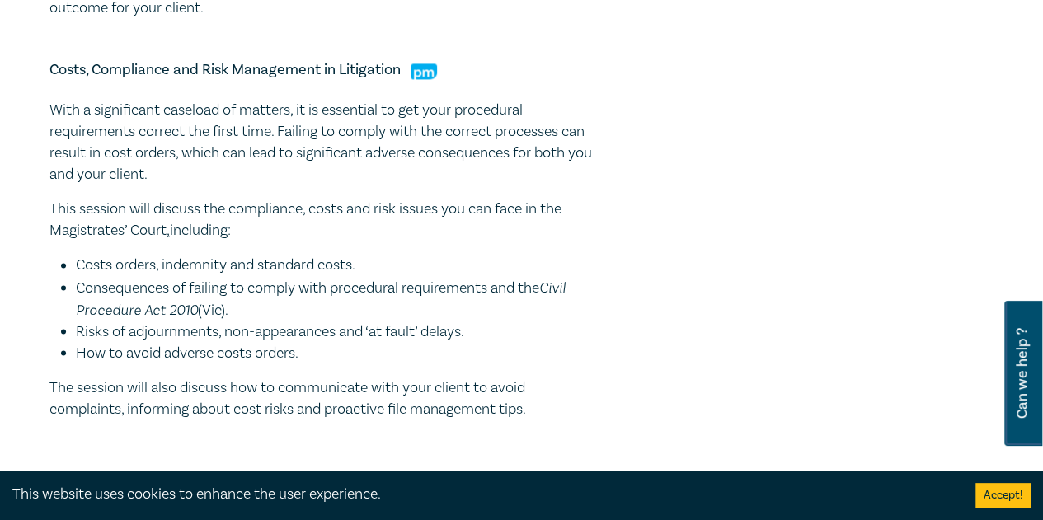
scroll to position [1319, 0]
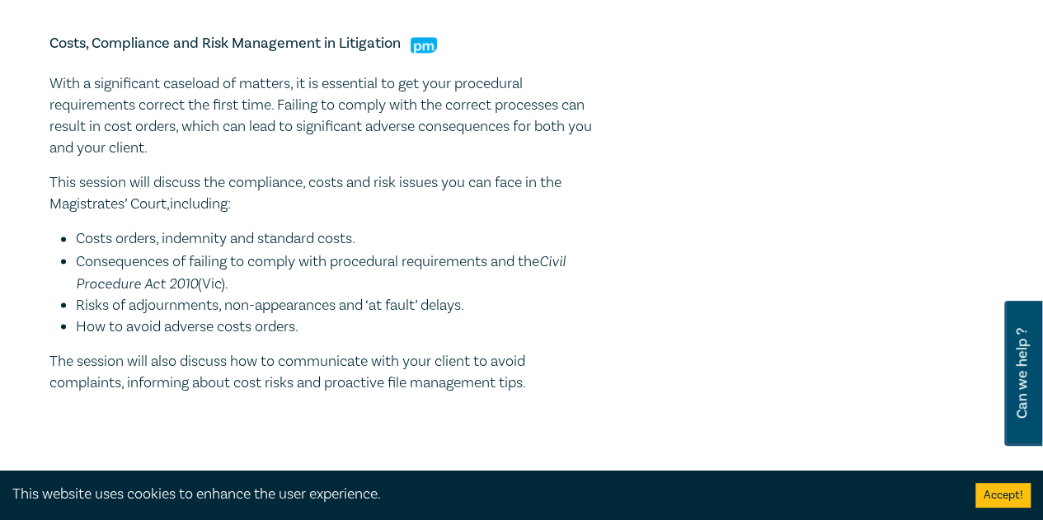
drag, startPoint x: 544, startPoint y: 378, endPoint x: 51, endPoint y: 39, distance: 598.4
click at [51, 39] on div "Costs, Compliance and Risk Management in Litigation With a significant caseload…" at bounding box center [321, 214] width 544 height 360
copy div "Costs, Compliance and Risk Management in Litigation With a significant caseload…"
